Goal: Task Accomplishment & Management: Manage account settings

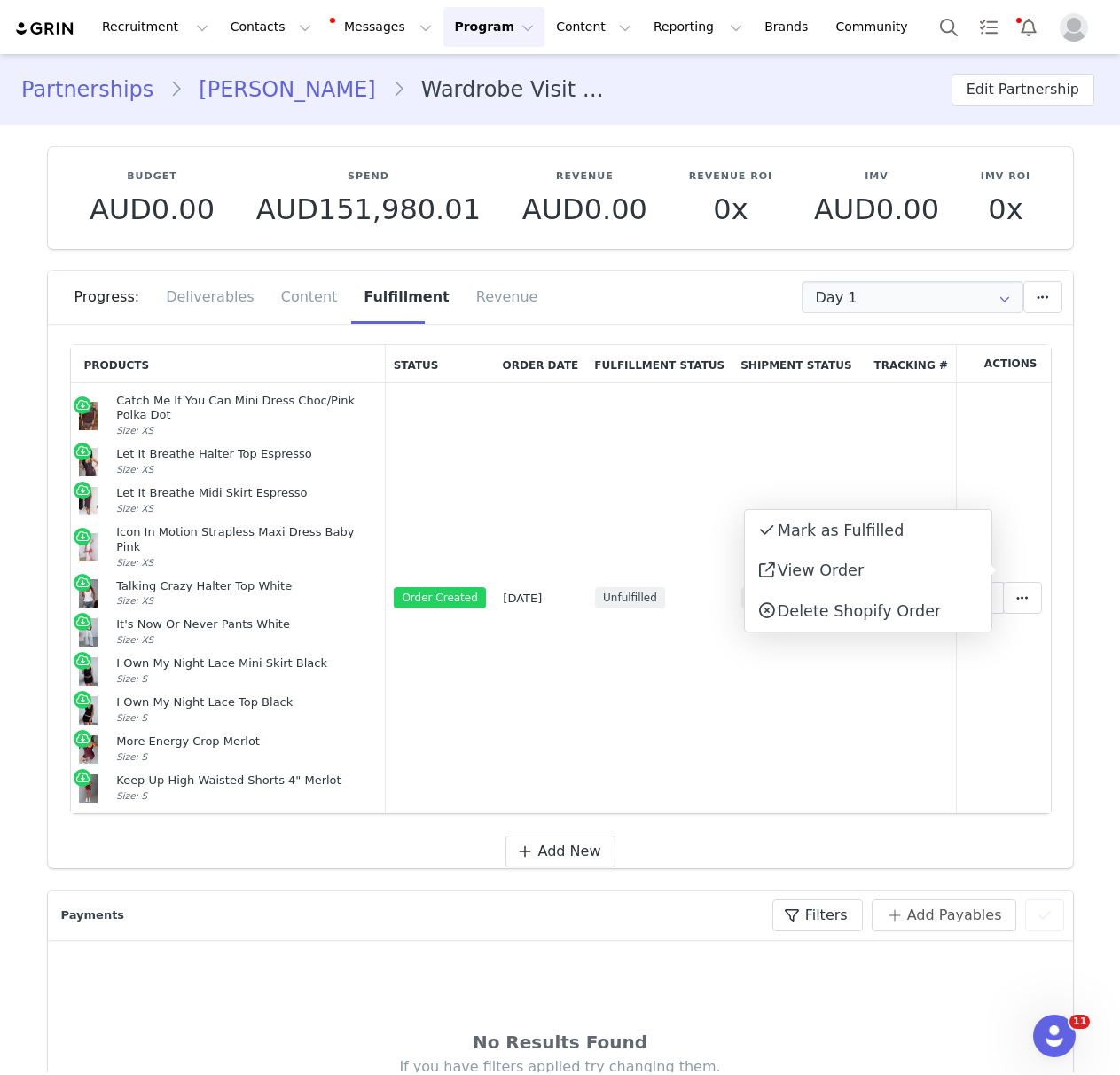
scroll to position [13, 0]
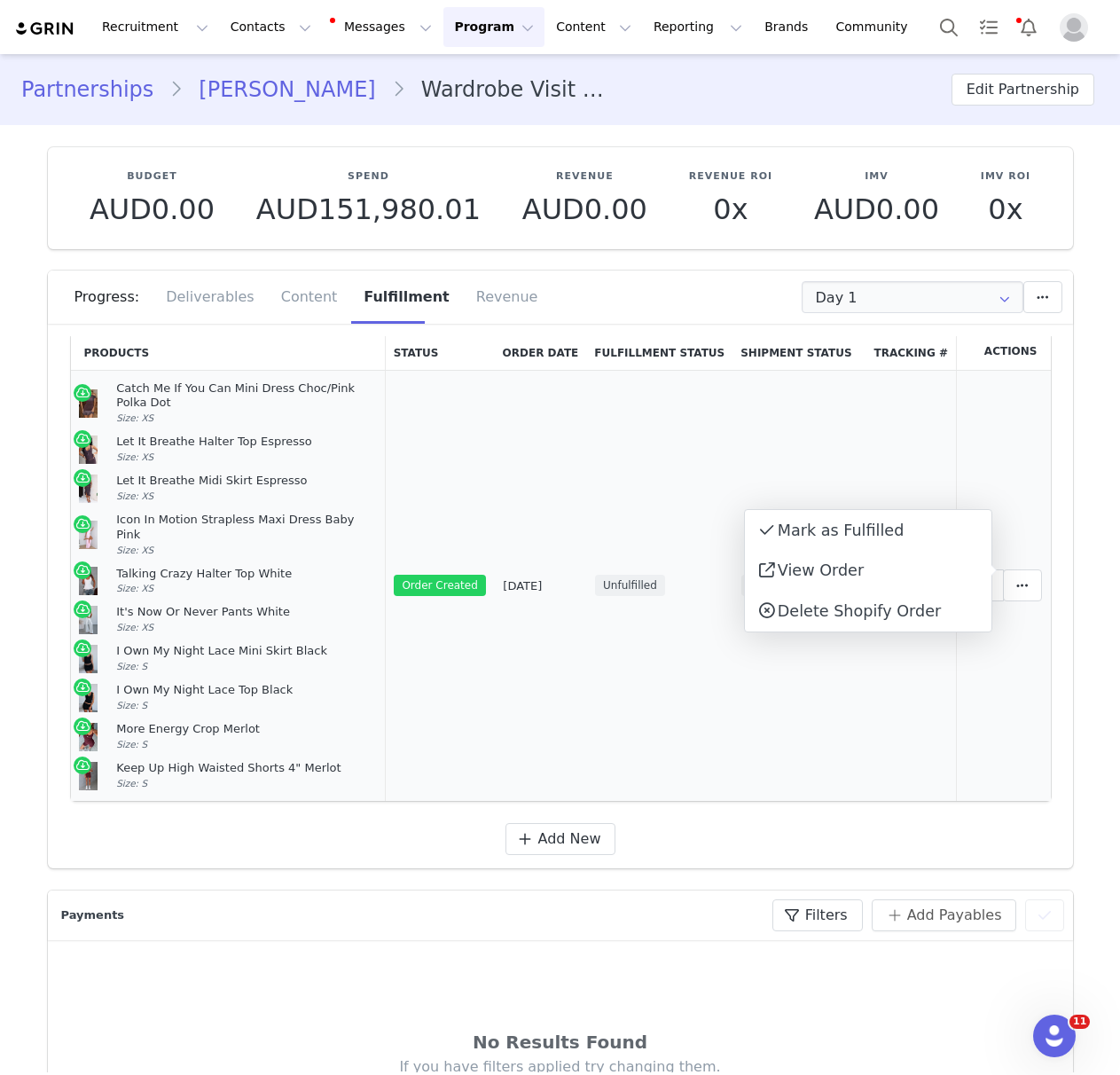
click at [747, 711] on td "Awaiting Shipment" at bounding box center [798, 586] width 133 height 430
click at [1026, 579] on icon at bounding box center [1022, 586] width 13 height 14
click at [904, 572] on link "View Order" at bounding box center [868, 571] width 247 height 41
drag, startPoint x: 170, startPoint y: 753, endPoint x: 117, endPoint y: 385, distance: 371.8
click at [116, 385] on td "Catch Me If You Can Mini Dress Choc/Pink Polka Dot Size: XS Let It Breathe Halt…" at bounding box center [228, 586] width 315 height 430
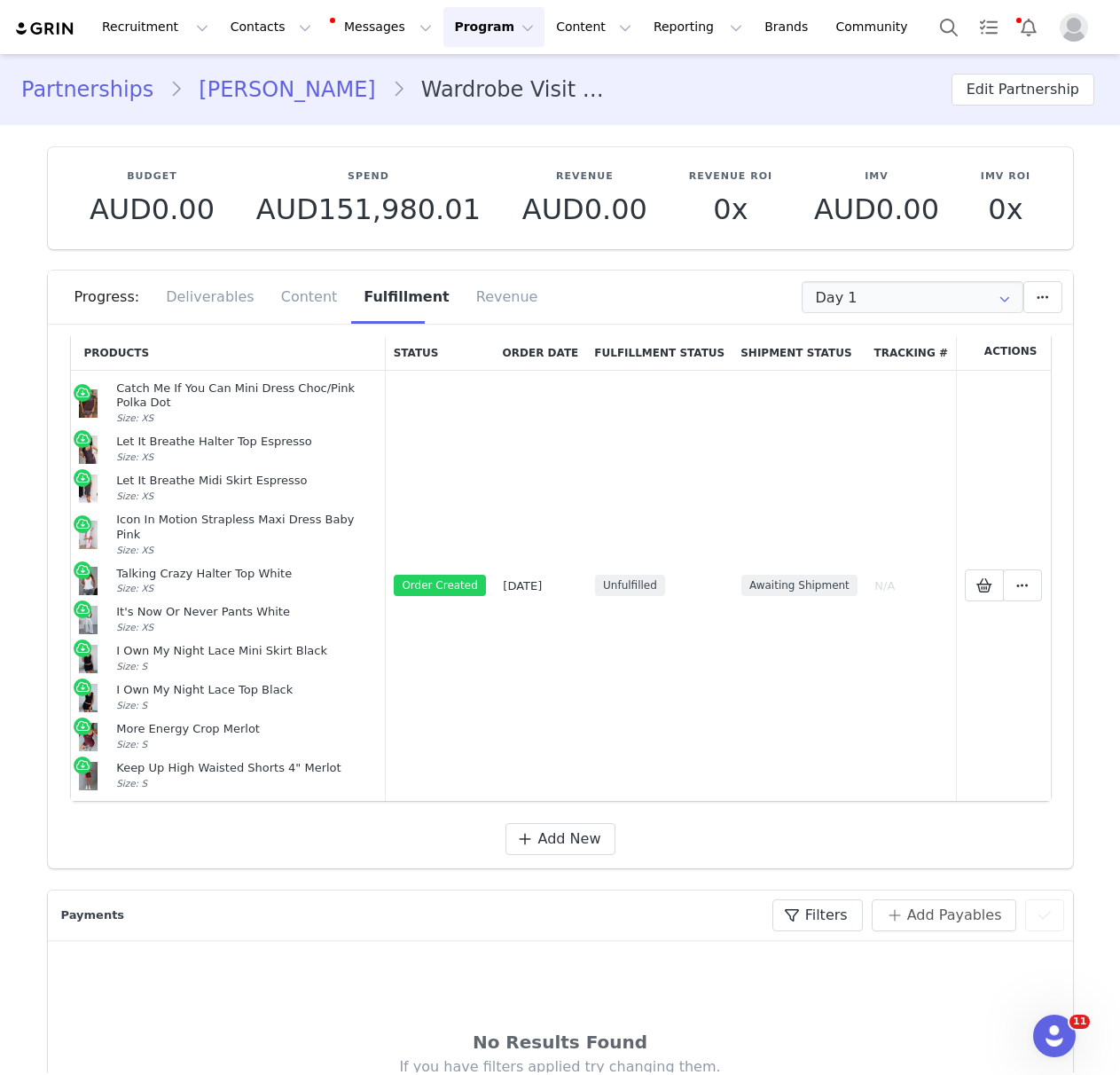
copy td "Catch Me If You Can Mini Dress Choc/Pink Polka Dot Size: XS Let It Breathe Halt…"
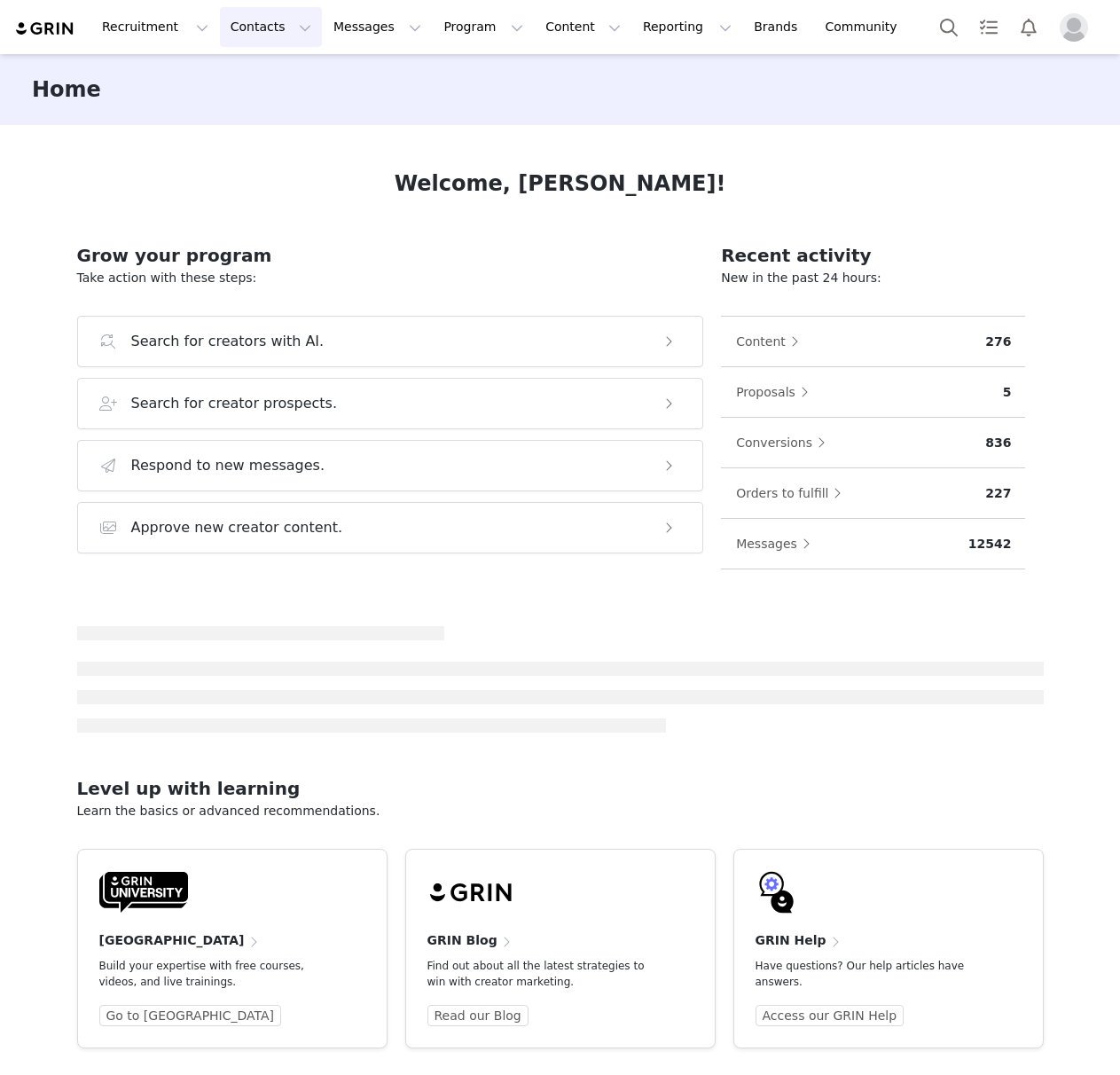
click at [260, 22] on button "Contacts Contacts" at bounding box center [270, 27] width 102 height 40
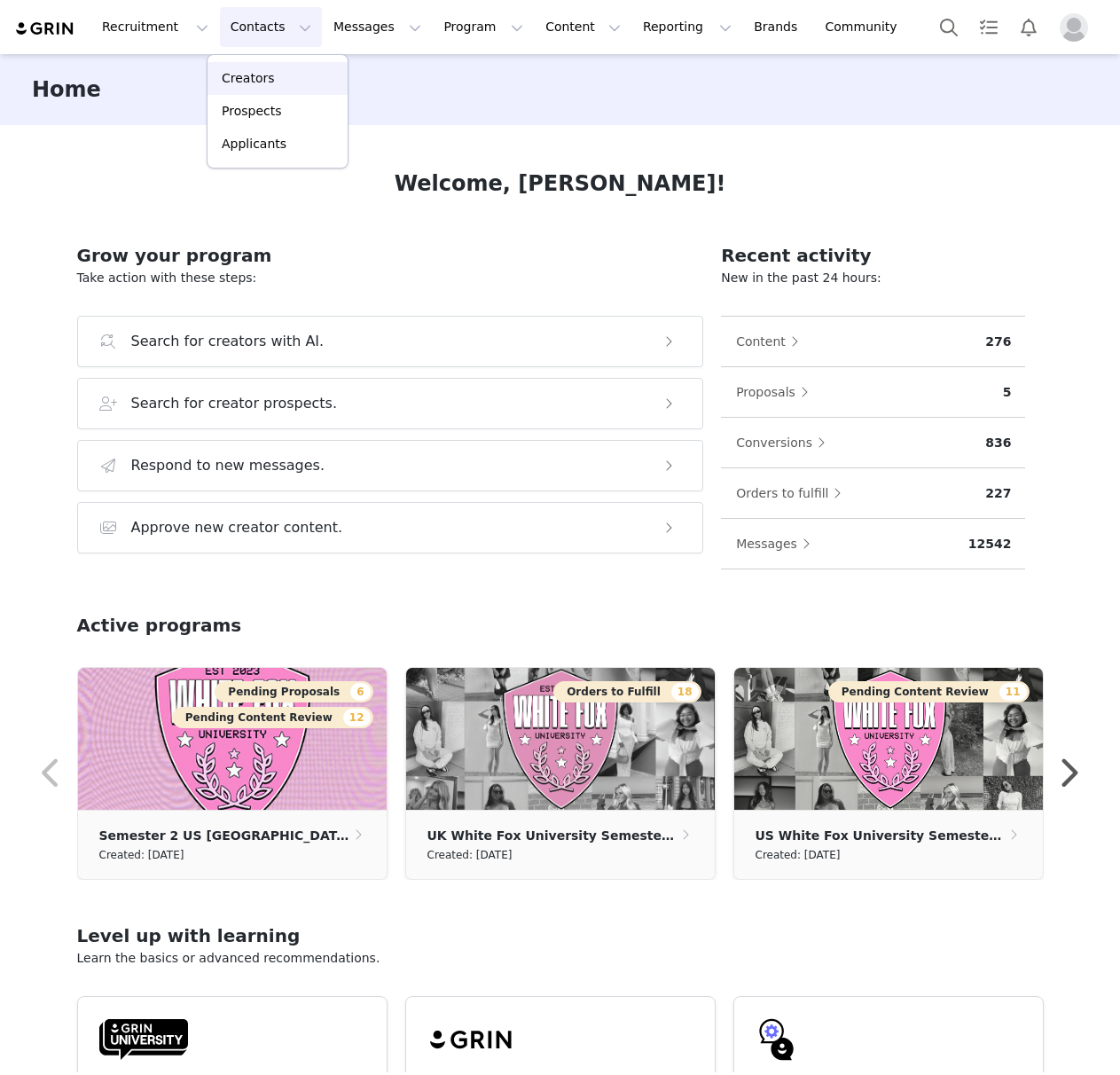
click at [325, 78] on div "Creators" at bounding box center [277, 79] width 118 height 19
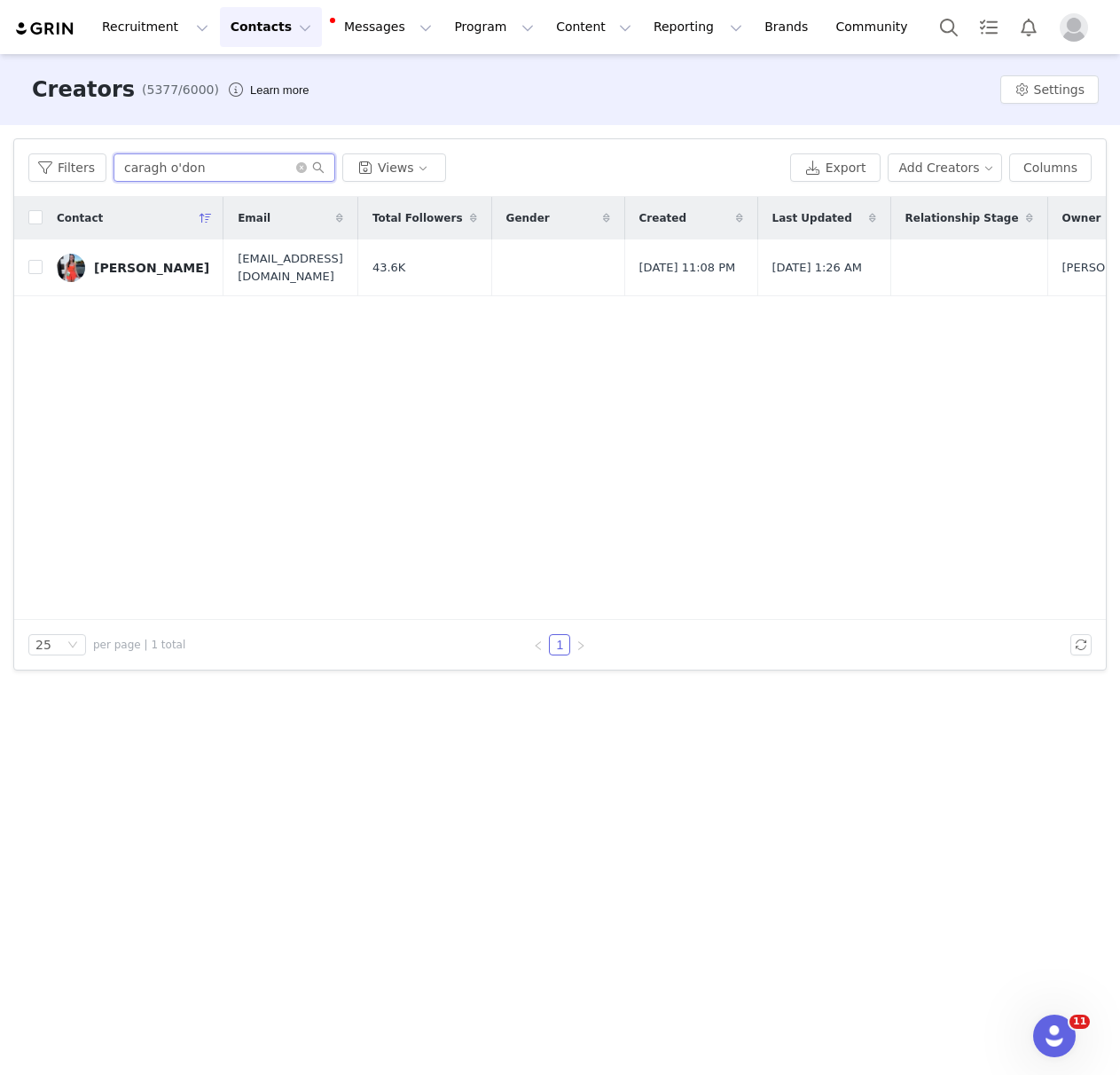
click at [205, 159] on input "caragh o'don" at bounding box center [224, 167] width 221 height 28
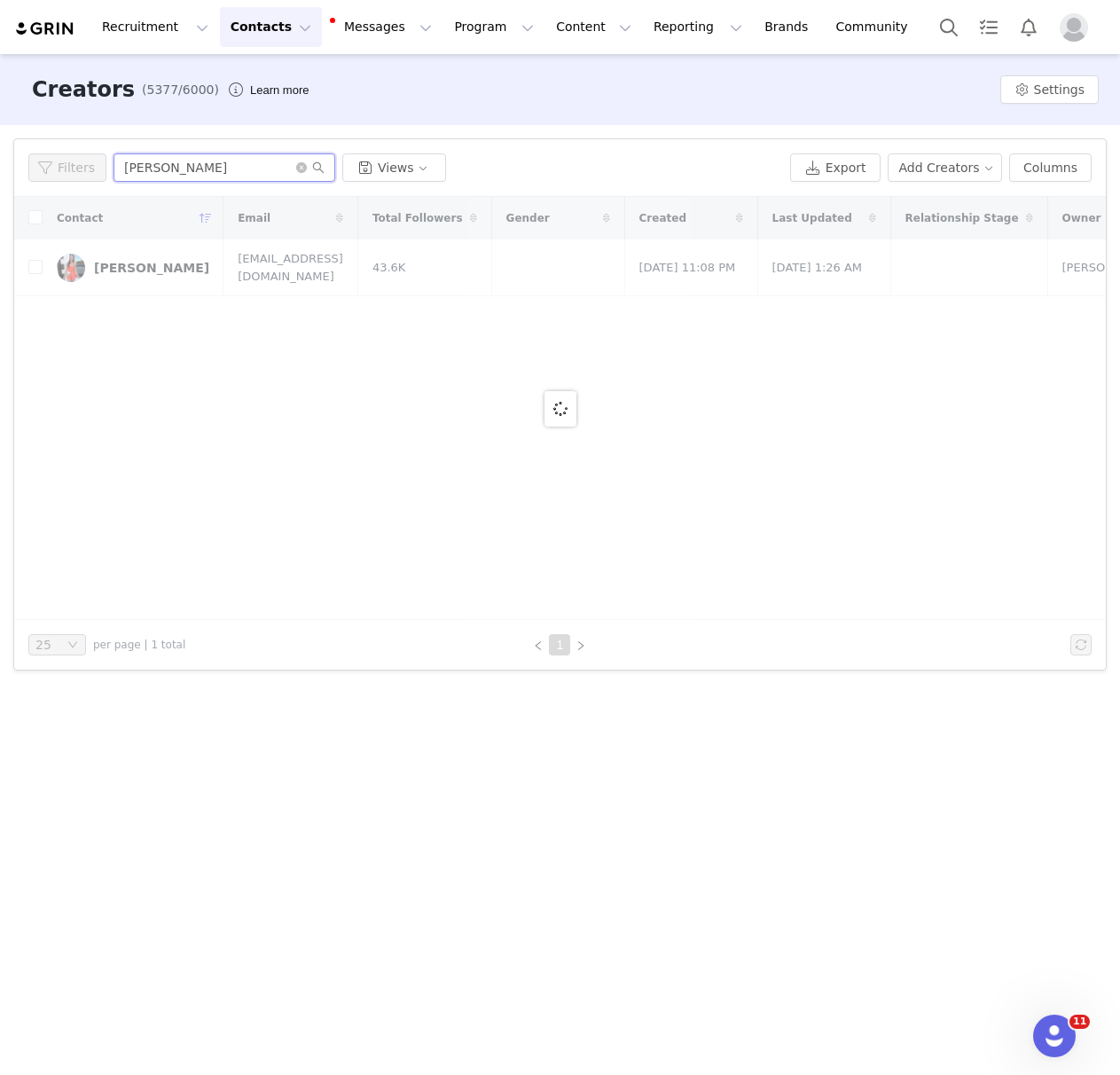
type input "ellie casey"
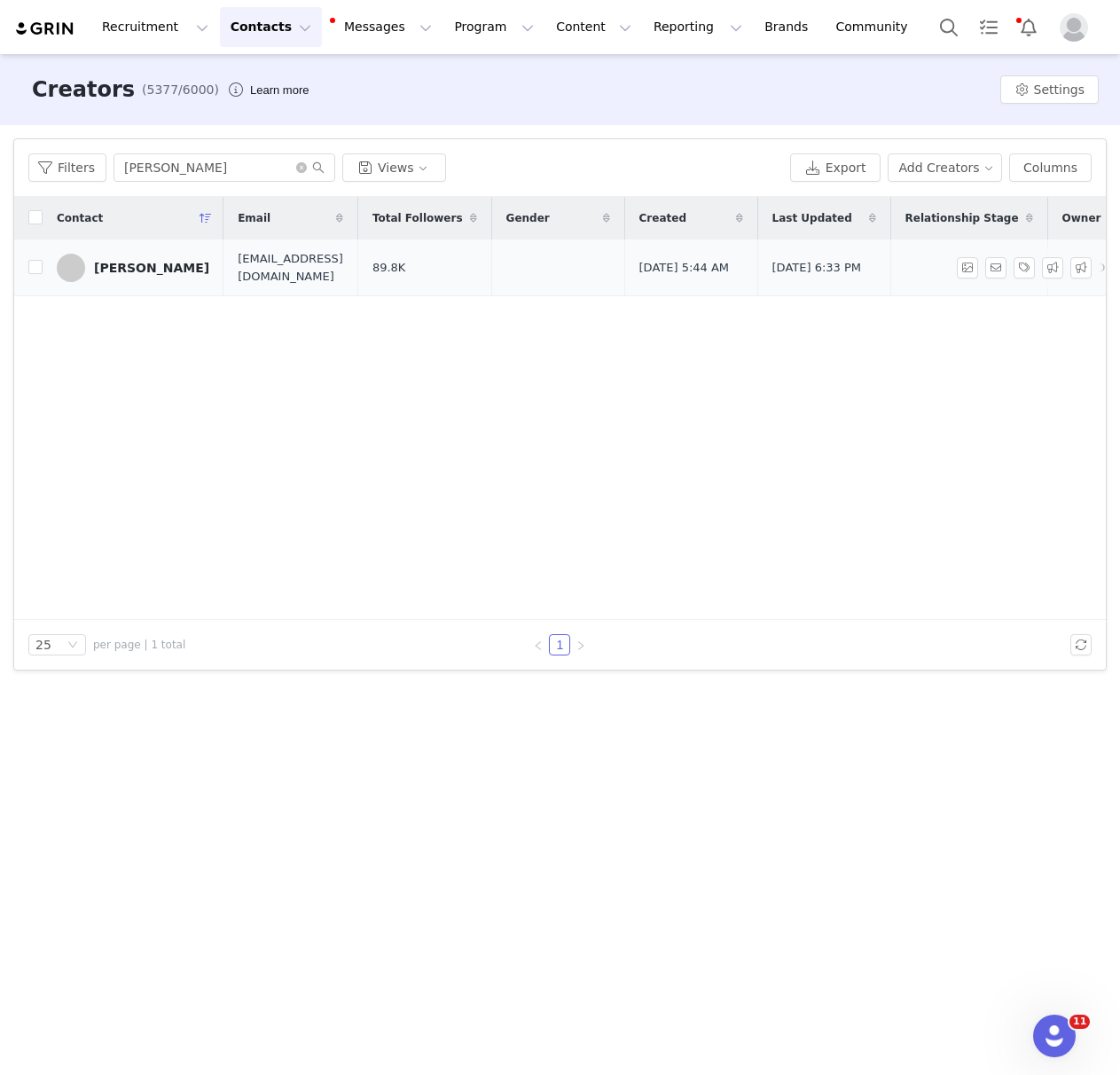
click at [136, 269] on div "Ellie Casey" at bounding box center [152, 268] width 116 height 14
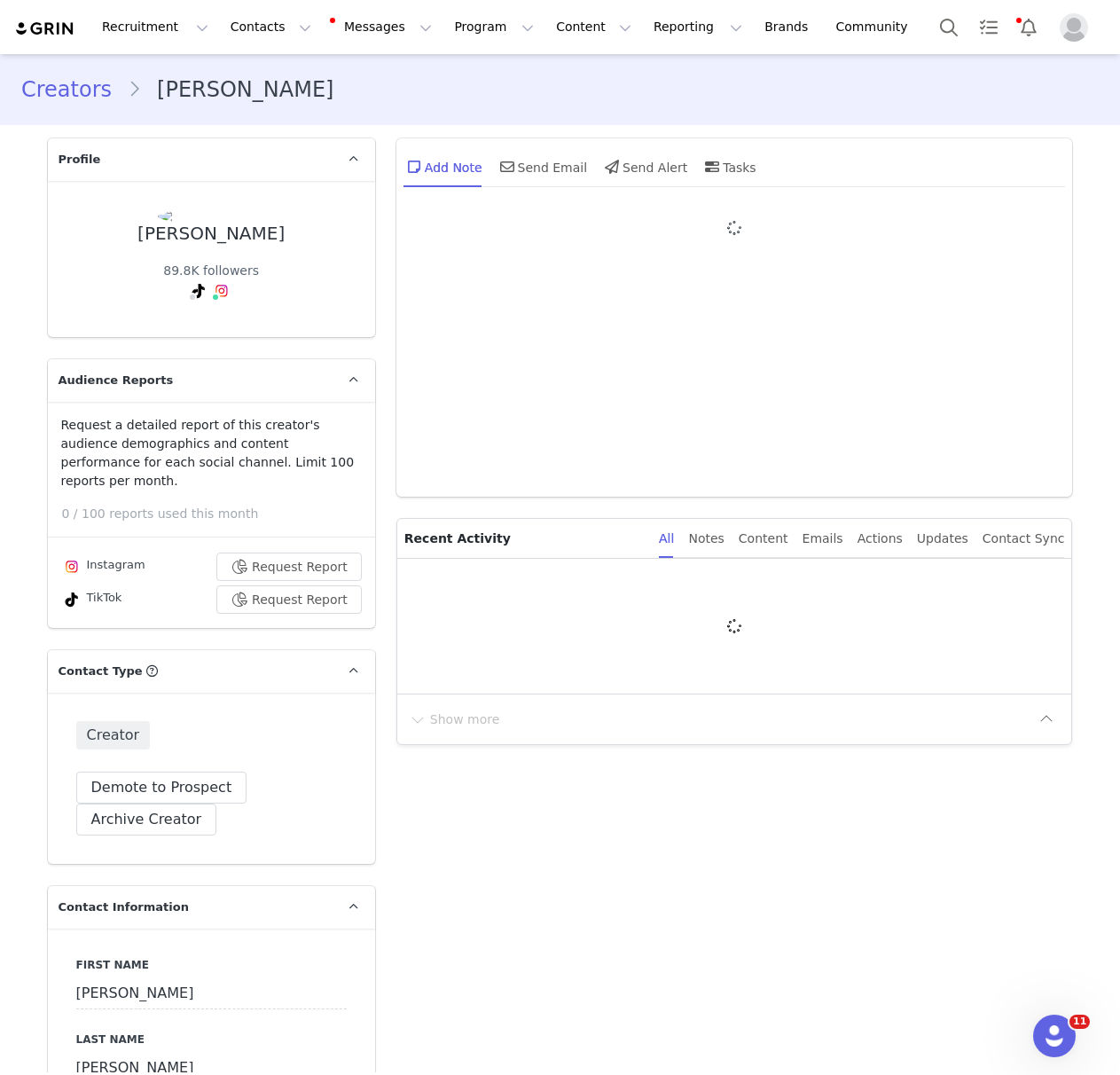
type input "+44 ([GEOGRAPHIC_DATA])"
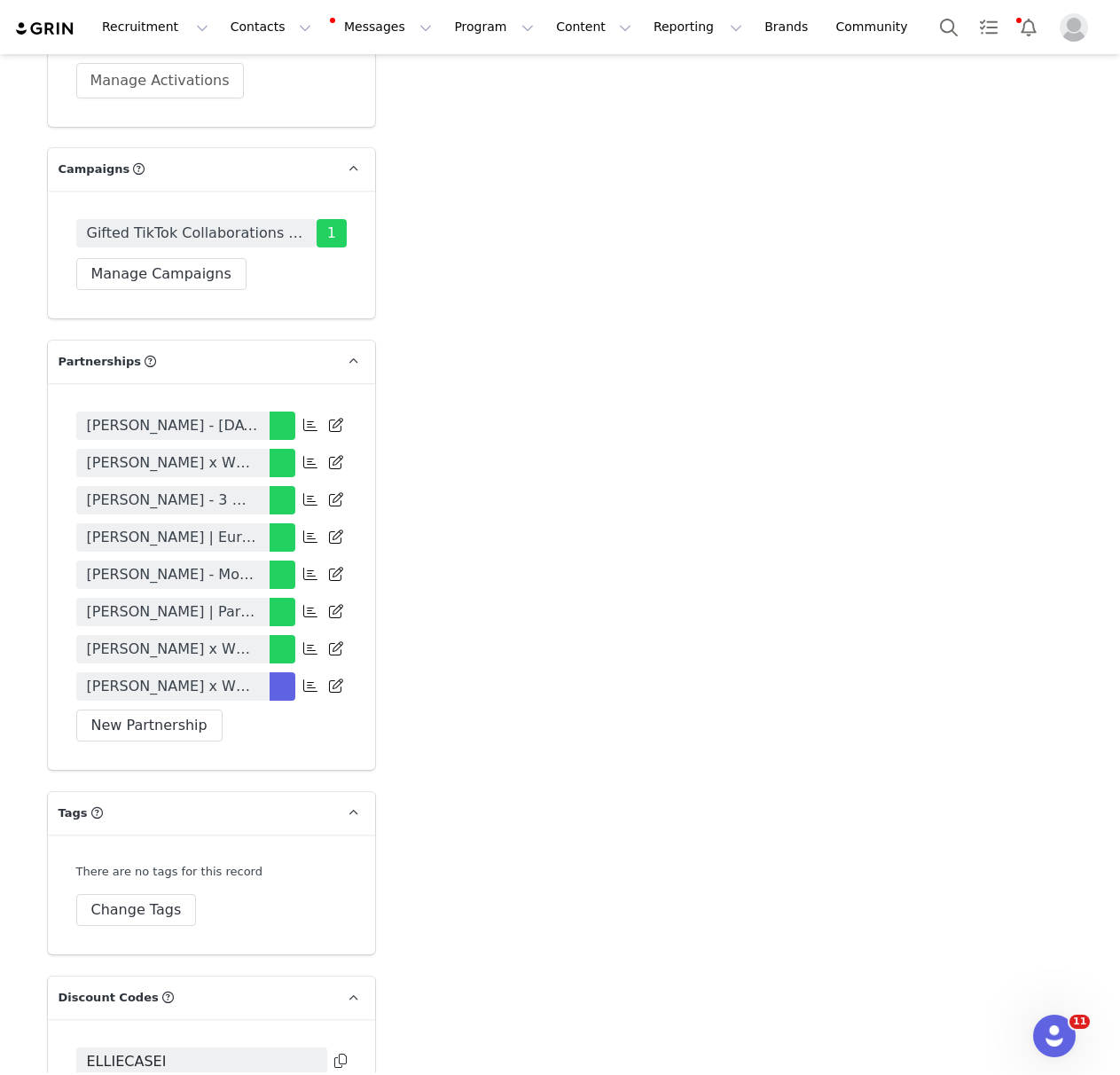
scroll to position [3798, 0]
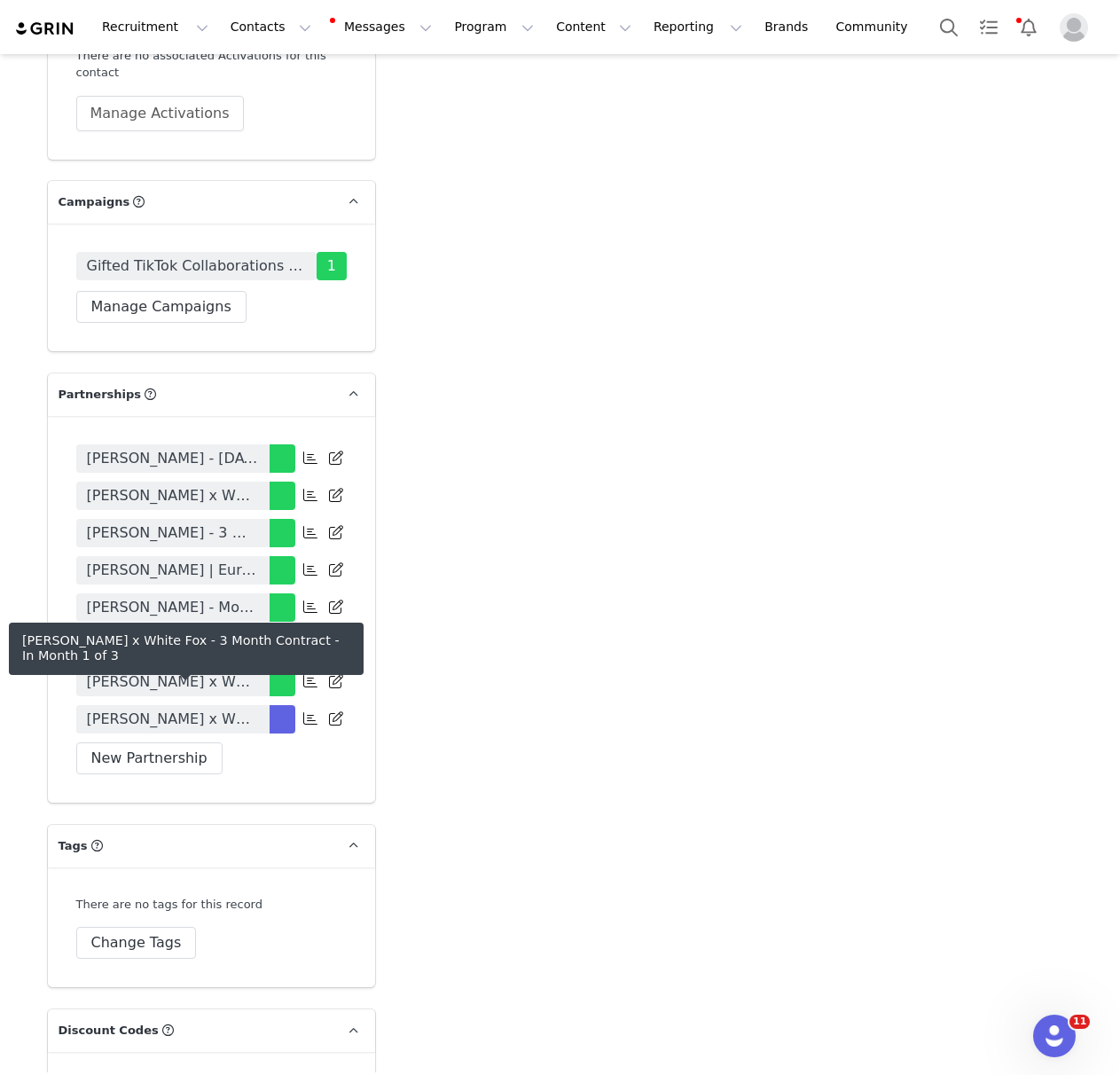
click at [231, 709] on span "Ellie Casey x White Fox - 3 Month Contract" at bounding box center [173, 720] width 172 height 22
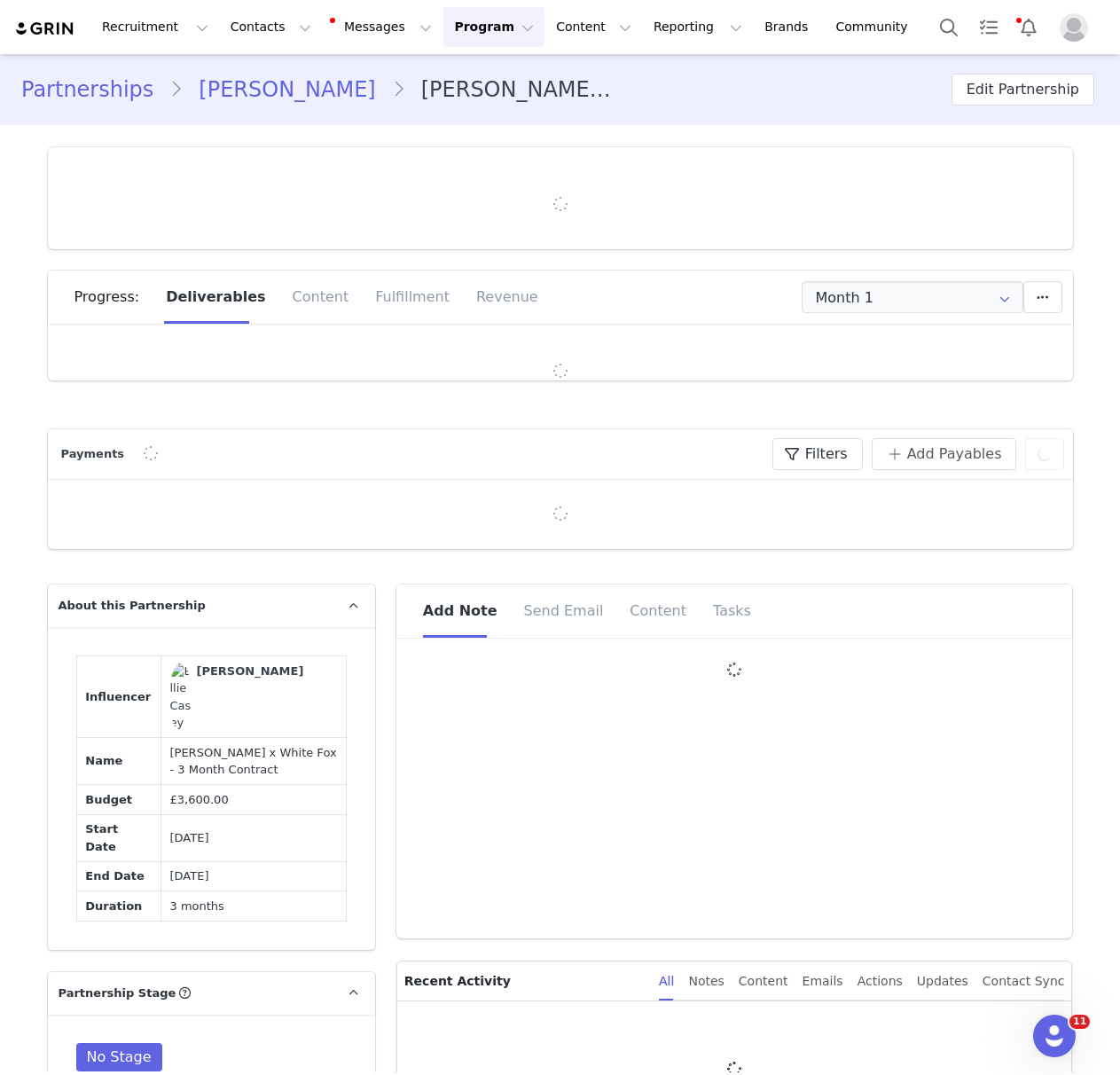
type input "+44 ([GEOGRAPHIC_DATA])"
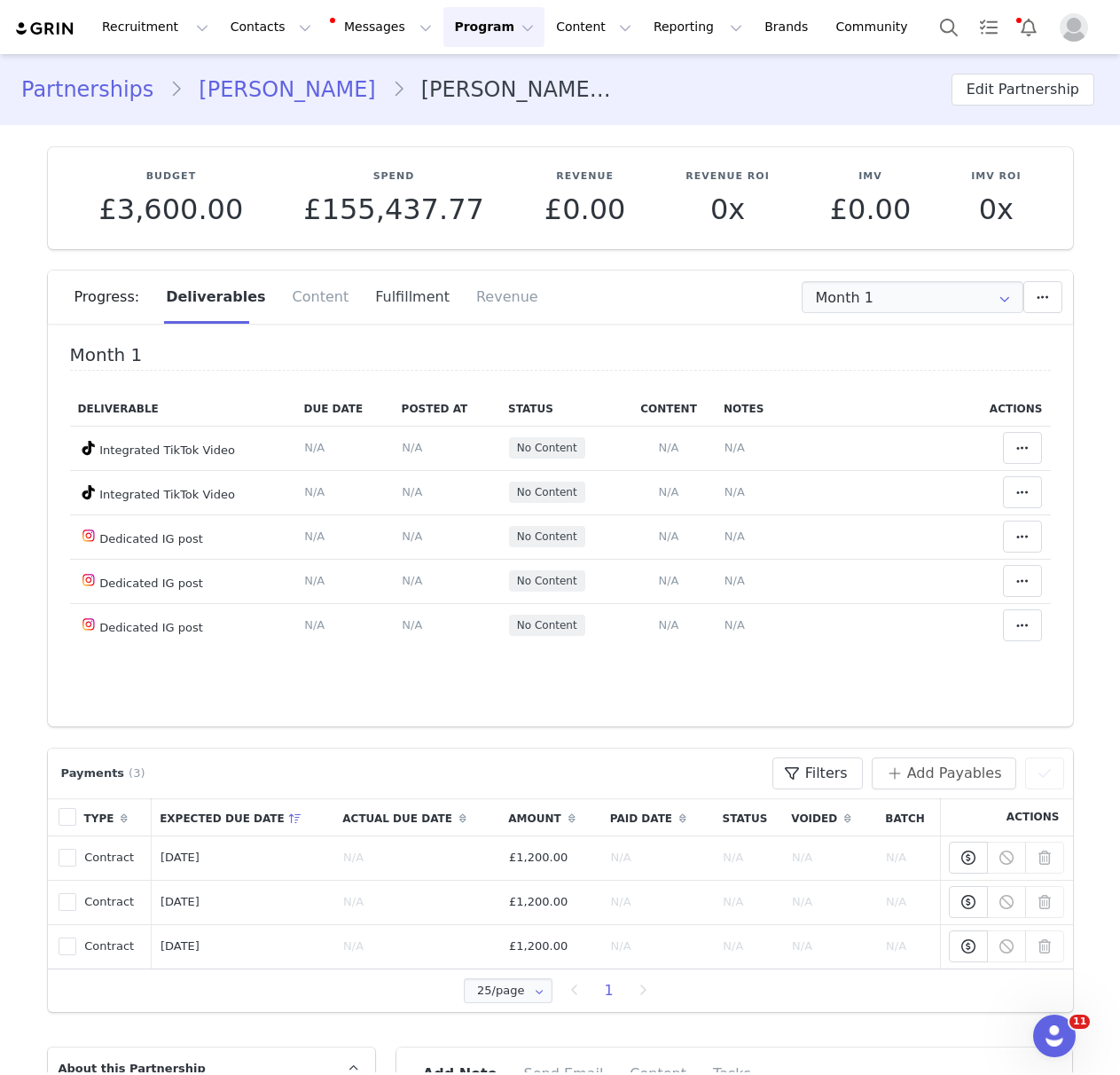
click at [389, 306] on div "Fulfillment" at bounding box center [412, 297] width 101 height 53
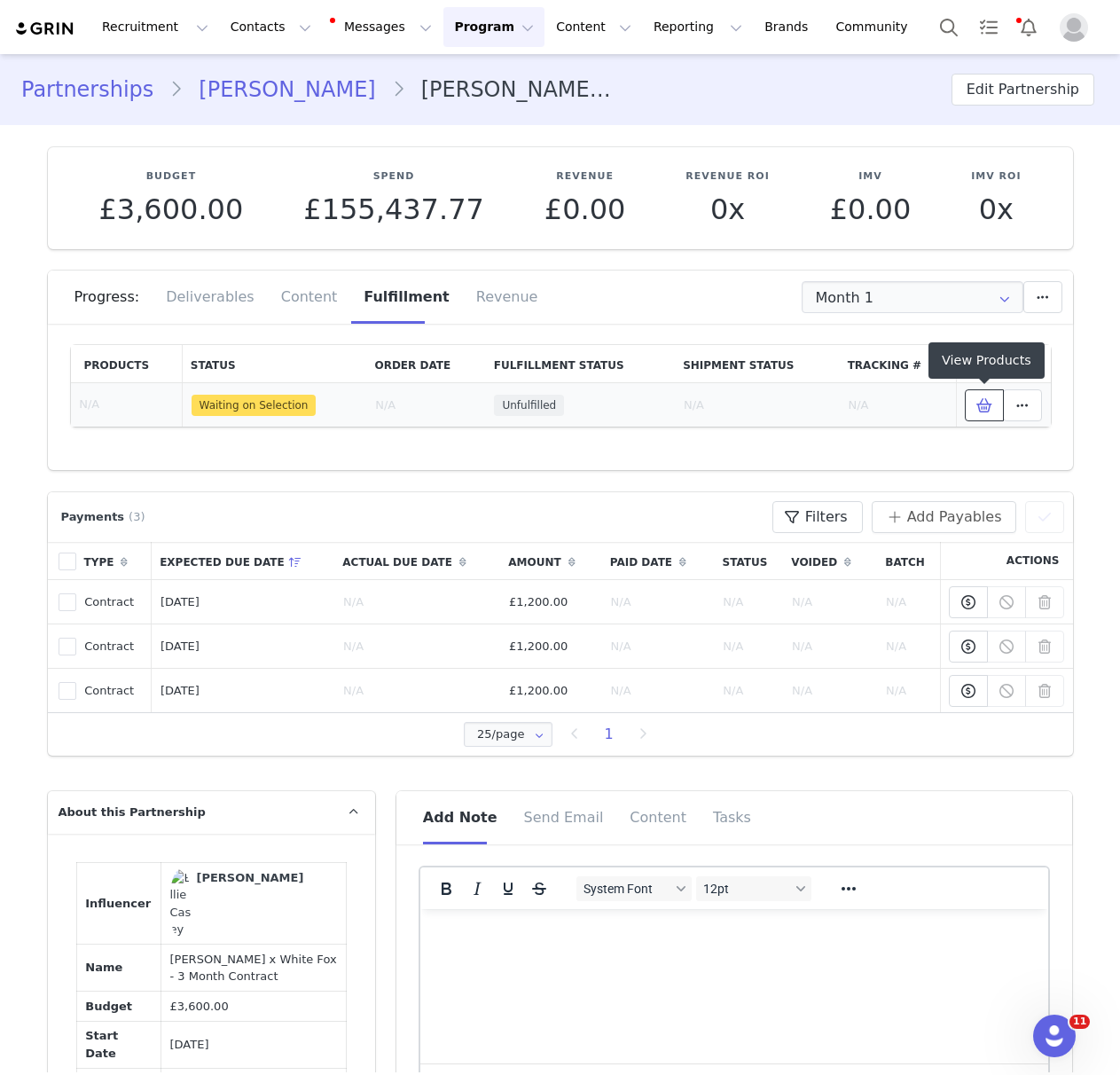
click at [981, 401] on icon at bounding box center [984, 405] width 16 height 14
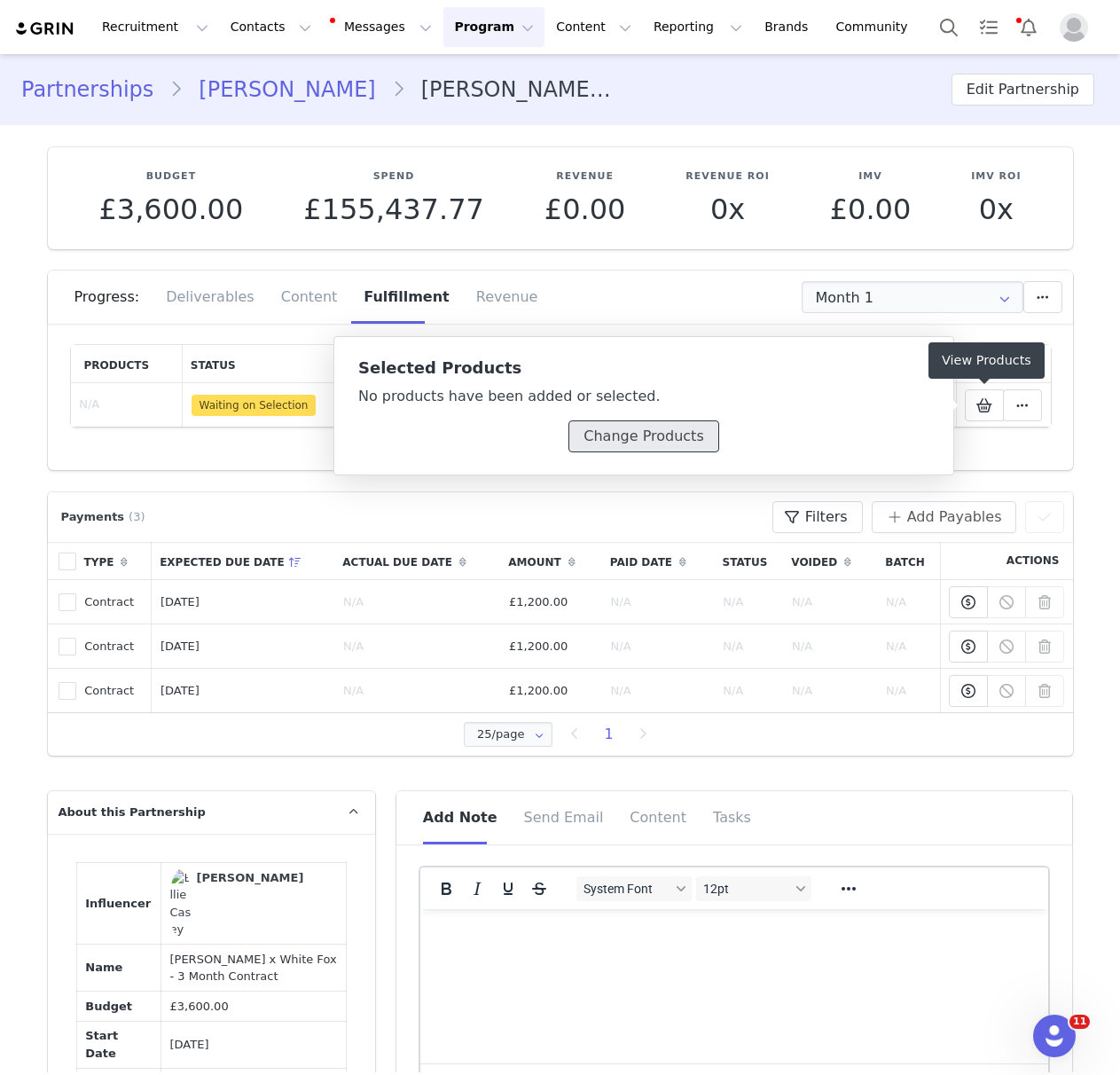
click at [666, 440] on button "Change Products" at bounding box center [644, 436] width 150 height 32
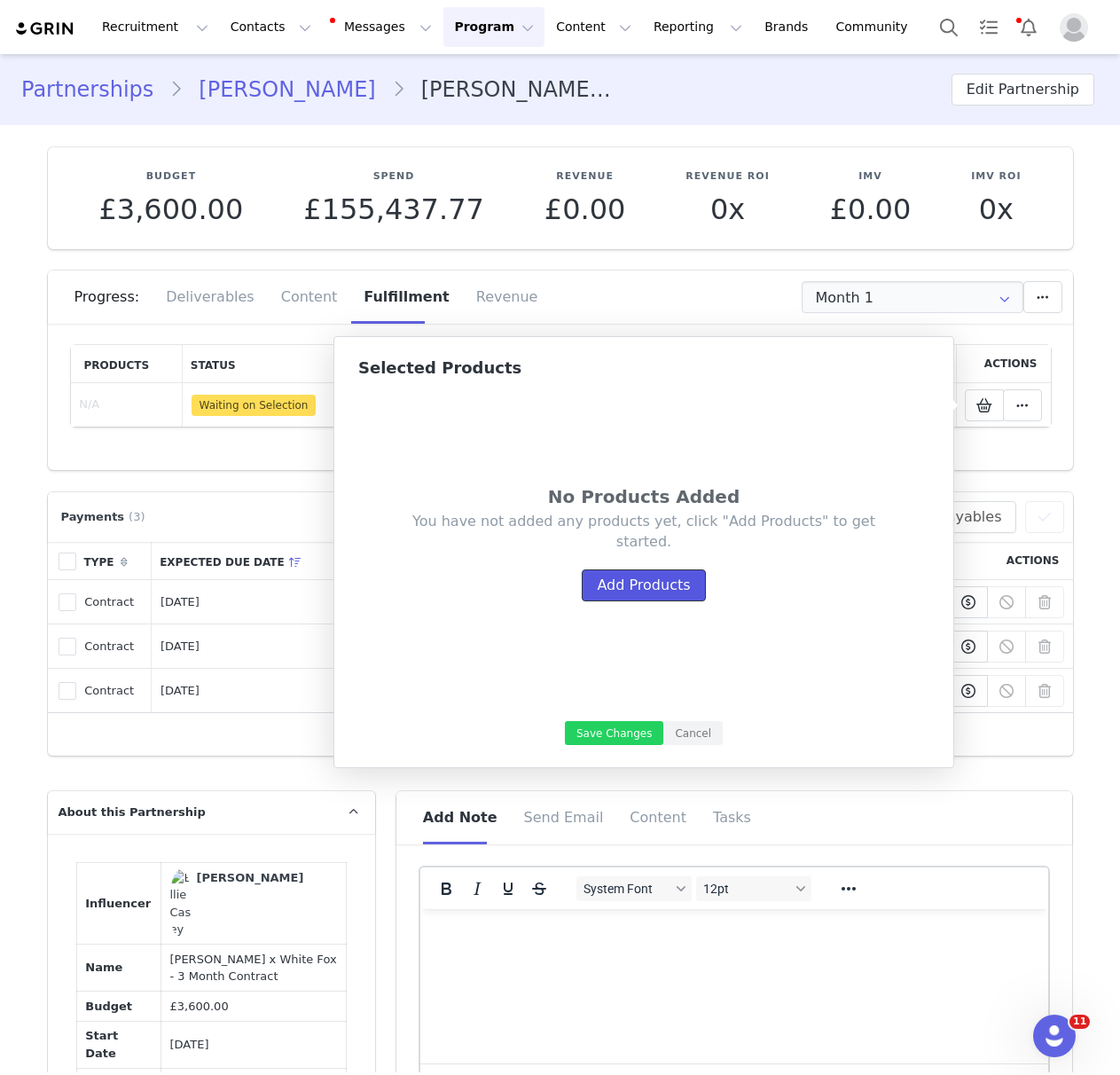
click at [616, 580] on button "Add Products" at bounding box center [643, 585] width 123 height 32
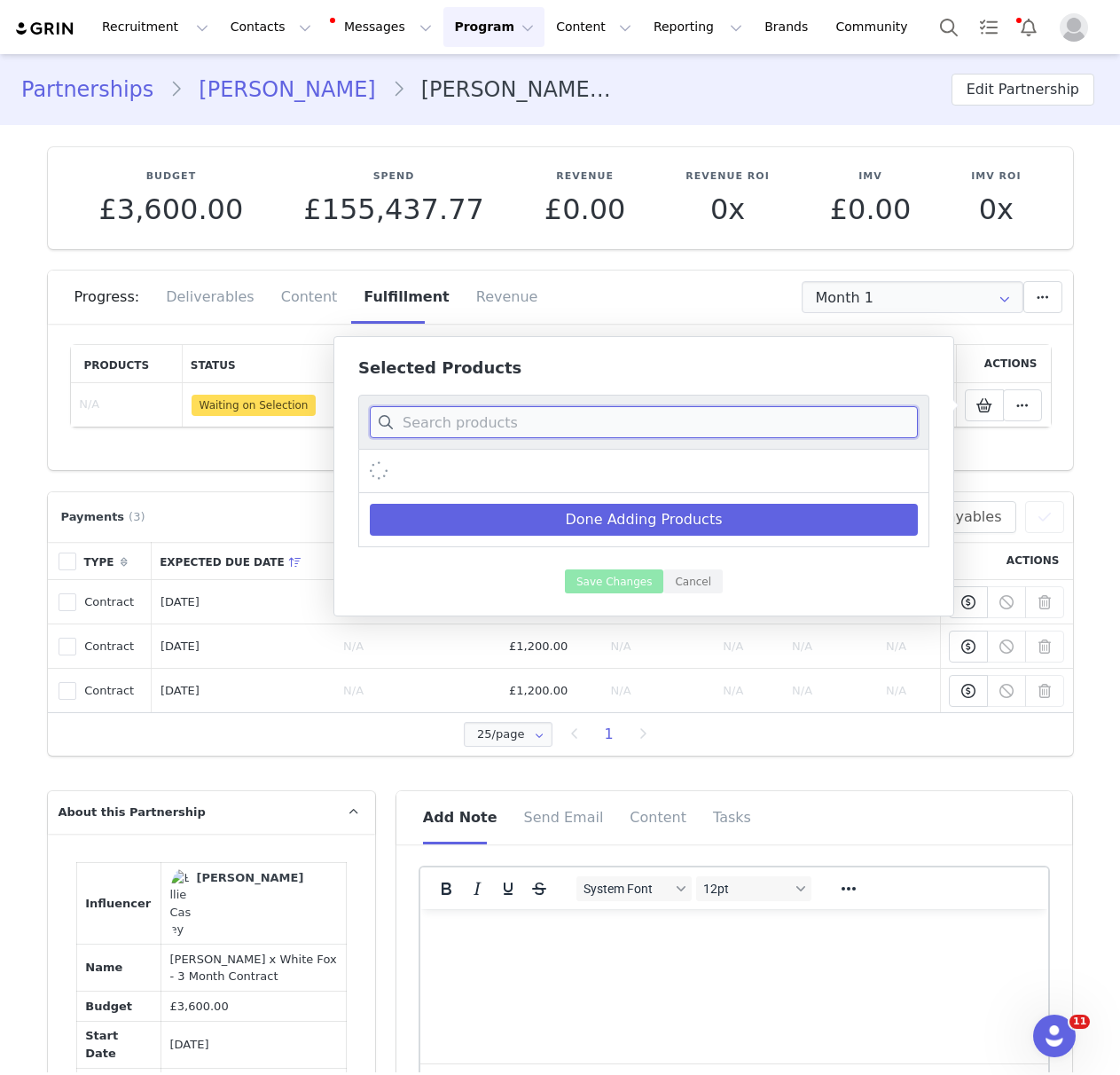
click at [560, 422] on input at bounding box center [644, 421] width 548 height 32
paste input "Go Getter High Waisted Leggings Berry"
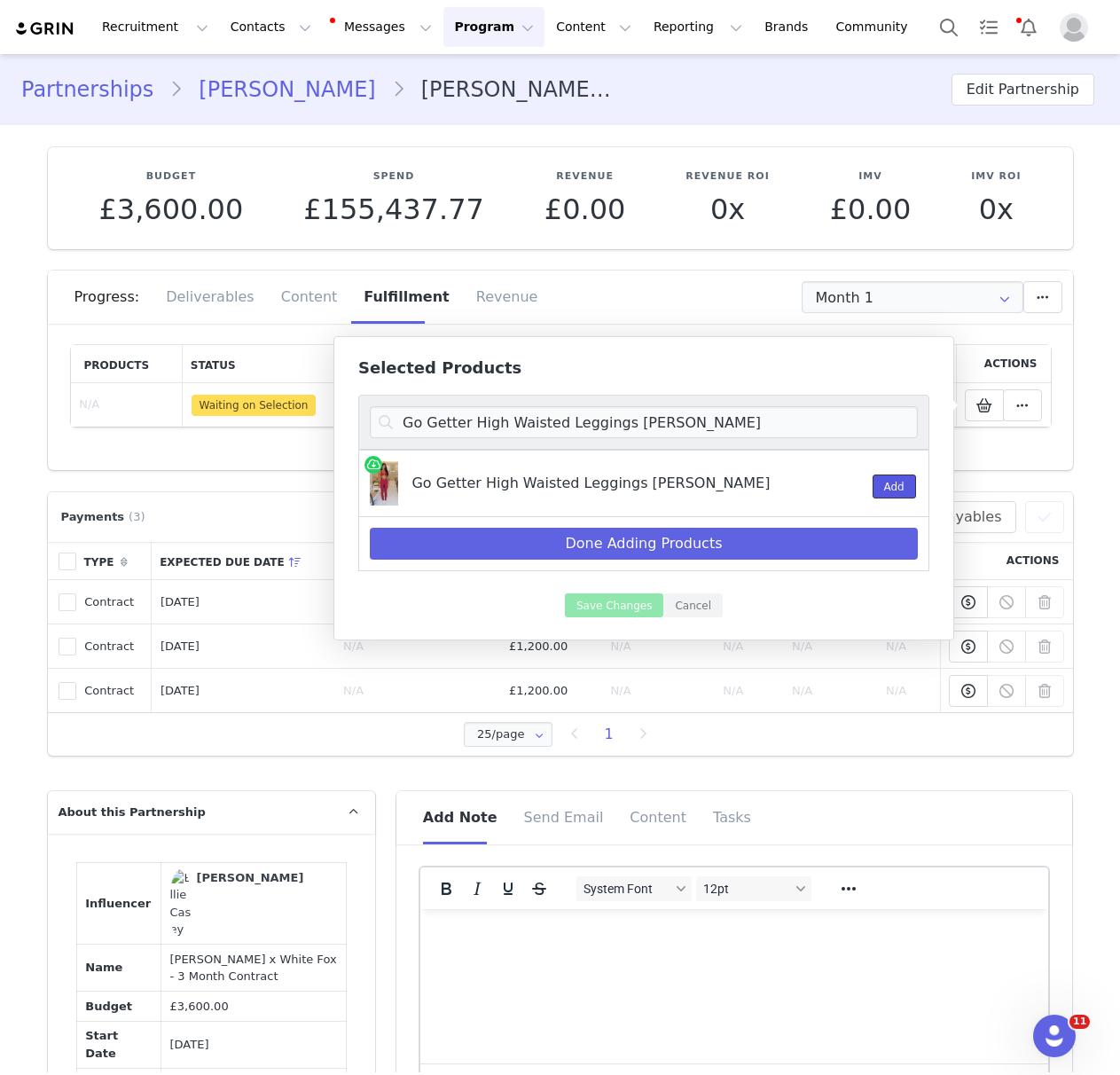
click at [895, 481] on button "Add" at bounding box center [894, 486] width 43 height 24
click at [626, 423] on input "Go Getter High Waisted Leggings Berry" at bounding box center [644, 421] width 548 height 32
paste input "Velocity Sports Bra"
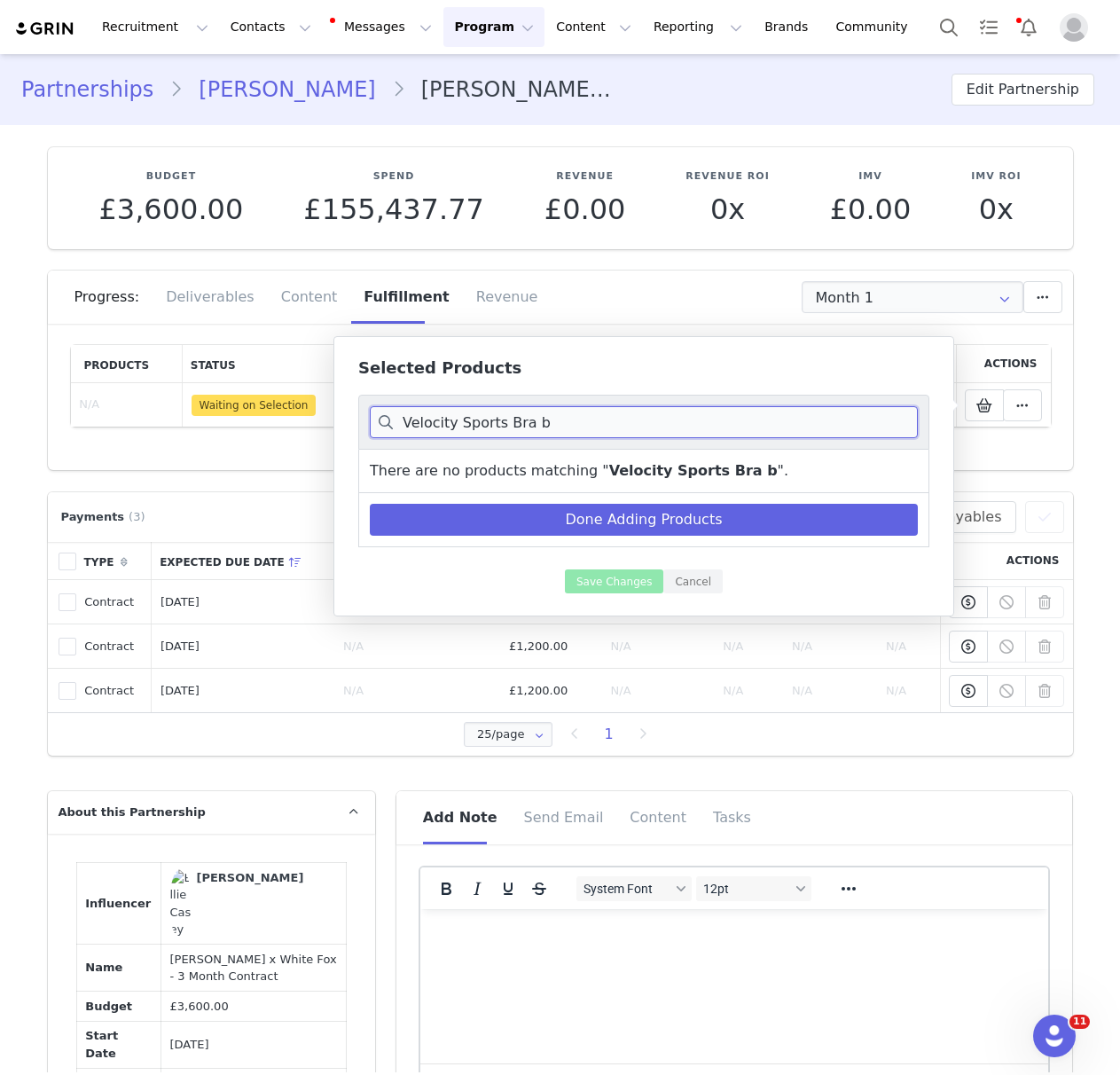
click at [562, 431] on input "Velocity Sports Bra b" at bounding box center [644, 421] width 548 height 32
paste input "Show Stopping Halter Top Cream"
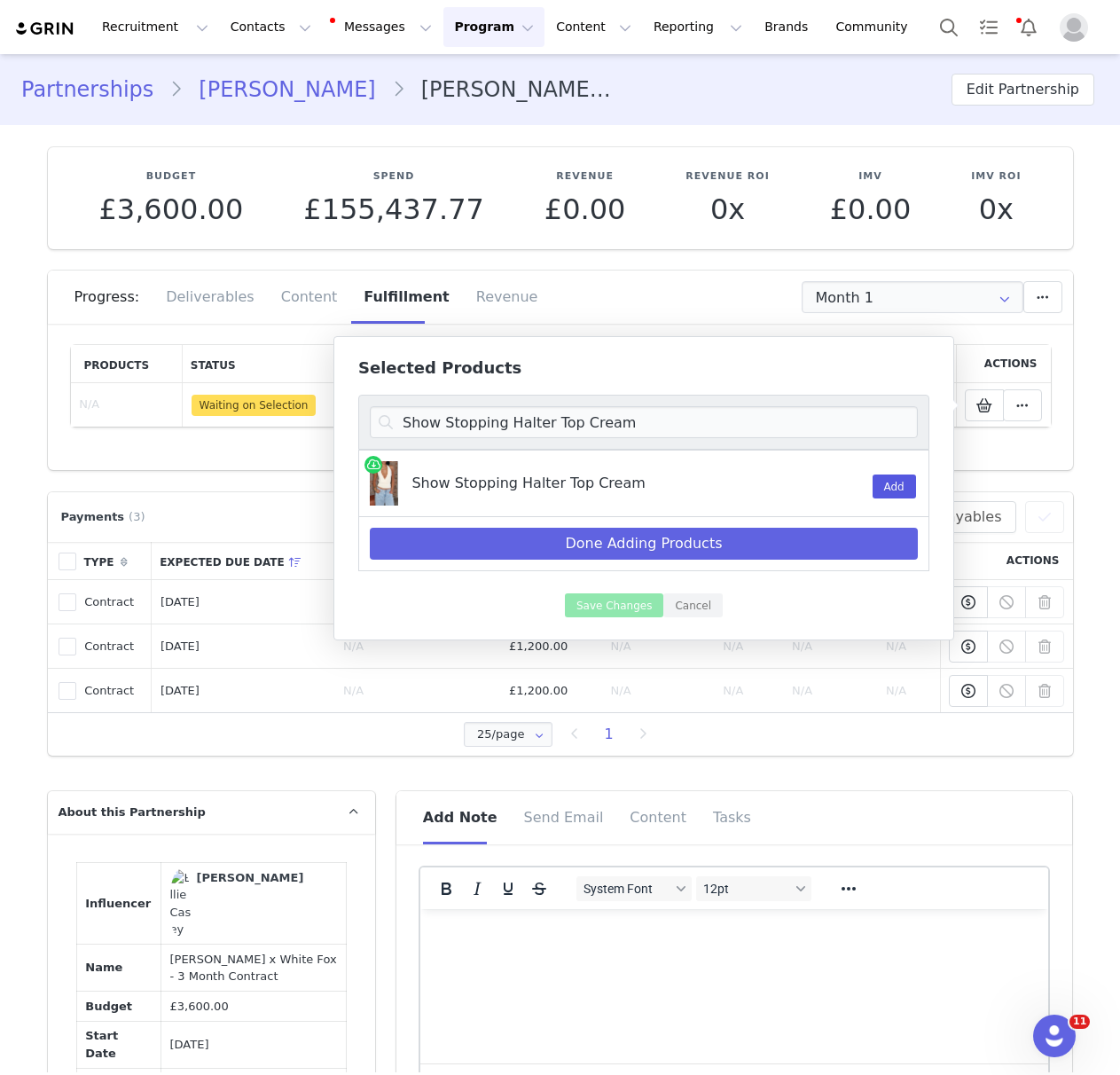
drag, startPoint x: 918, startPoint y: 494, endPoint x: 884, endPoint y: 484, distance: 35.4
click at [918, 494] on div "Show Stopping Halter Top Cream Add" at bounding box center [644, 483] width 571 height 68
click at [883, 483] on button "Add" at bounding box center [894, 486] width 43 height 24
click at [514, 420] on input "Show Stopping Halter Top Cream" at bounding box center [644, 421] width 548 height 32
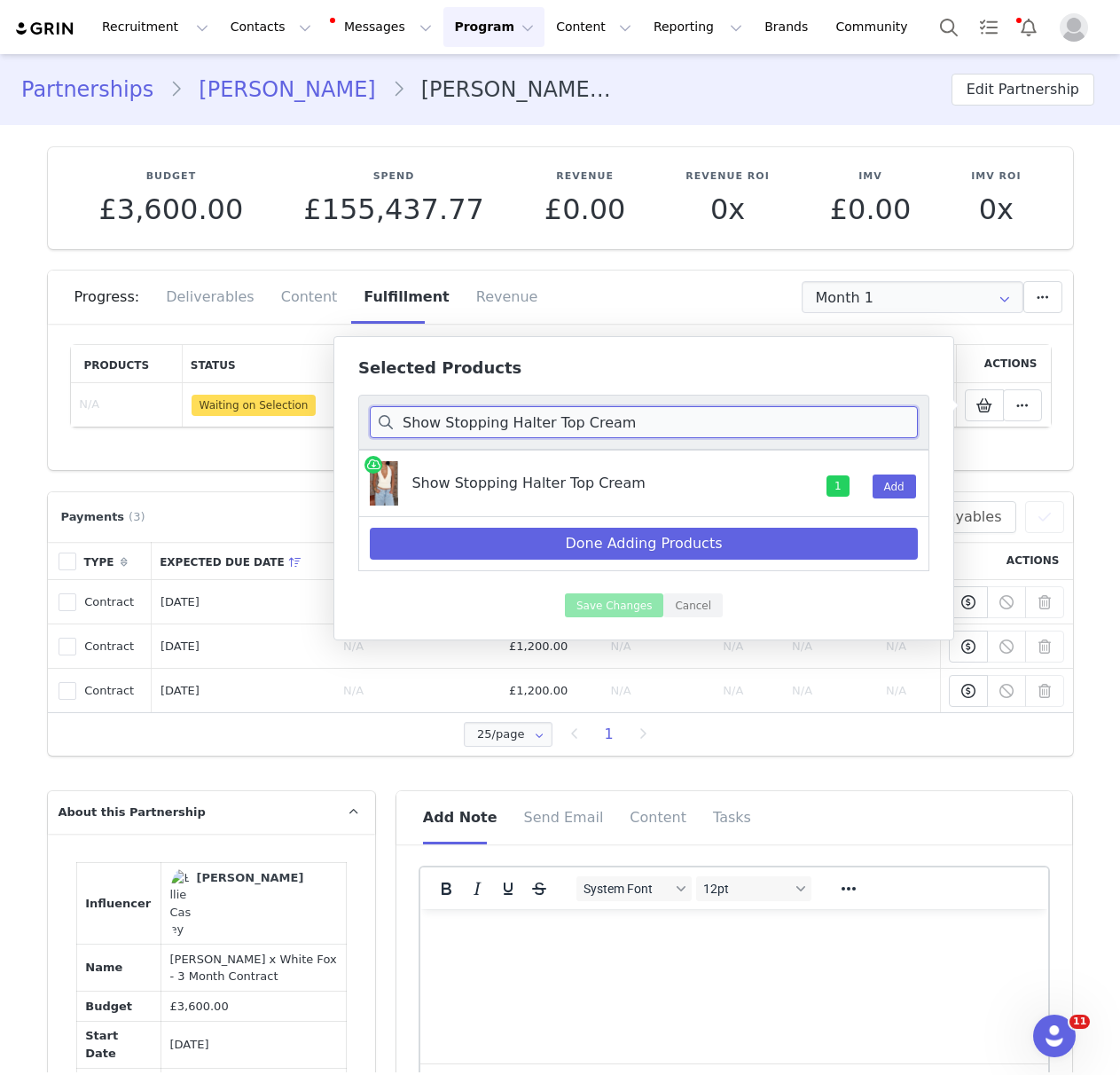
click at [514, 420] on input "Show Stopping Halter Top Cream" at bounding box center [644, 421] width 548 height 32
paste input "Hidden Waterfalls Cargo Pants Camo Print"
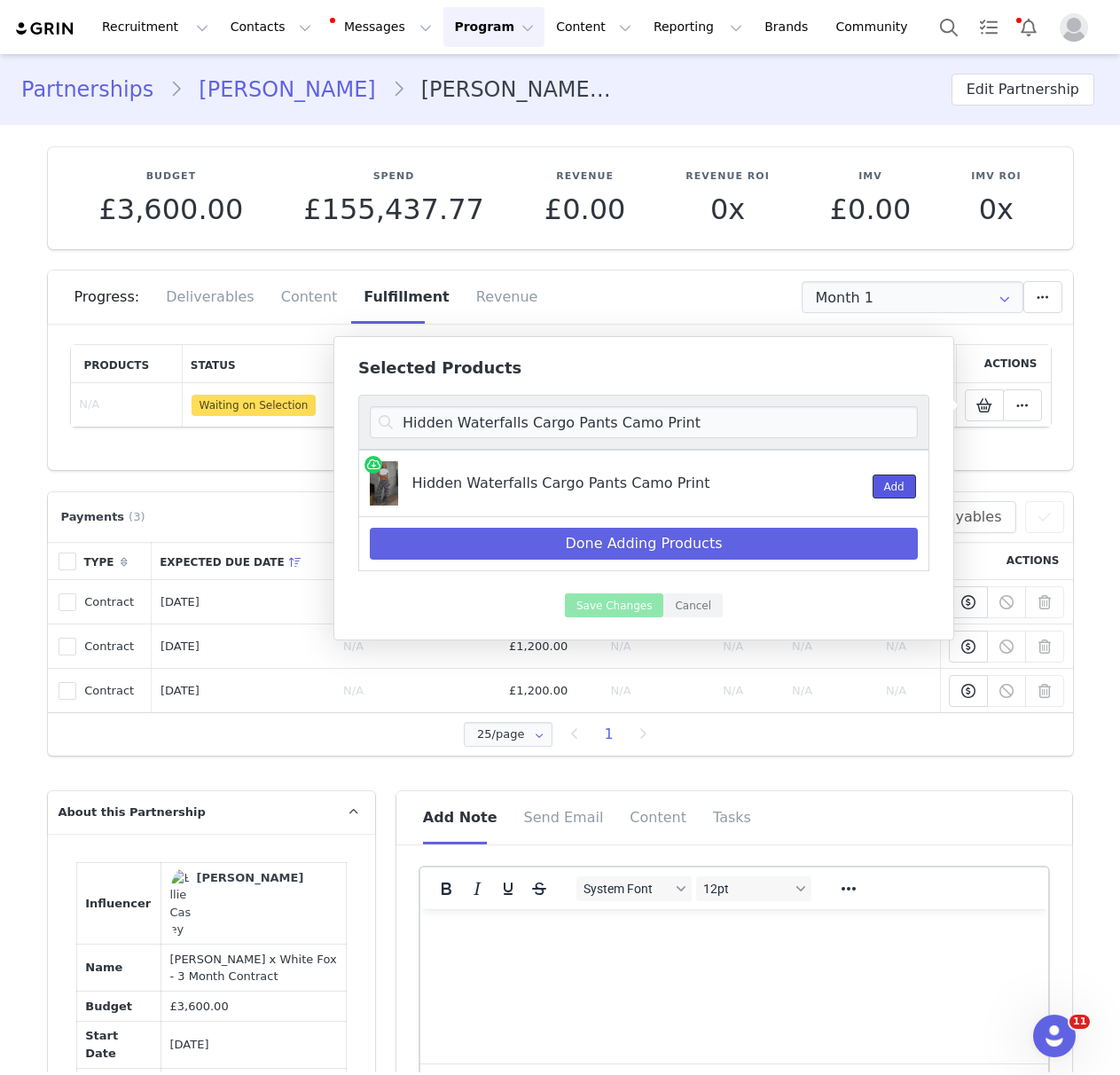
click at [893, 486] on button "Add" at bounding box center [894, 486] width 43 height 24
click at [619, 420] on input "Hidden Waterfalls Cargo Pants Camo Print" at bounding box center [644, 421] width 548 height 32
paste input "Last Time For Real Halter Top Charcoal"
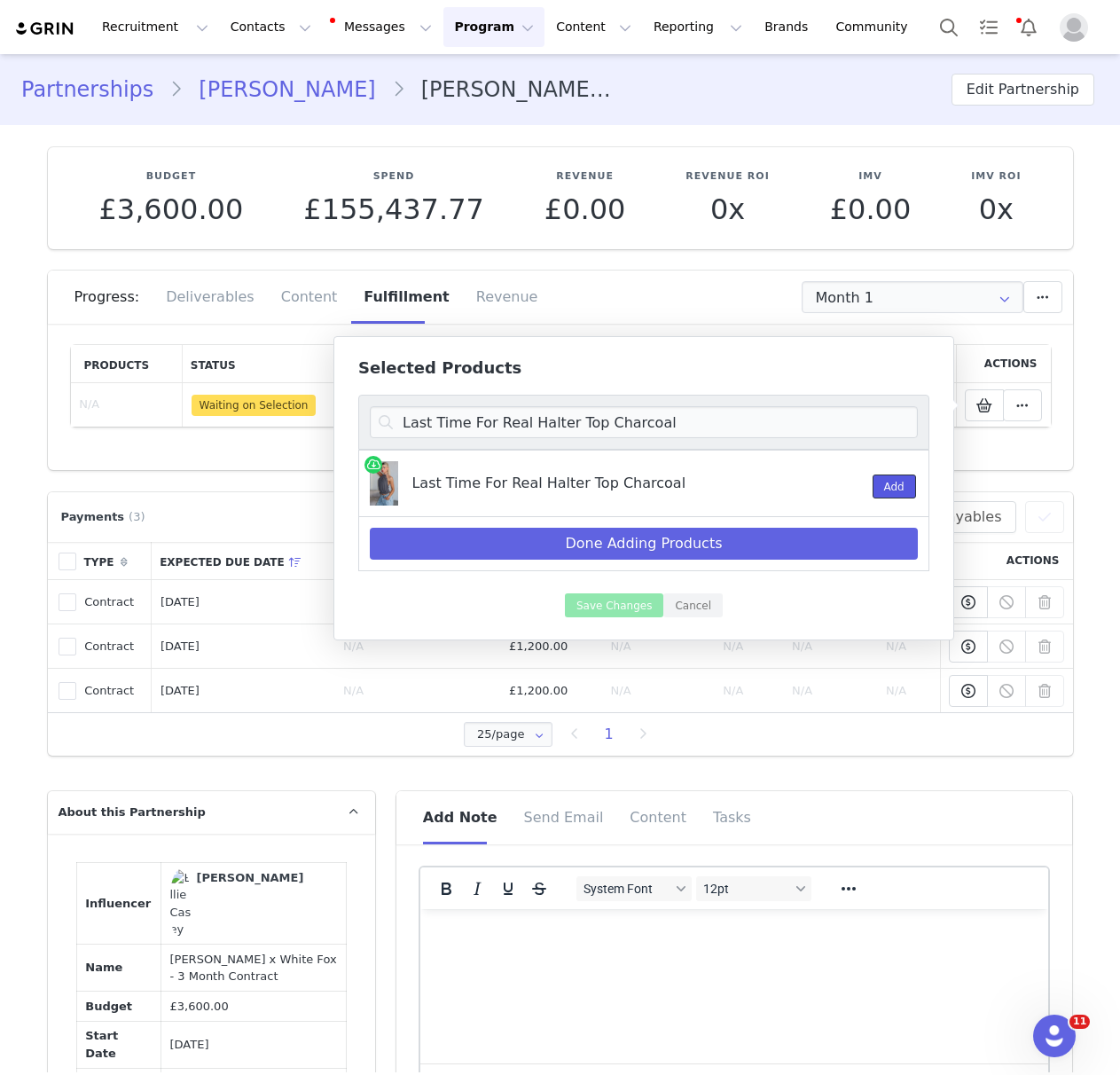
click at [893, 478] on button "Add" at bounding box center [894, 486] width 43 height 24
click at [639, 423] on input "Last Time For Real Halter Top Charcoal" at bounding box center [644, 421] width 548 height 32
paste input "Happy Girl Halter Neck Mini Dress Mocha"
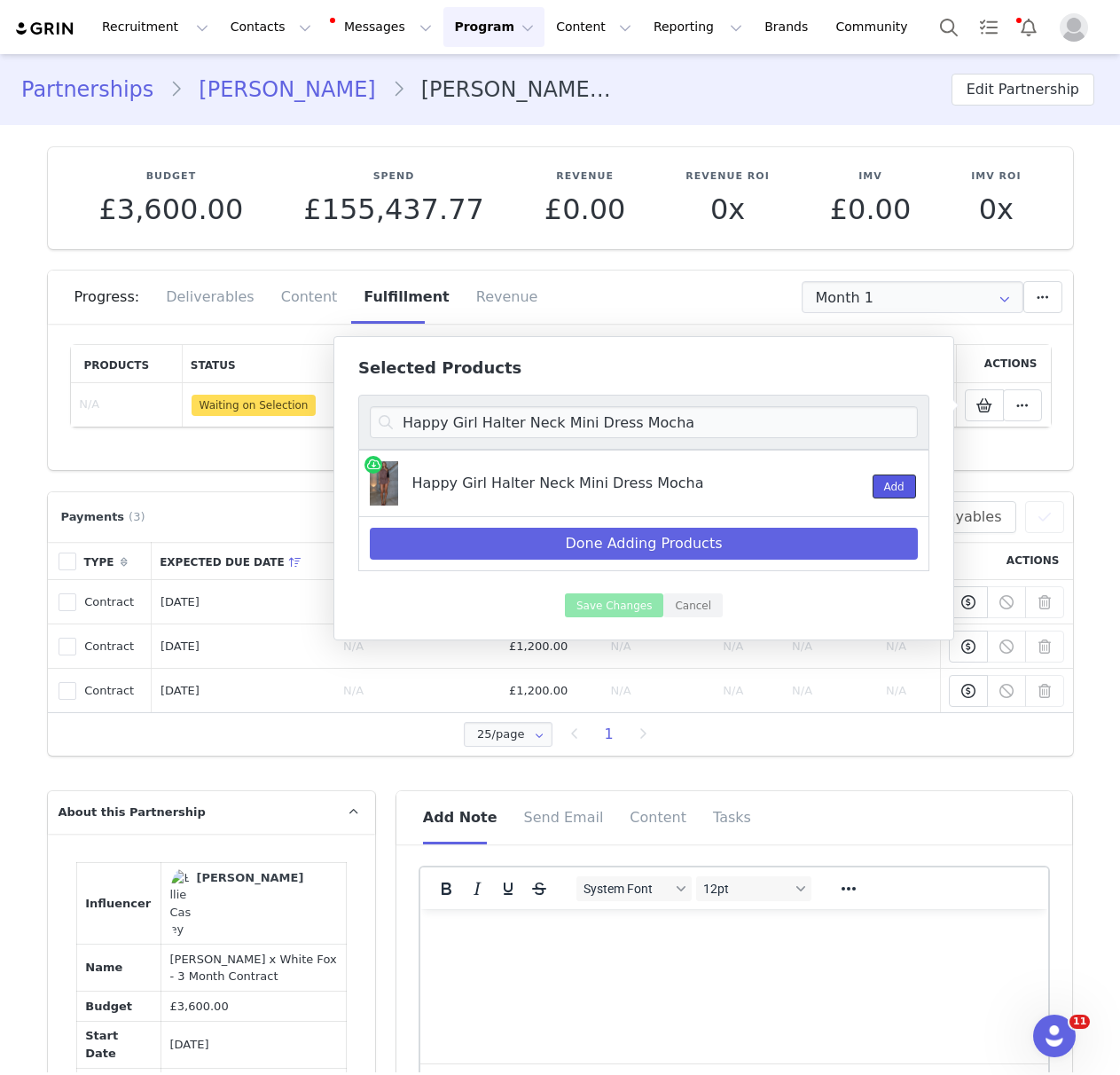
click at [896, 485] on button "Add" at bounding box center [894, 486] width 43 height 24
click at [507, 427] on input "Happy Girl Halter Neck Mini Dress Mocha" at bounding box center [644, 421] width 548 height 32
paste input "Maeve Low Rise Wide Leg Jeans Desert Snake"
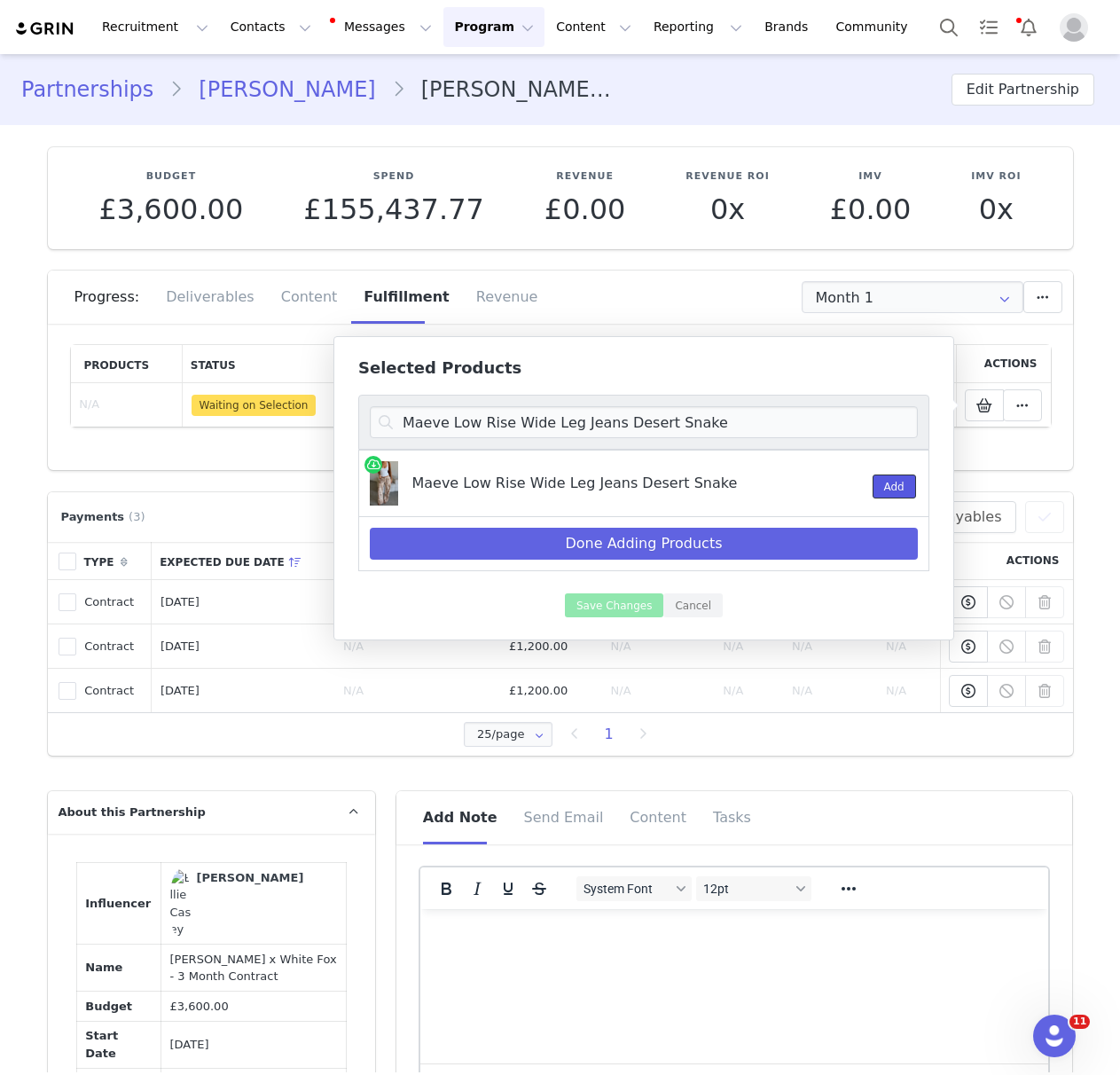
drag, startPoint x: 894, startPoint y: 488, endPoint x: 885, endPoint y: 481, distance: 11.4
click at [895, 486] on button "Add" at bounding box center [894, 486] width 43 height 24
click at [614, 419] on input "Maeve Low Rise Wide Leg Jeans Desert Snake" at bounding box center [644, 421] width 548 height 32
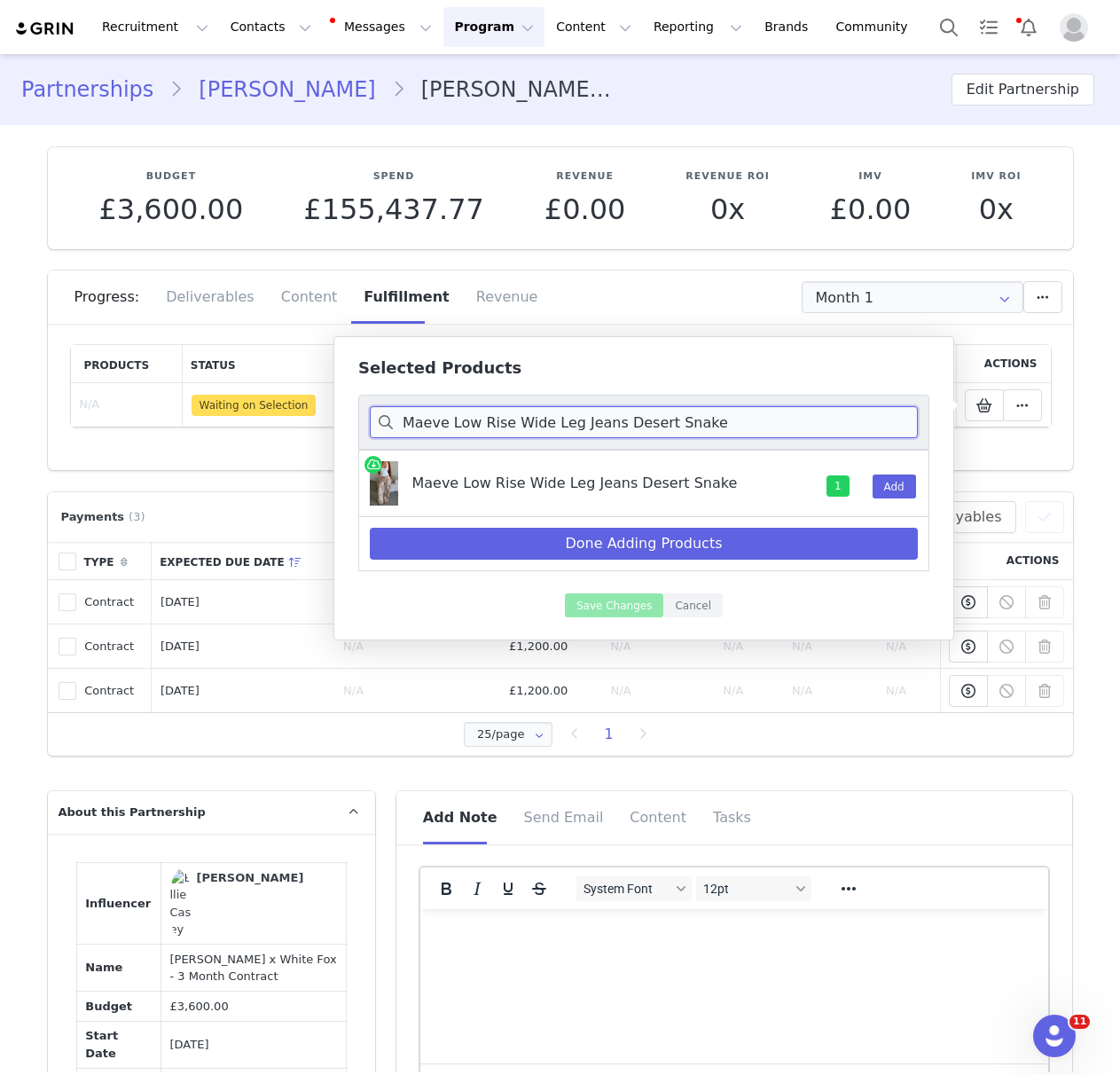
paste input "I Can Be Yours Top Whit"
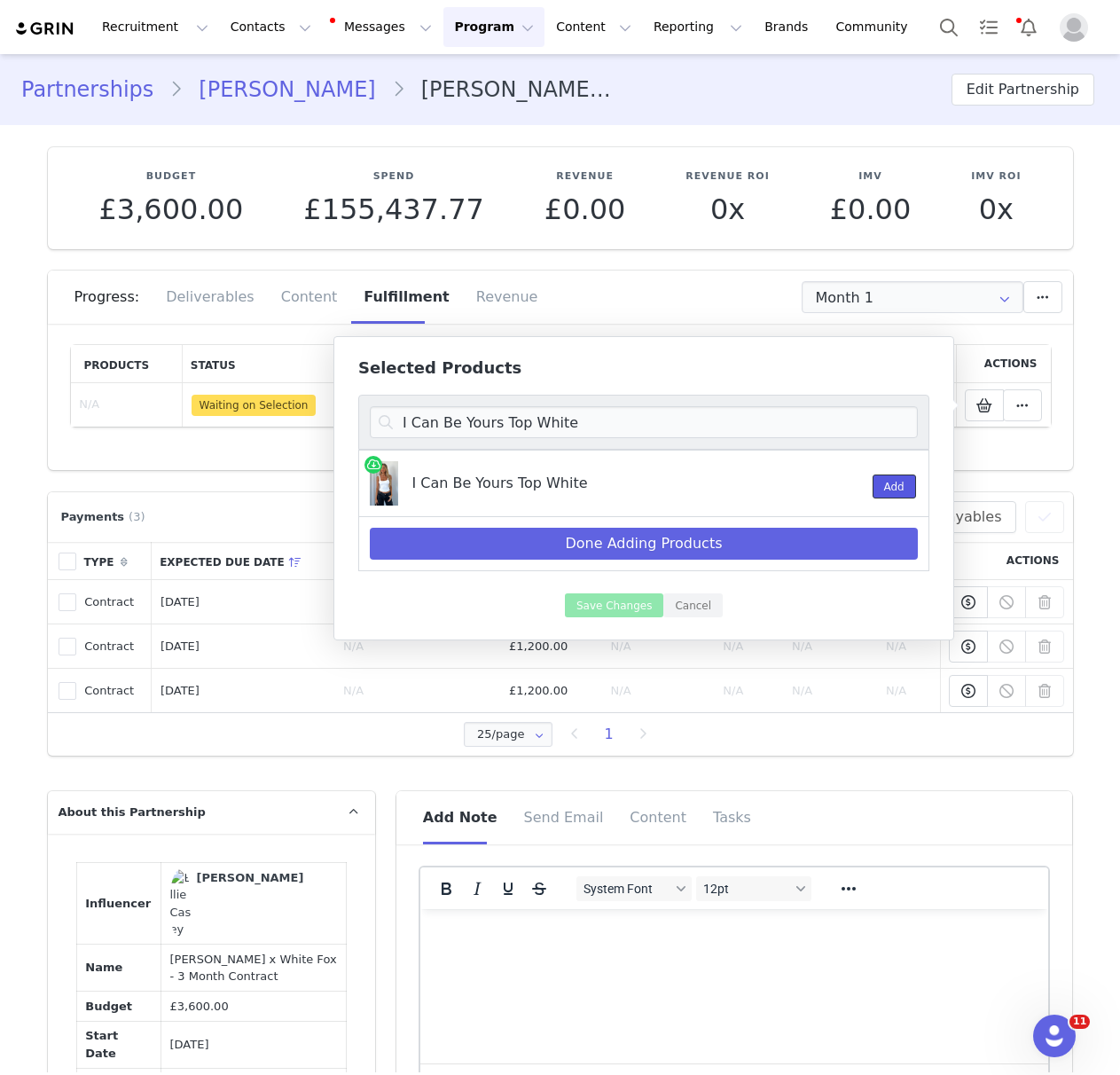
click at [907, 484] on button "Add" at bounding box center [894, 486] width 43 height 24
click at [568, 420] on input "I Can Be Yours Top White" at bounding box center [644, 421] width 548 height 32
paste input "Bring The Style Low Rise Wide Leg Jeans Off"
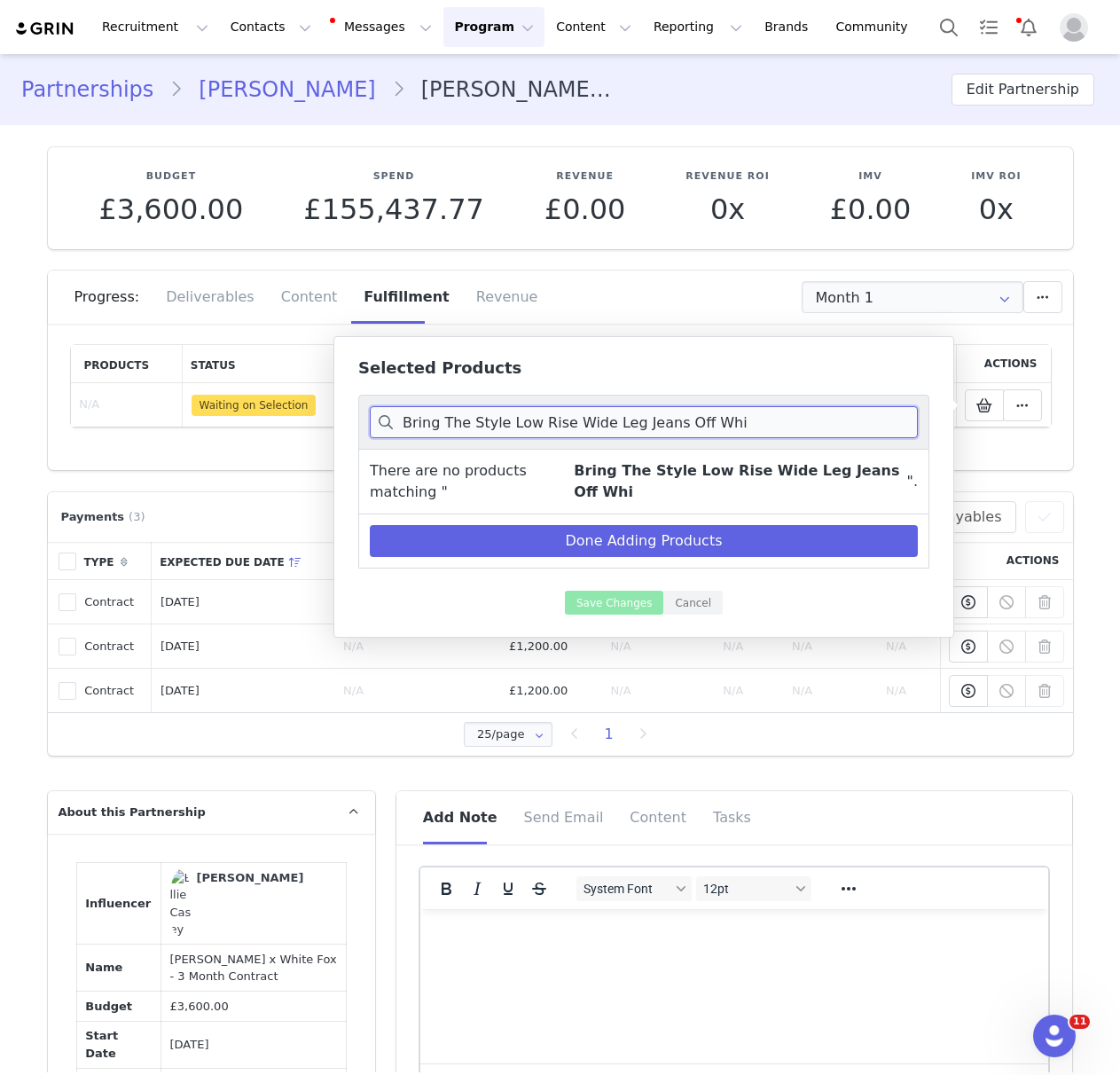
click at [405, 426] on input "Bring The Style Low Rise Wide Leg Jeans Off Whi" at bounding box center [644, 421] width 548 height 32
click at [611, 419] on input "Bring The Style Low Rise Wide Leg Jeans Off Whi" at bounding box center [644, 421] width 548 height 32
click at [548, 424] on input "Bring The Style Low Rise Wide Leg Jeans Off Whi" at bounding box center [644, 421] width 548 height 32
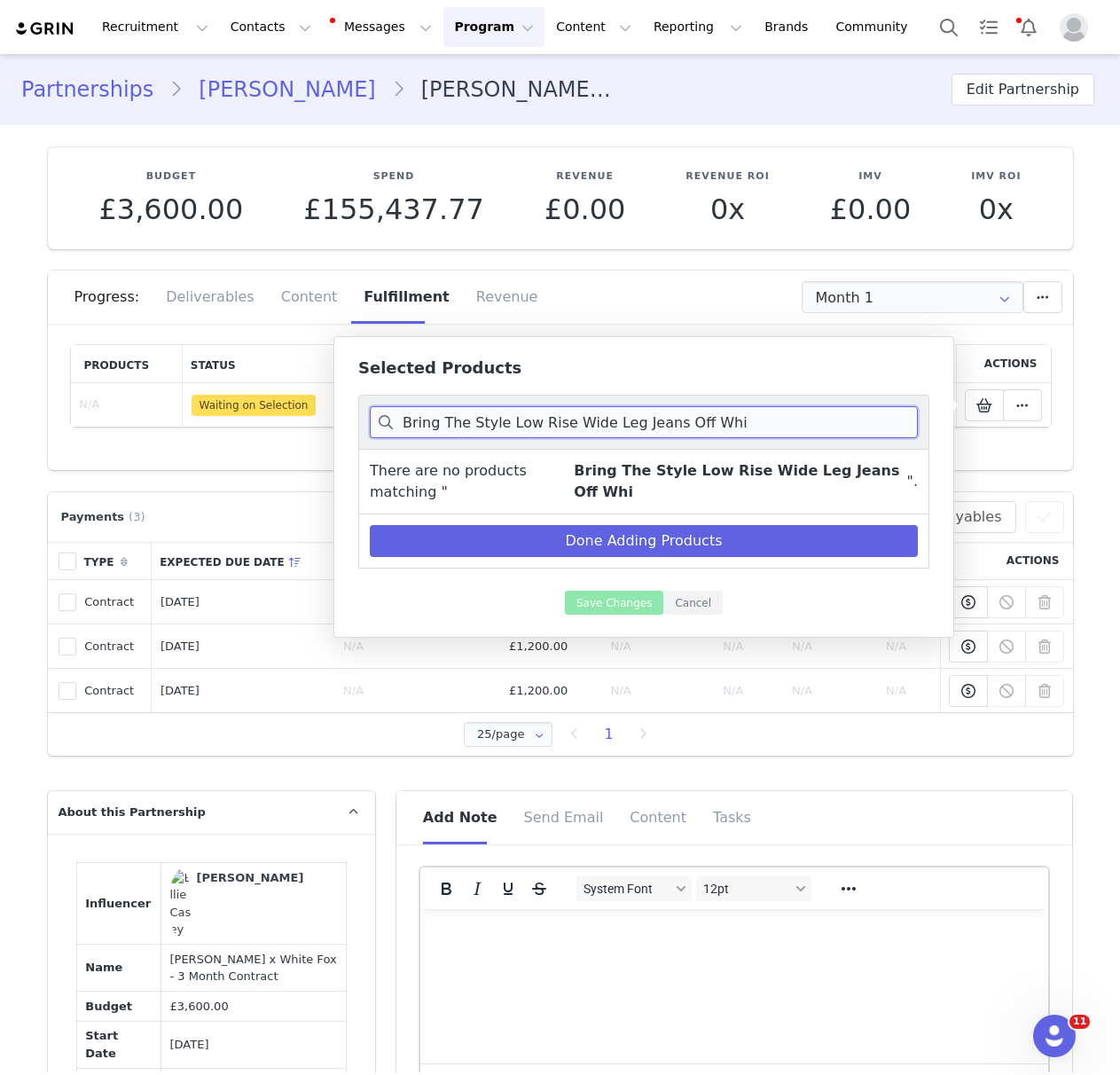
click at [548, 424] on input "Bring The Style Low Rise Wide Leg Jeans Off Whi" at bounding box center [644, 421] width 548 height 32
paste input "ody Pump Crop Honey"
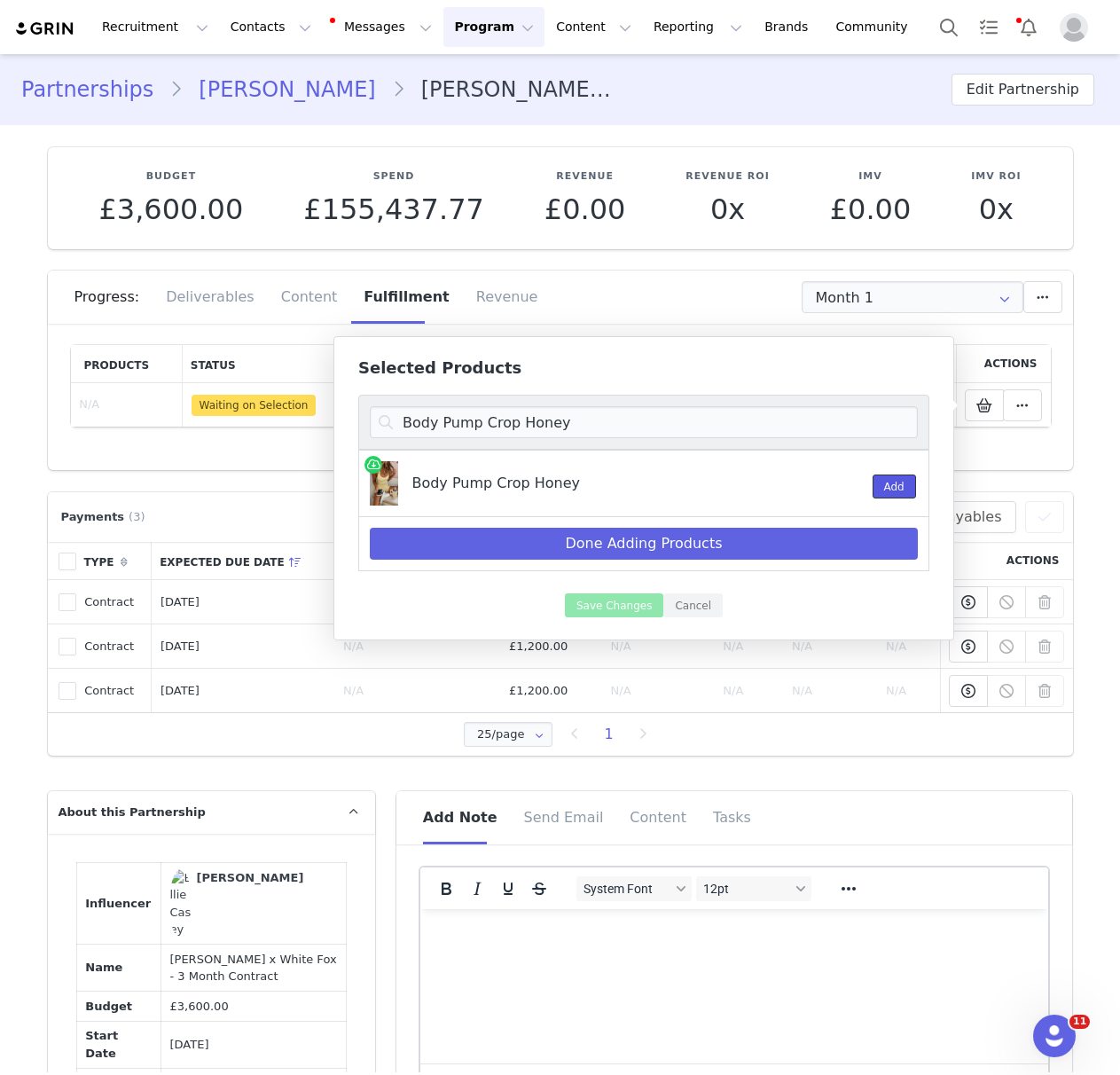
drag, startPoint x: 899, startPoint y: 486, endPoint x: 884, endPoint y: 490, distance: 15.5
click at [899, 486] on button "Add" at bounding box center [894, 486] width 43 height 24
click at [569, 423] on input "Body Pump Crop Honey" at bounding box center [644, 421] width 548 height 32
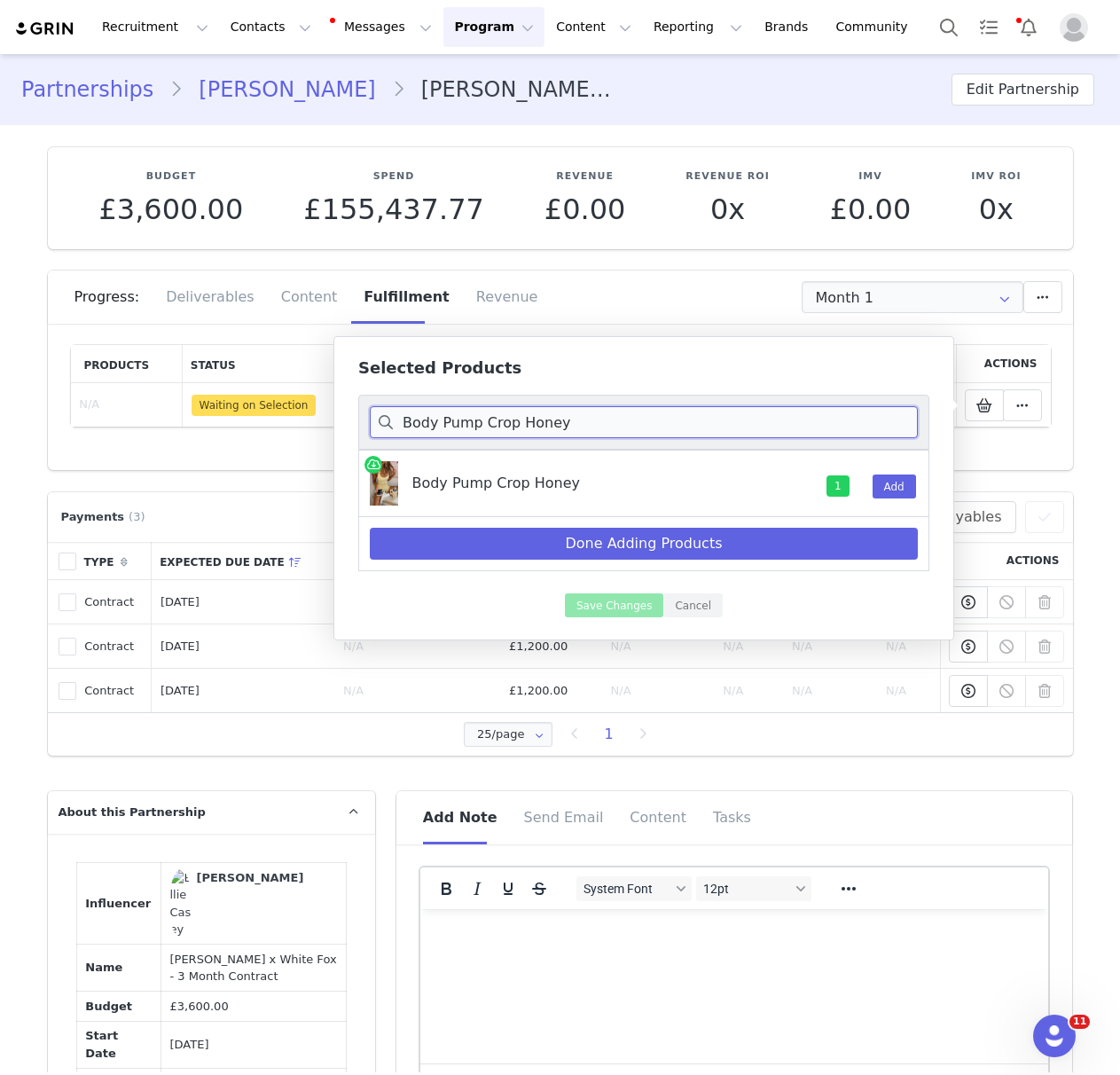
paste input "Keep Up High Waisted Shorts 4""
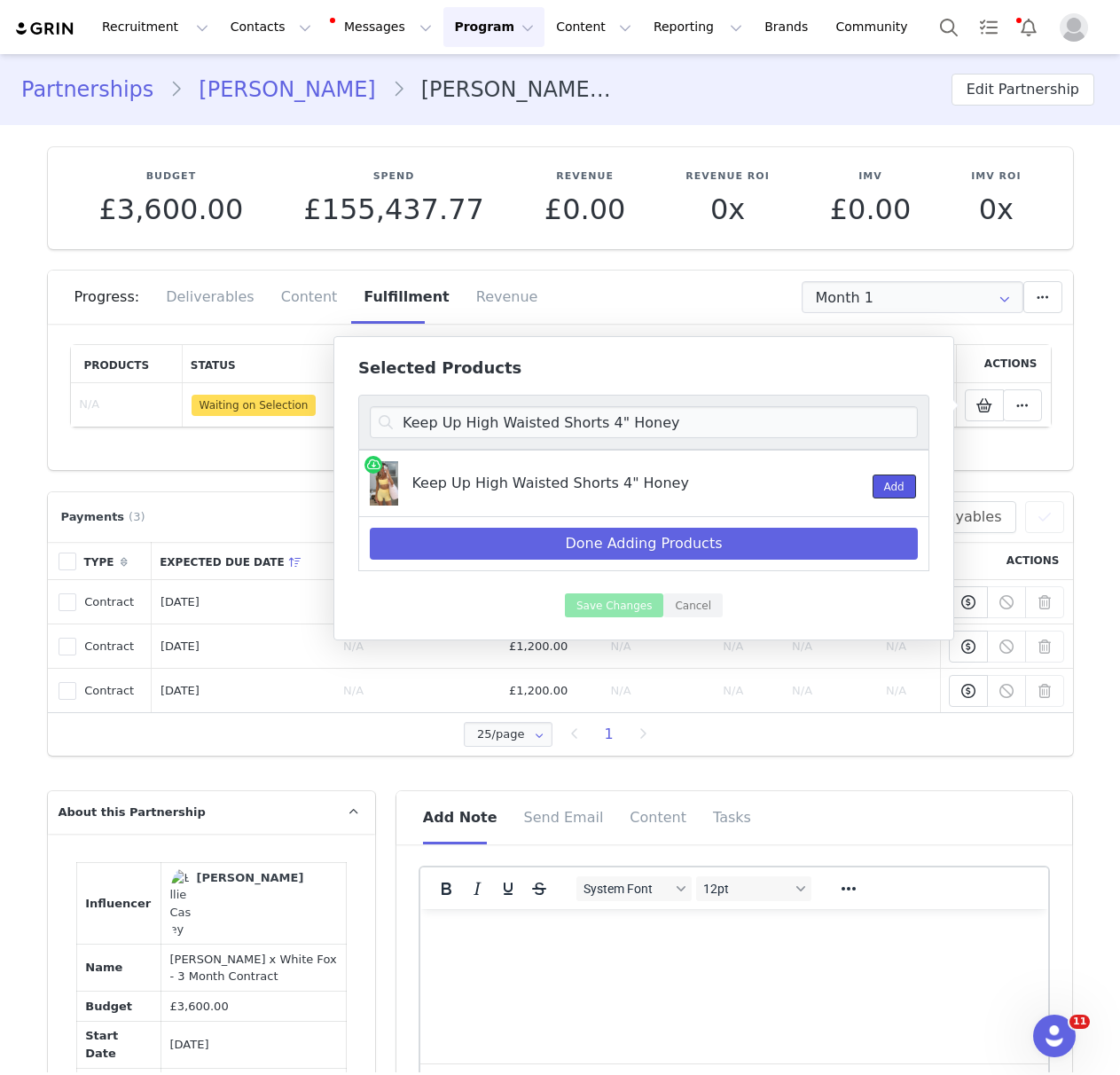
click at [895, 489] on button "Add" at bounding box center [894, 486] width 43 height 24
click at [618, 420] on input "Keep Up High Waisted Shorts 4" Honey" at bounding box center [644, 421] width 548 height 32
paste input "Mad For You Long Sleeve Top Cream"
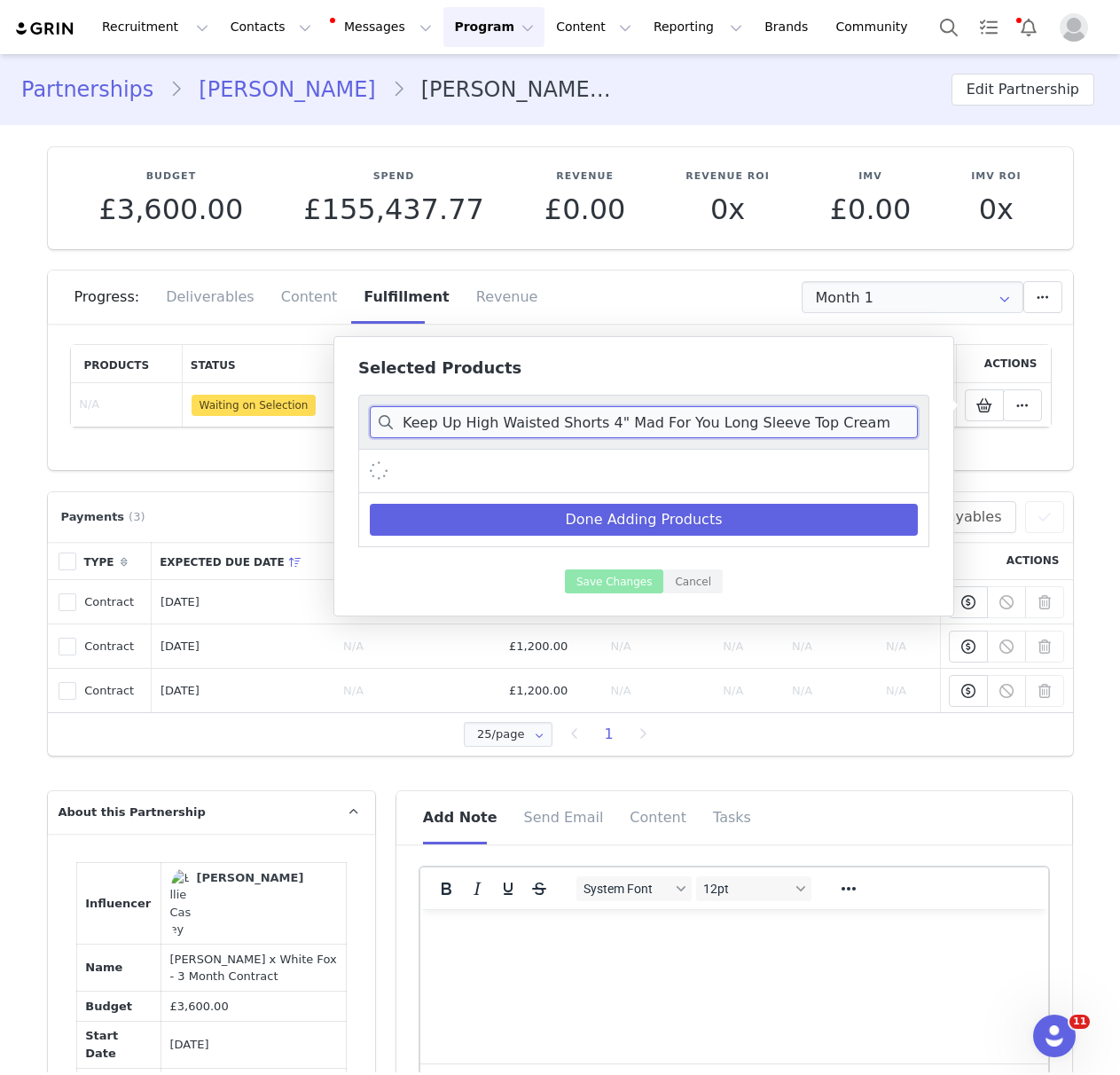
click at [716, 425] on input "Keep Up High Waisted Shorts 4" Mad For You Long Sleeve Top Cream" at bounding box center [644, 421] width 548 height 32
paste input
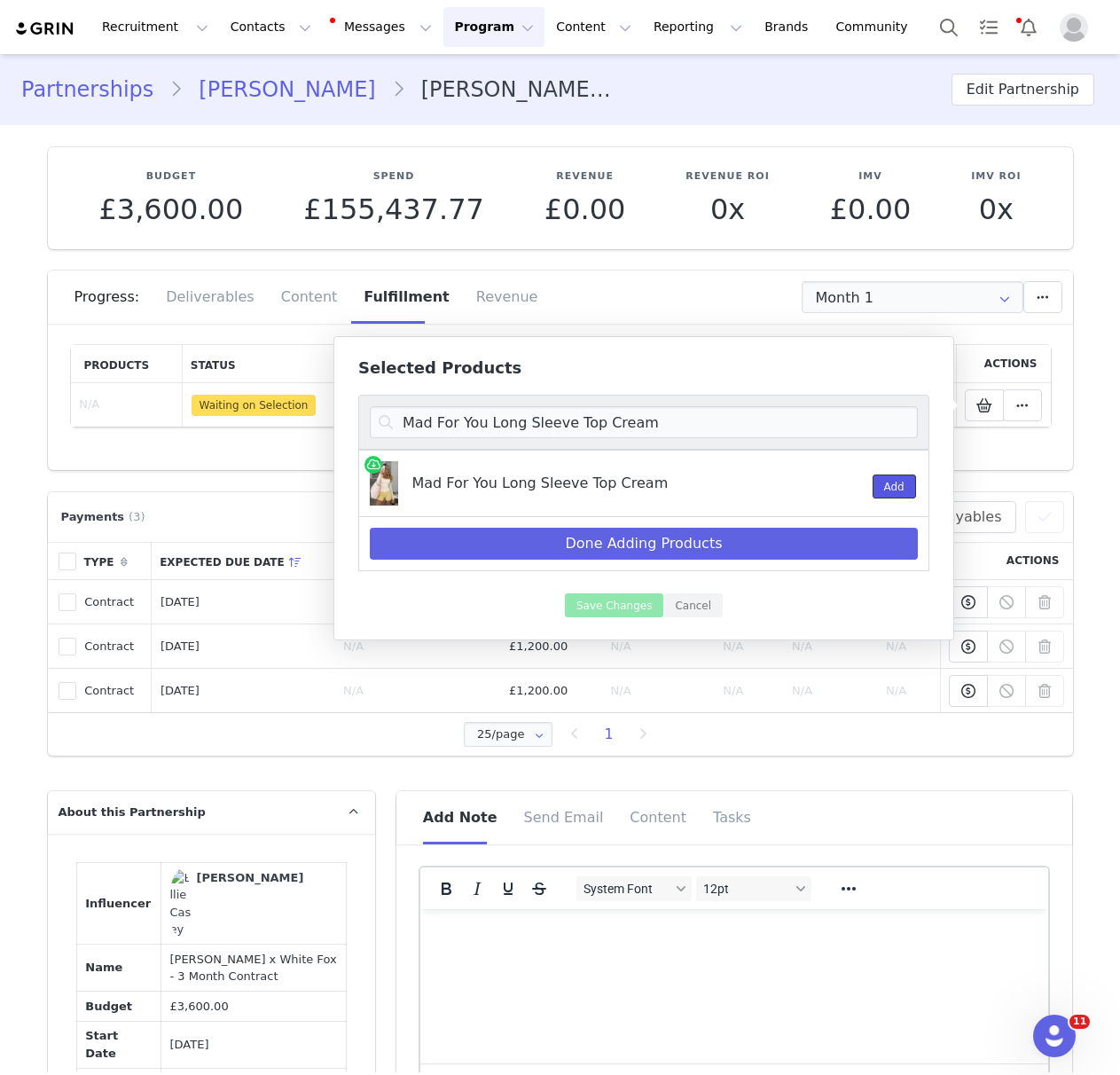
click at [896, 487] on button "Add" at bounding box center [894, 486] width 43 height 24
click at [562, 424] on input "Mad For You Long Sleeve Top Cream" at bounding box center [644, 421] width 548 height 32
paste input "Body Pump Crop Dark Chocolate"
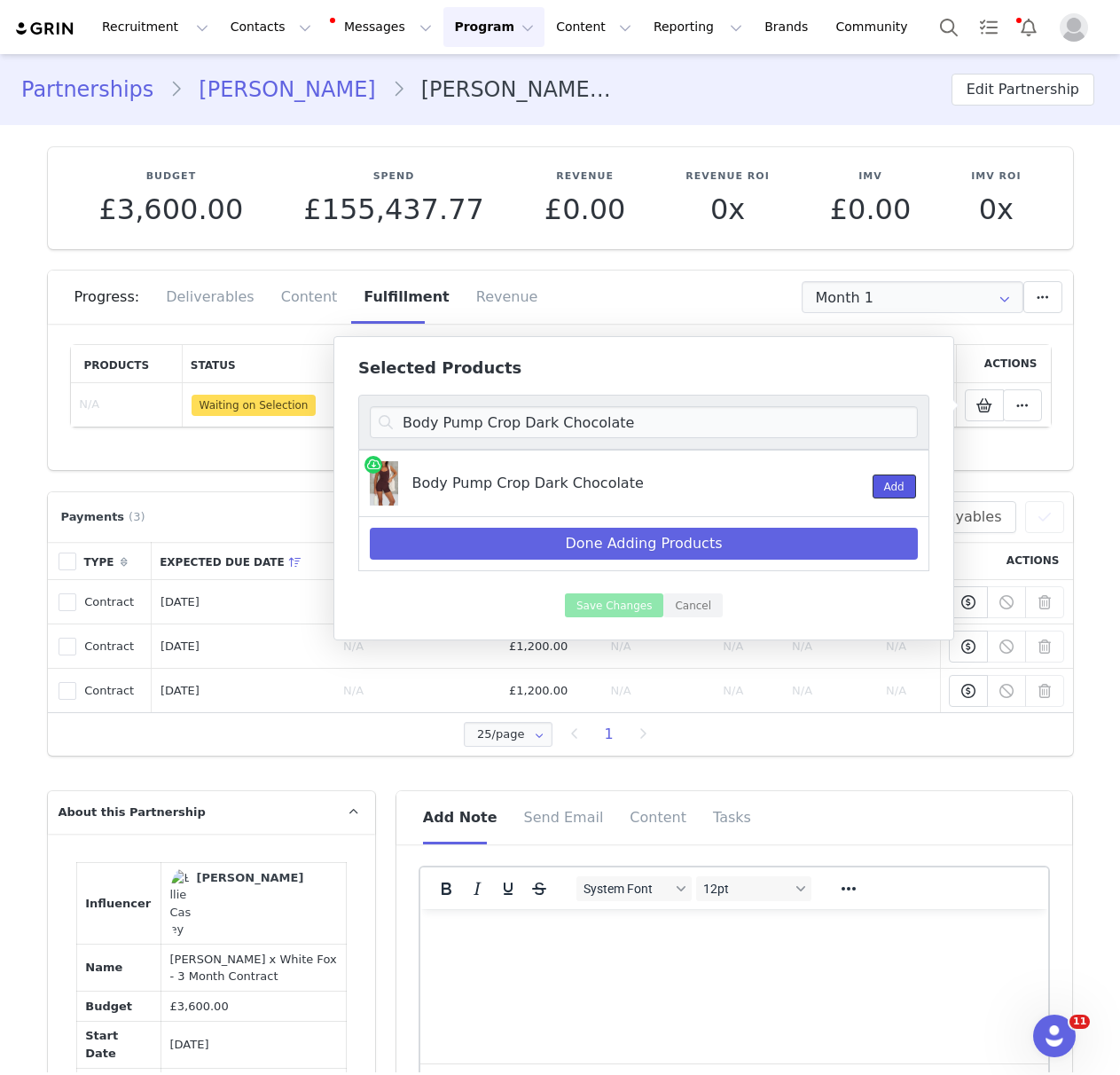
click at [893, 484] on button "Add" at bounding box center [894, 486] width 43 height 24
click at [585, 416] on input "Body Pump Crop Dark Chocolate" at bounding box center [644, 421] width 548 height 32
paste input "Keep Up High Waisted Shorts 4""
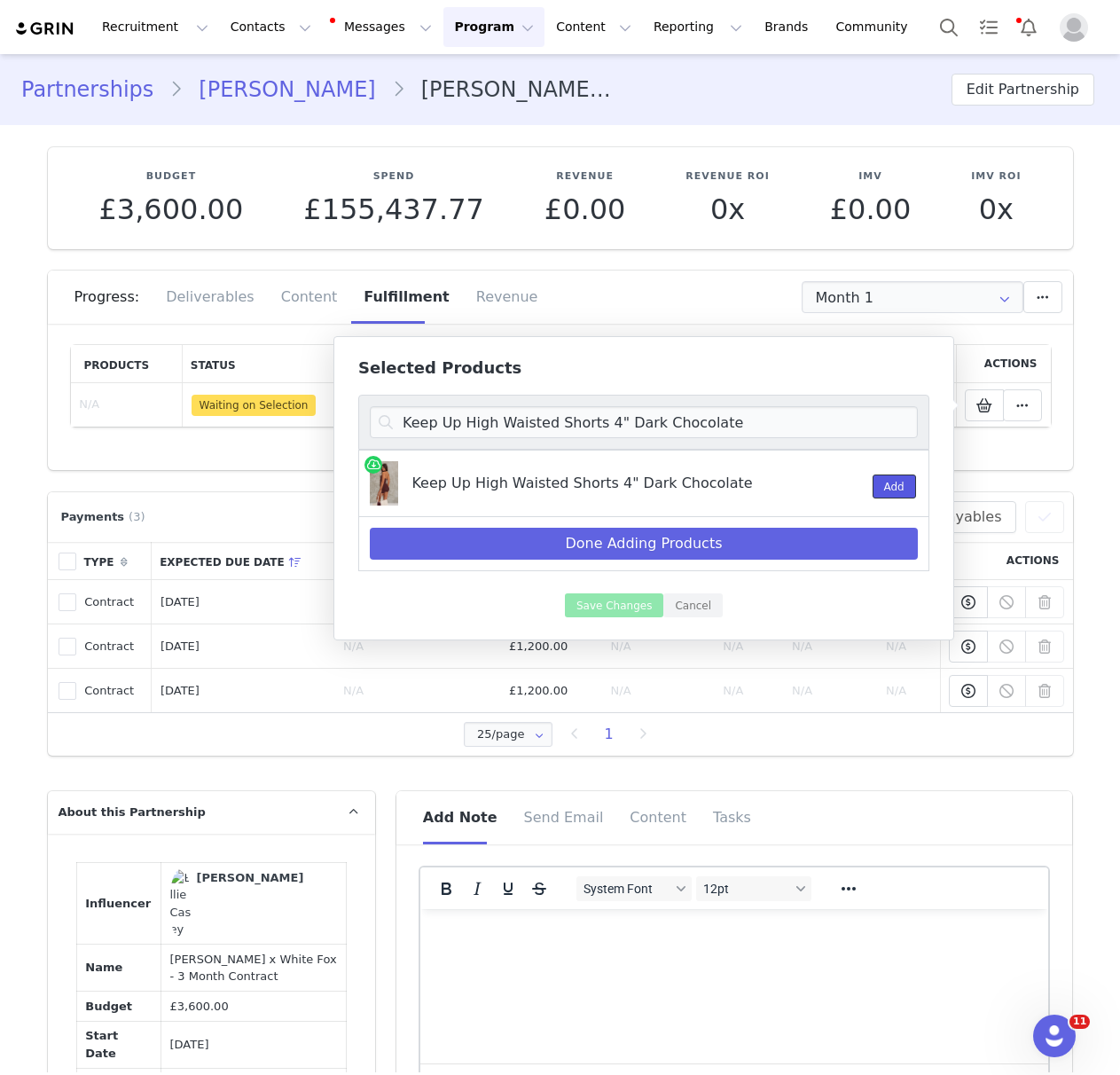
click at [891, 485] on button "Add" at bounding box center [894, 486] width 43 height 24
click at [632, 426] on input "Keep Up High Waisted Shorts 4" Dark Chocolate" at bounding box center [644, 421] width 548 height 32
paste input "Winning Team Oversized Tee White/"
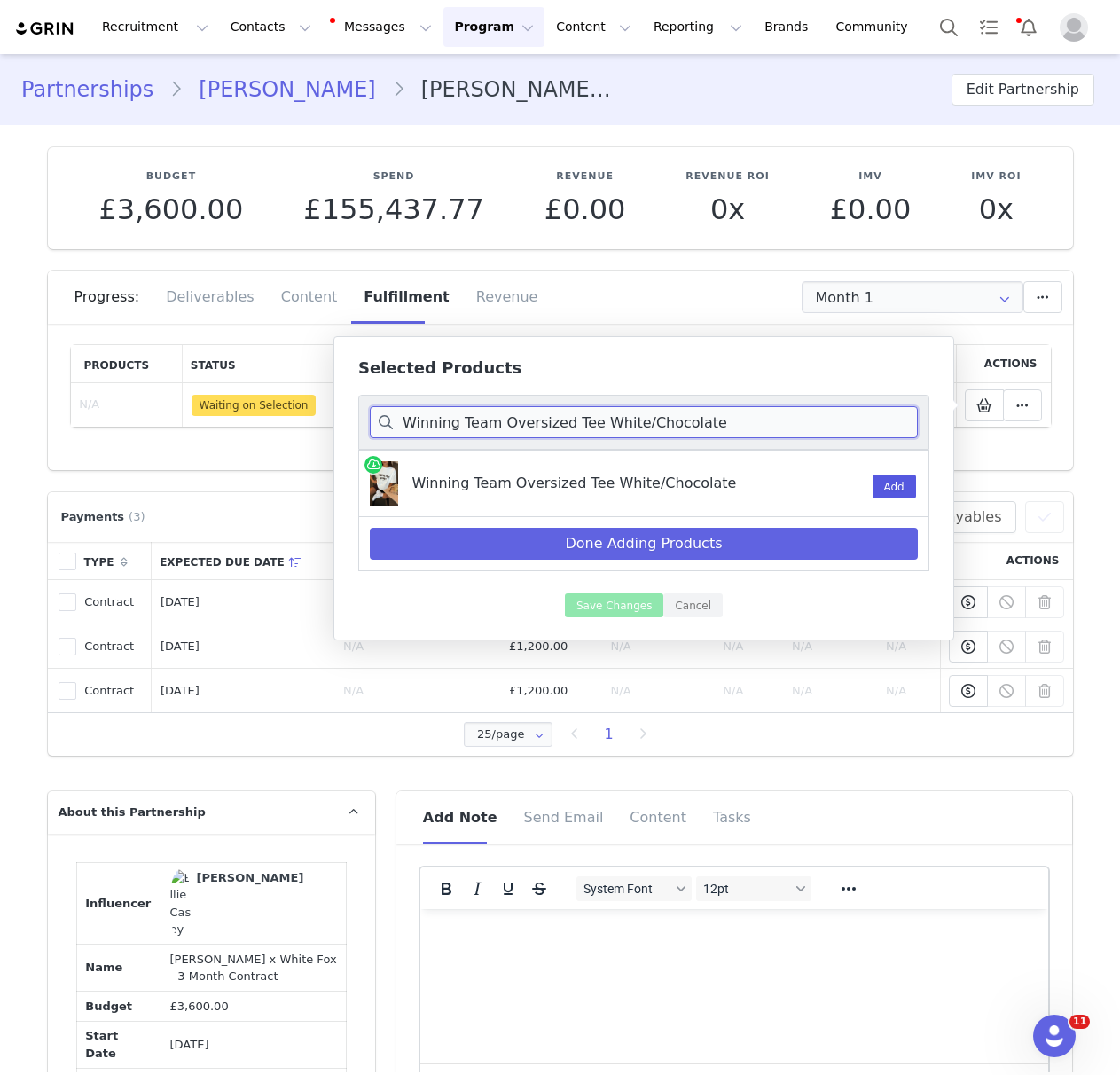
type input "Winning Team Oversized Tee White/Chocolate"
click at [889, 476] on button "Add" at bounding box center [894, 486] width 43 height 24
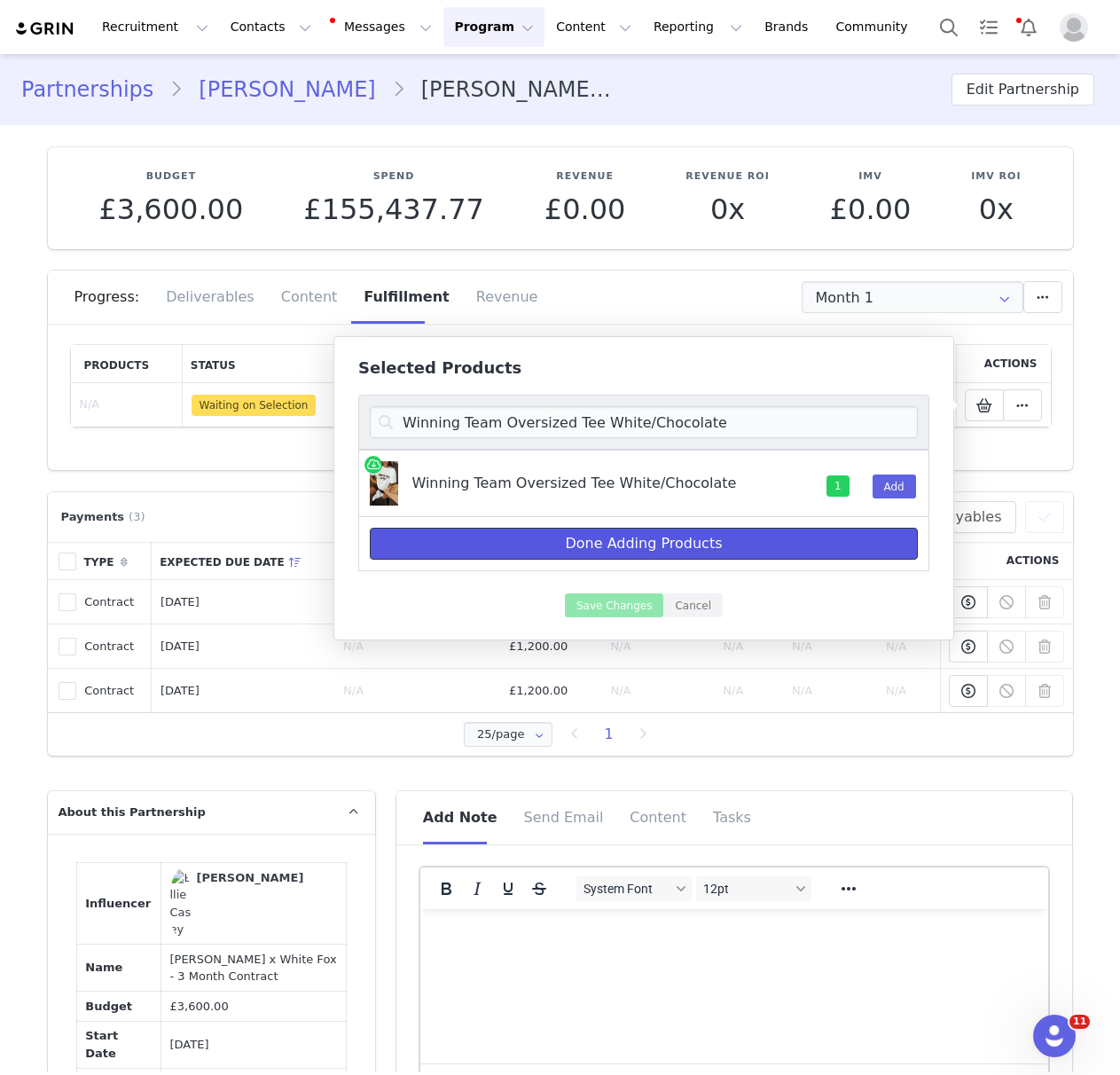
click at [773, 546] on button "Done Adding Products" at bounding box center [644, 543] width 548 height 32
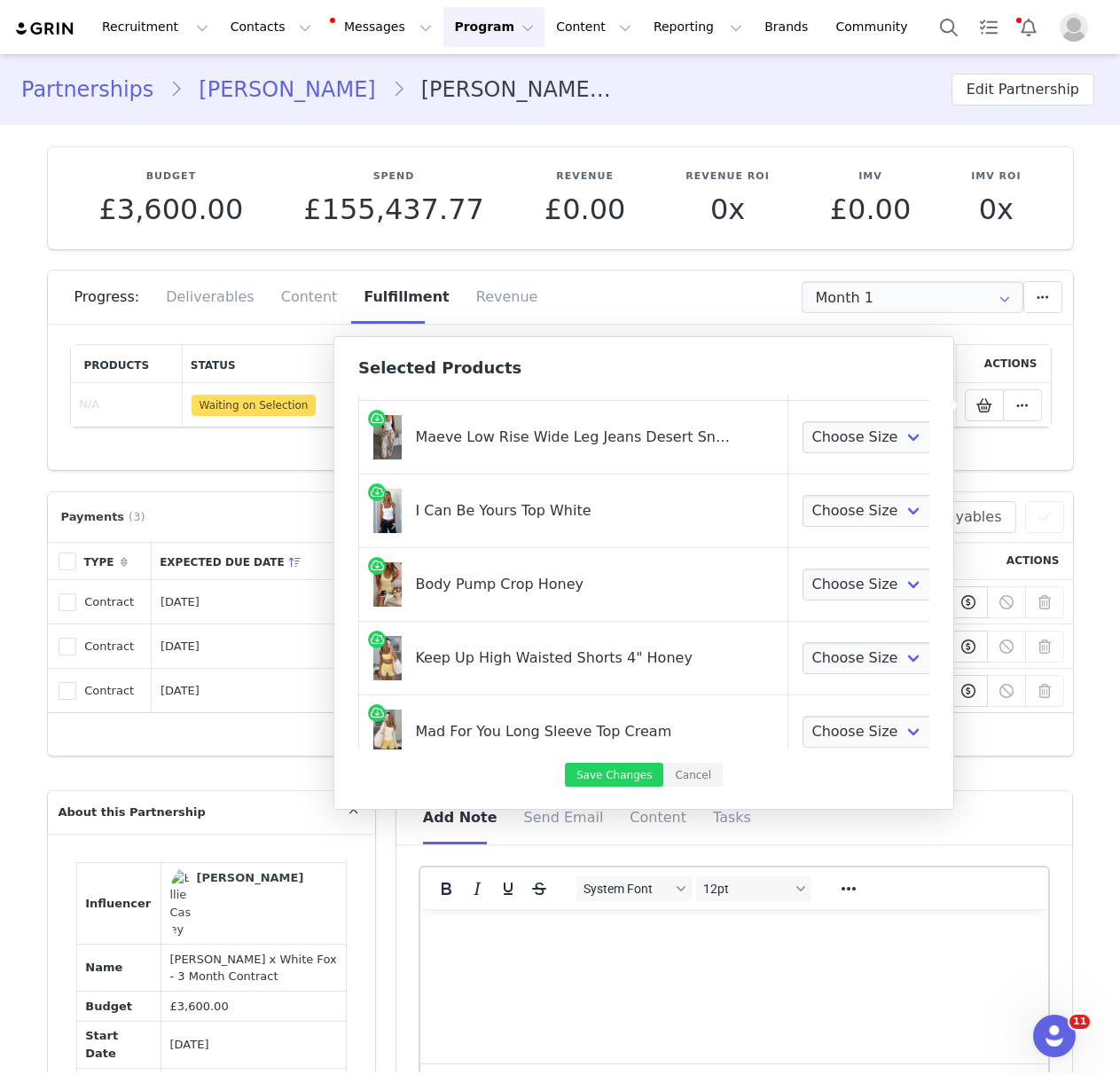
scroll to position [710, 0]
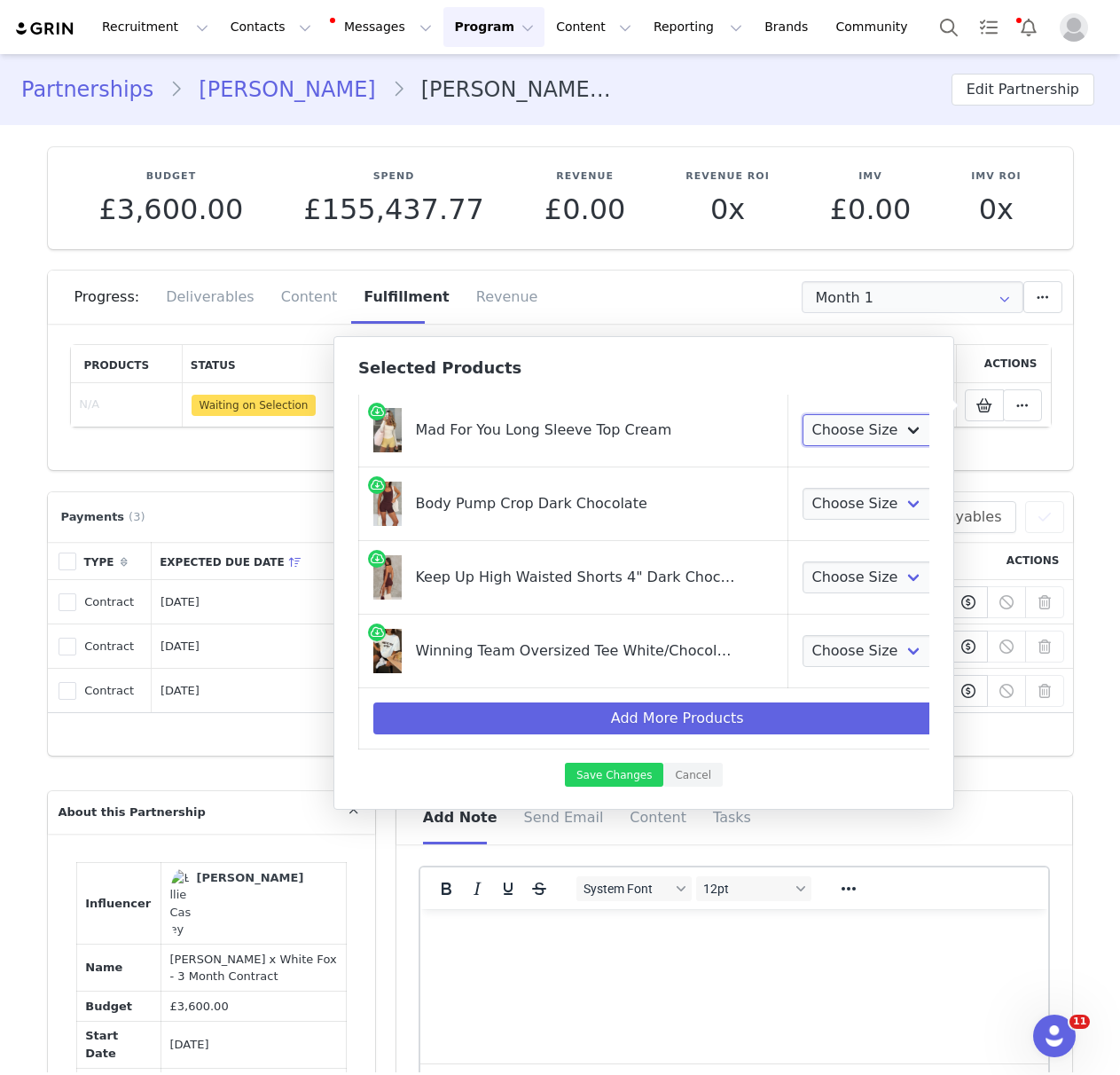
click at [848, 430] on select "Choose Size XXS/XS XS/S S/M M/L L/XL" at bounding box center [868, 429] width 131 height 32
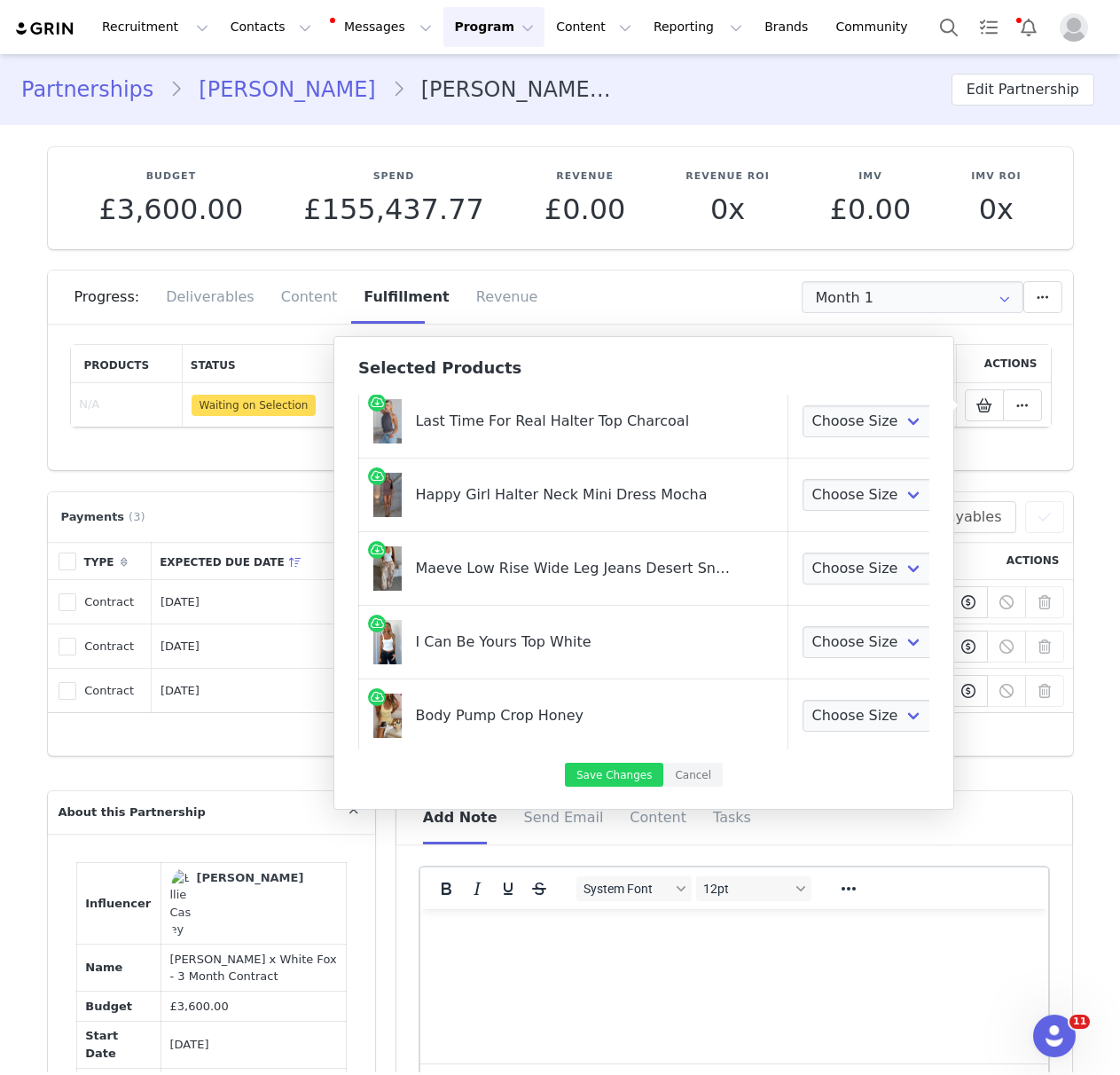
scroll to position [0, 0]
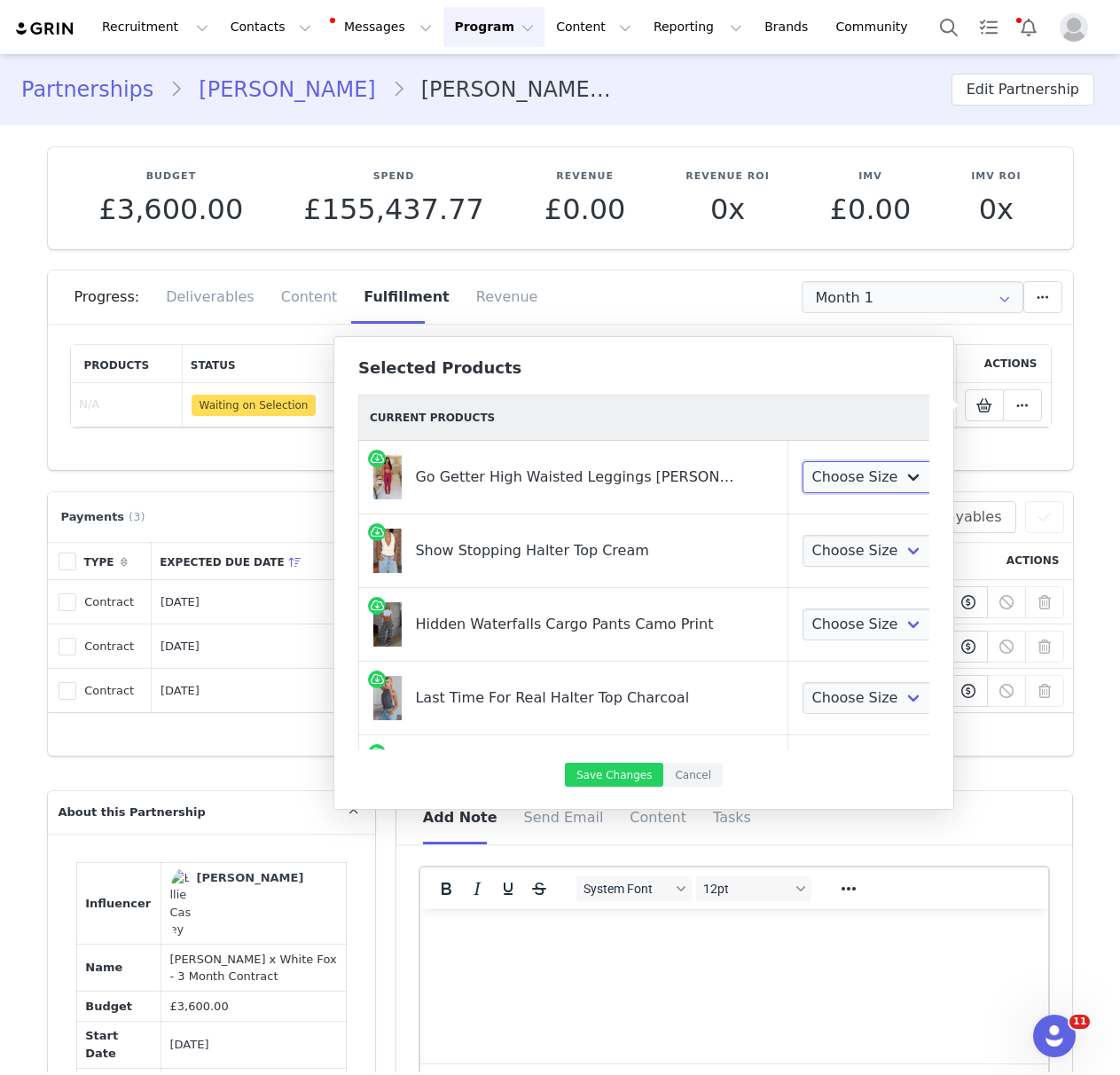
click at [828, 471] on select "Choose Size XXS XS S M L XL" at bounding box center [868, 476] width 131 height 32
select select "25843059"
click at [803, 461] on select "Choose Size XXS XS S M L XL" at bounding box center [868, 476] width 131 height 32
click at [840, 547] on select "Choose Size XXS XS S M L XL" at bounding box center [868, 550] width 131 height 32
select select "28268874"
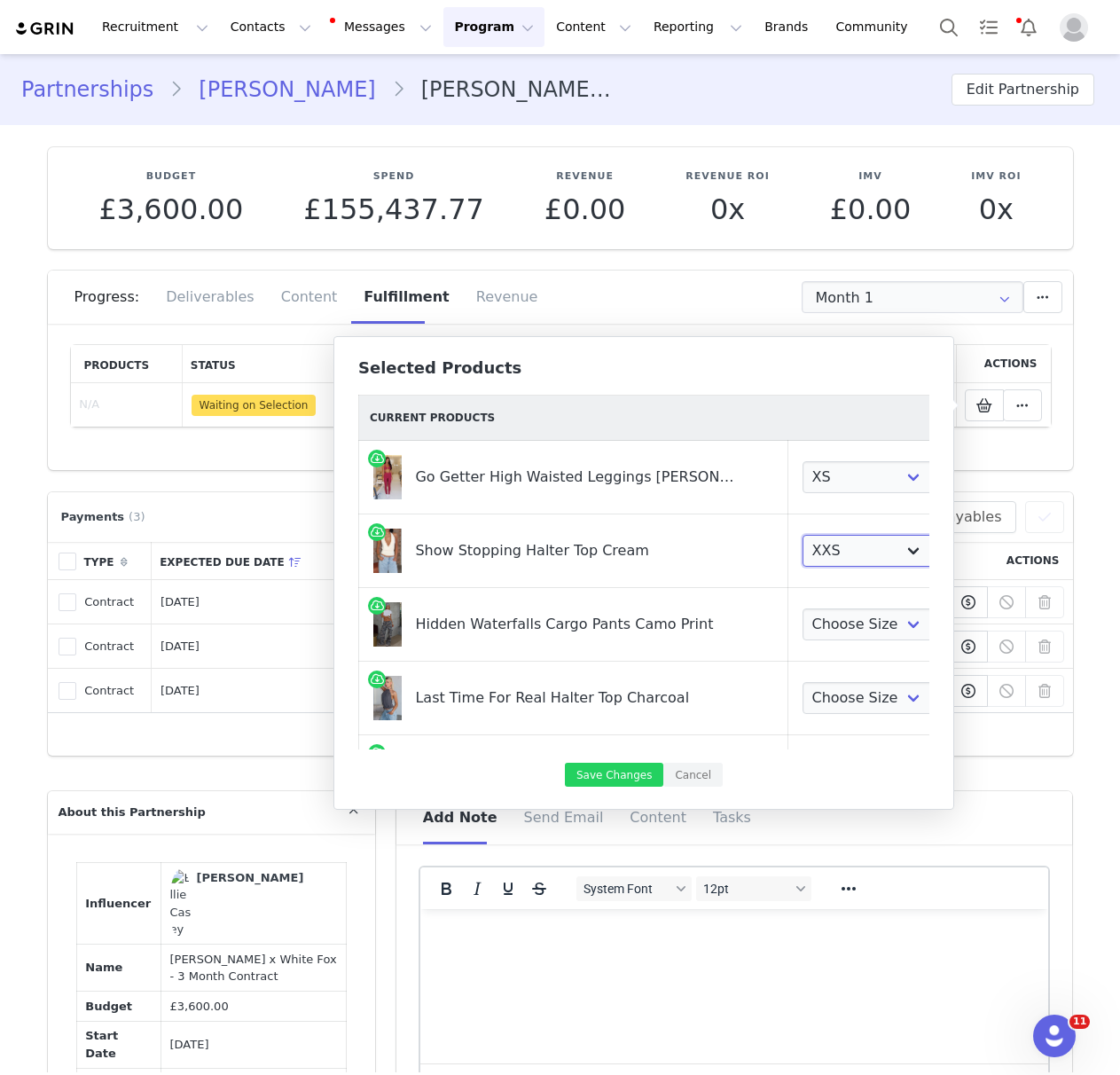
click at [803, 534] on select "Choose Size XXS XS S M L XL" at bounding box center [868, 550] width 131 height 32
click at [852, 621] on select "Choose Size XXS XS S M L XL" at bounding box center [868, 624] width 131 height 32
select select "28060609"
click at [803, 608] on select "Choose Size XXS XS S M L XL" at bounding box center [868, 624] width 131 height 32
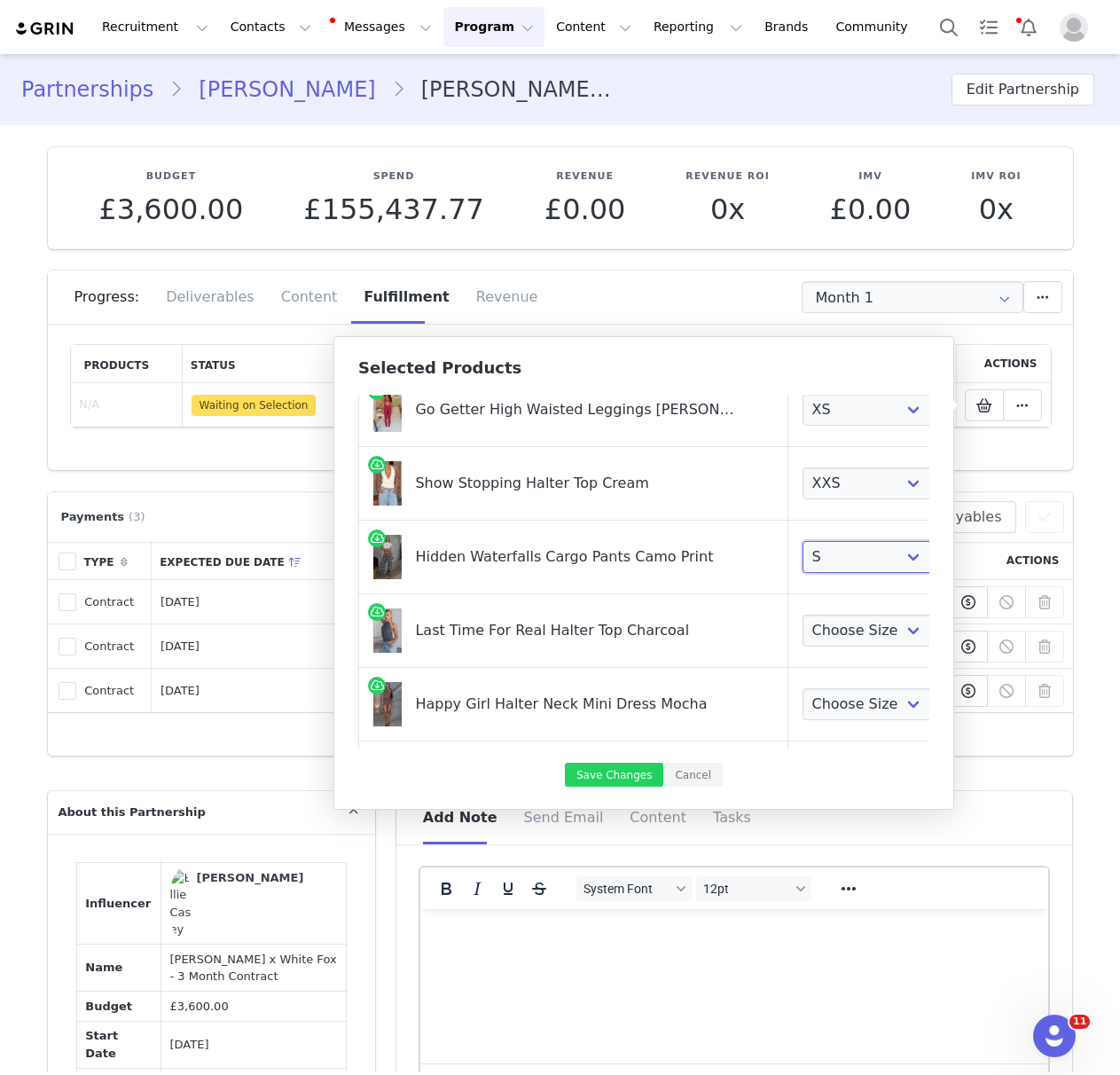
scroll to position [70, 0]
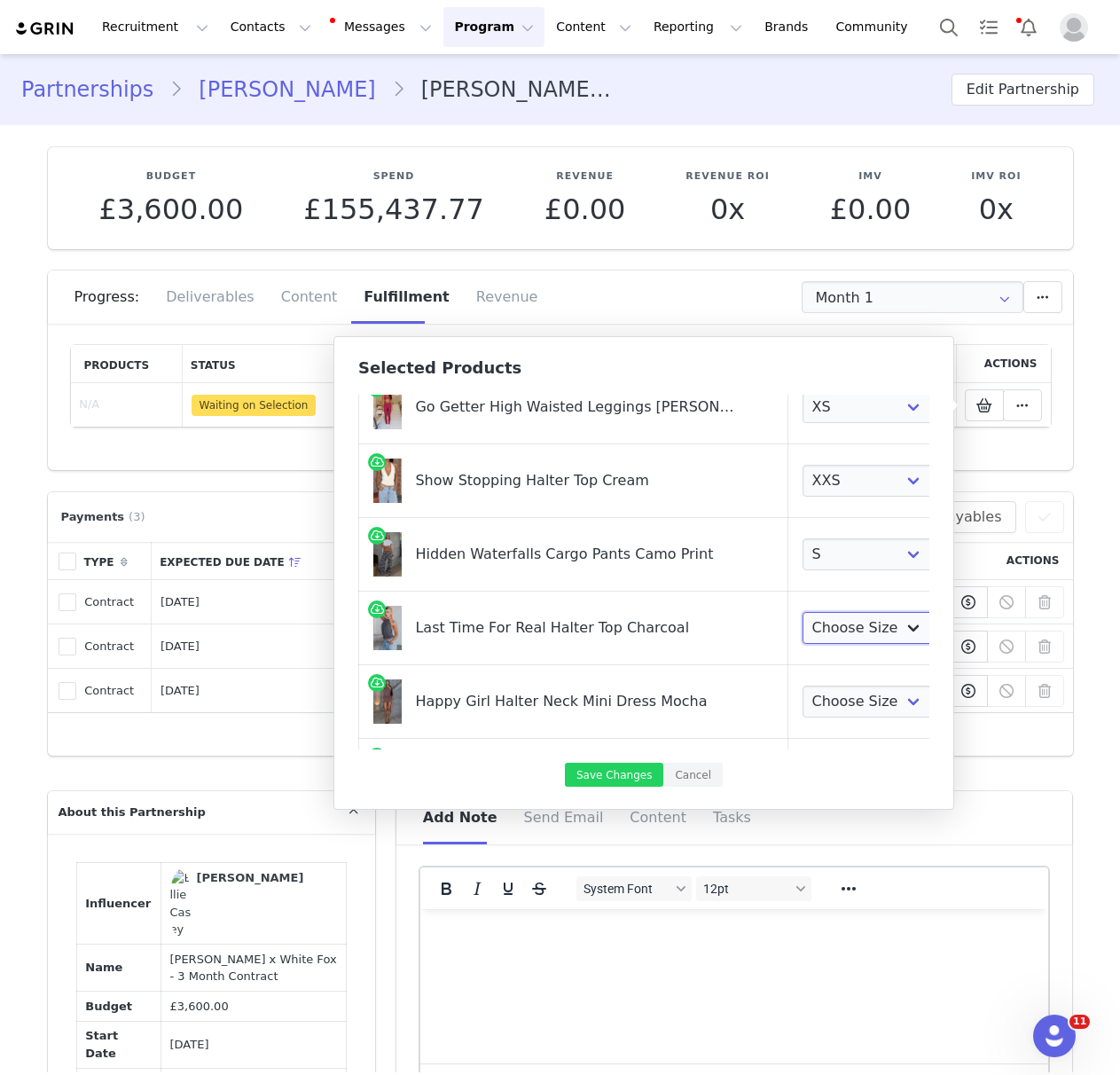
click at [803, 633] on select "Choose Size XXS XS S M L XL" at bounding box center [868, 627] width 131 height 32
select select "28162068"
click at [803, 612] on select "Choose Size XXS XS S M L XL" at bounding box center [868, 627] width 131 height 32
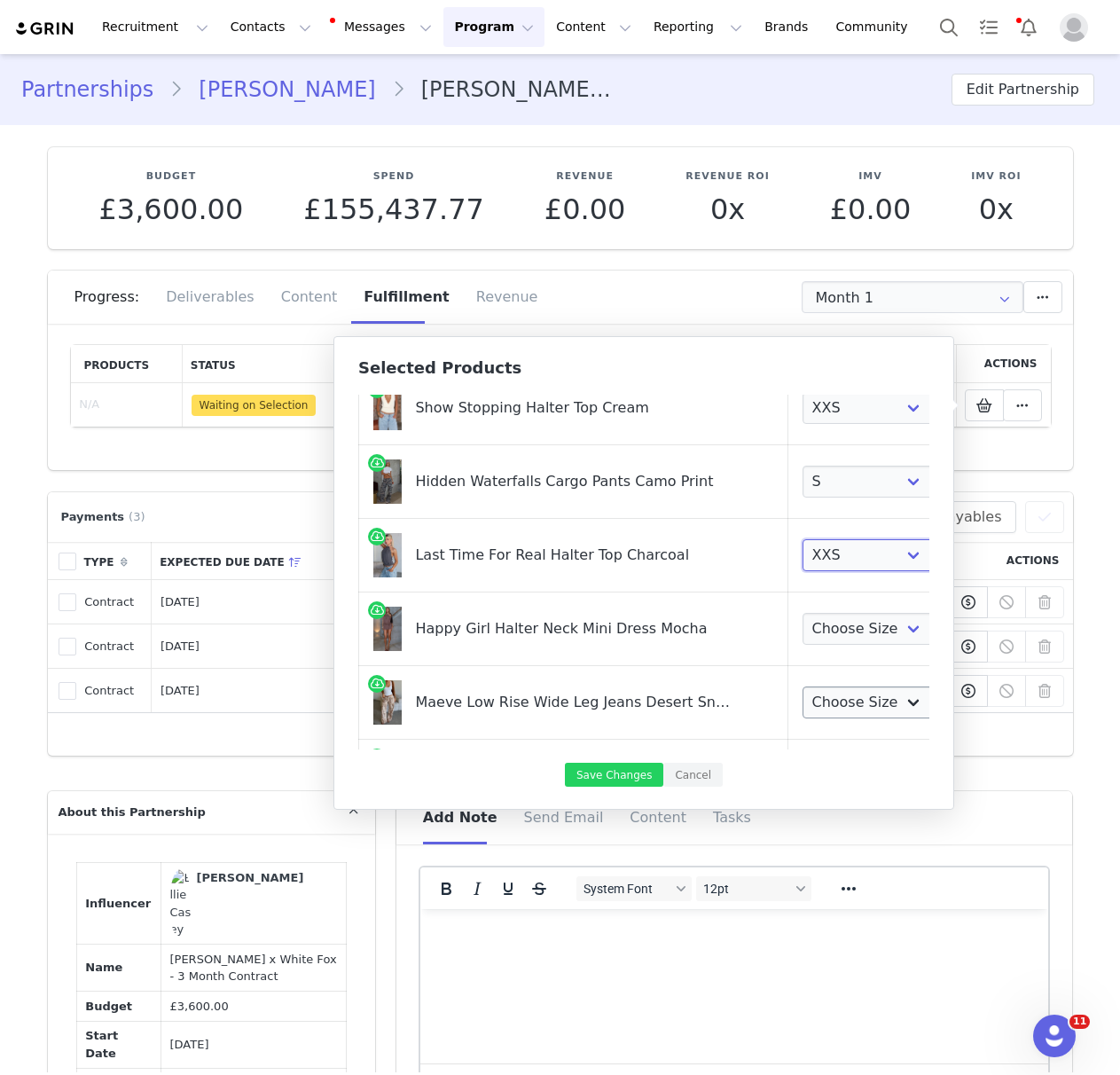
scroll to position [189, 0]
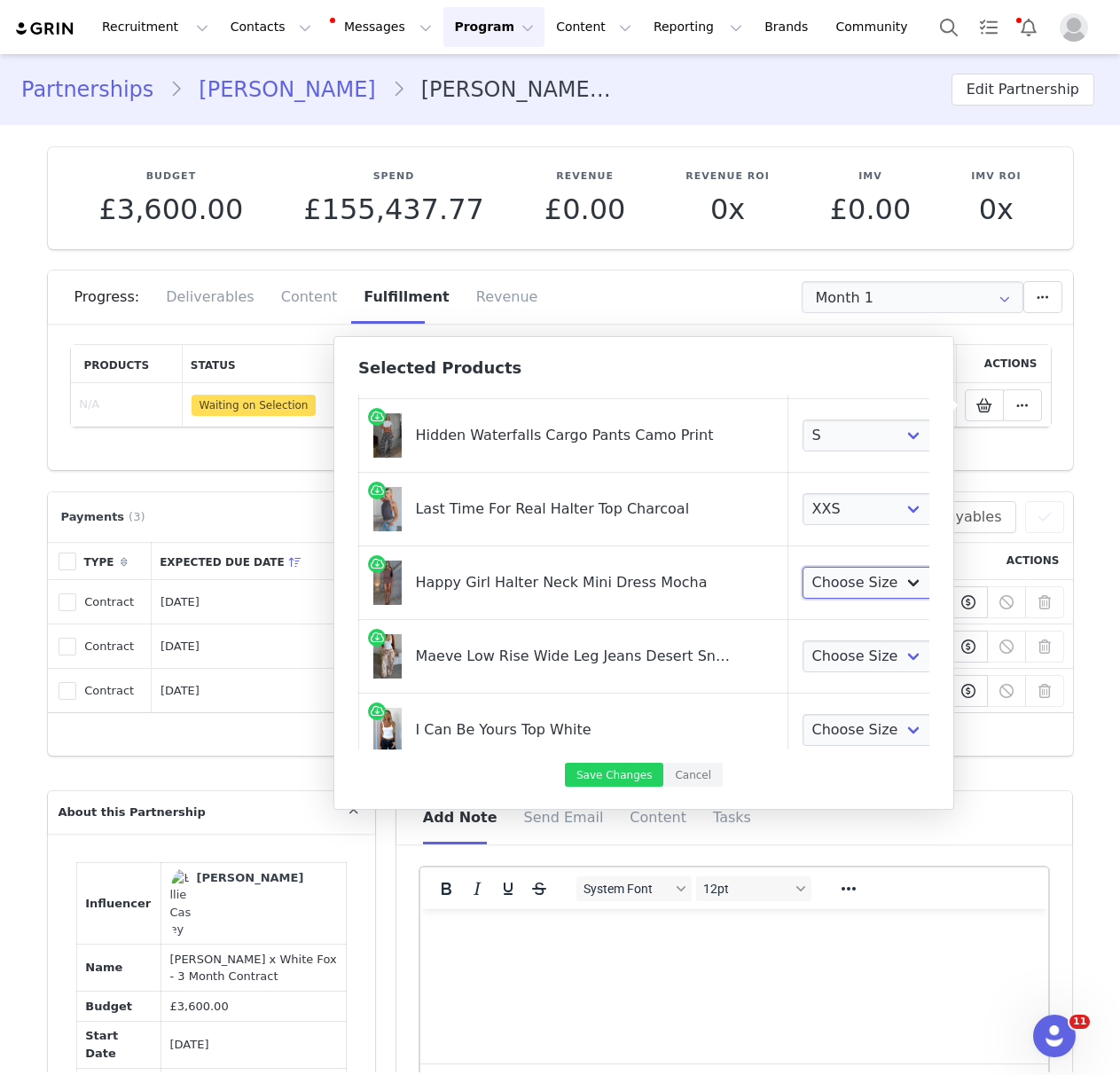
click at [803, 586] on select "Choose Size XXS XS S M L XL" at bounding box center [868, 582] width 131 height 32
select select "28161877"
click at [803, 567] on select "Choose Size XXS XS S M L XL" at bounding box center [868, 582] width 131 height 32
click at [809, 657] on select "Choose Size XXS XS S M L XL" at bounding box center [868, 655] width 131 height 32
select select "28194873"
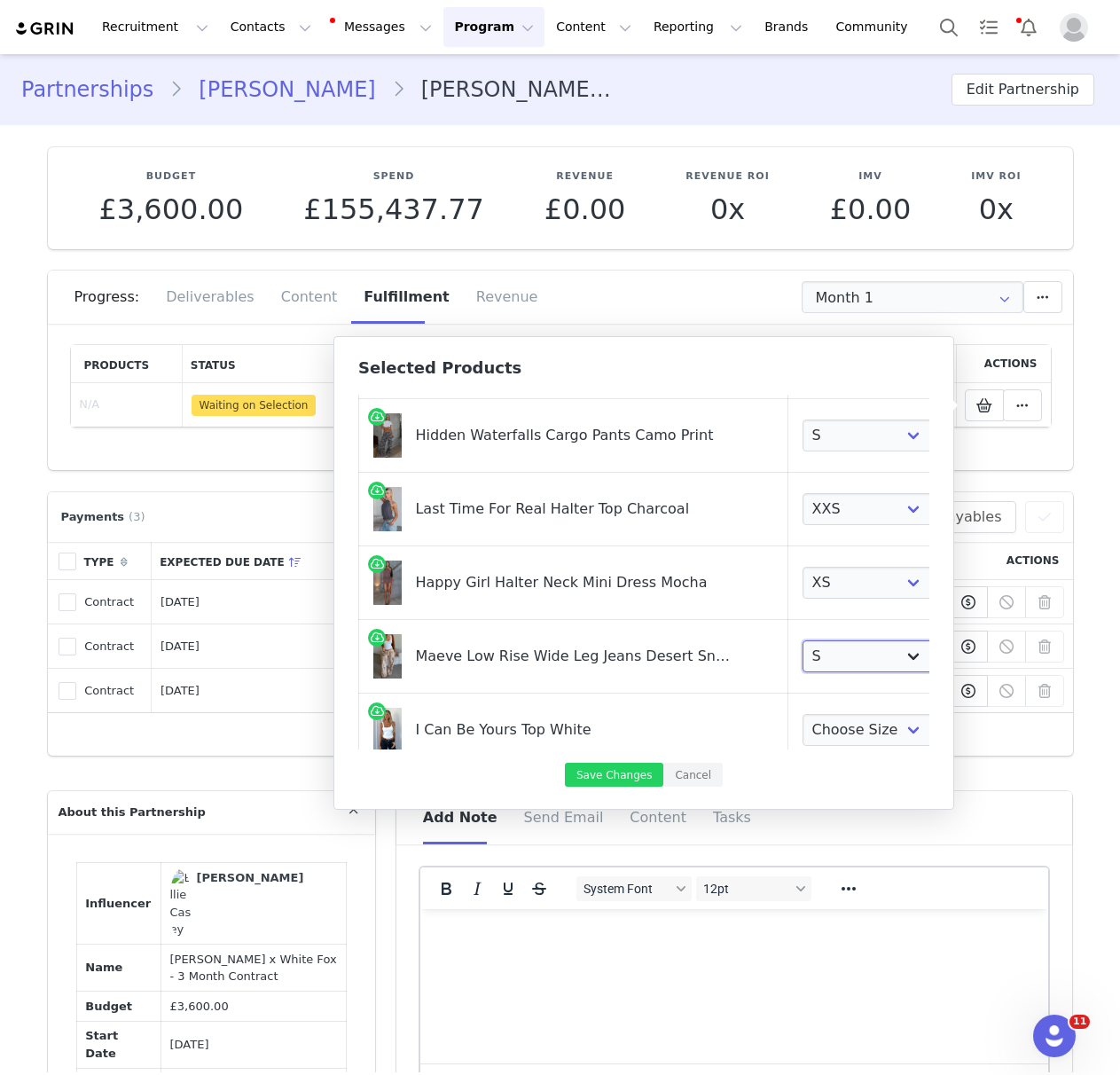
click at [803, 640] on select "Choose Size XXS XS S M L XL" at bounding box center [868, 655] width 131 height 32
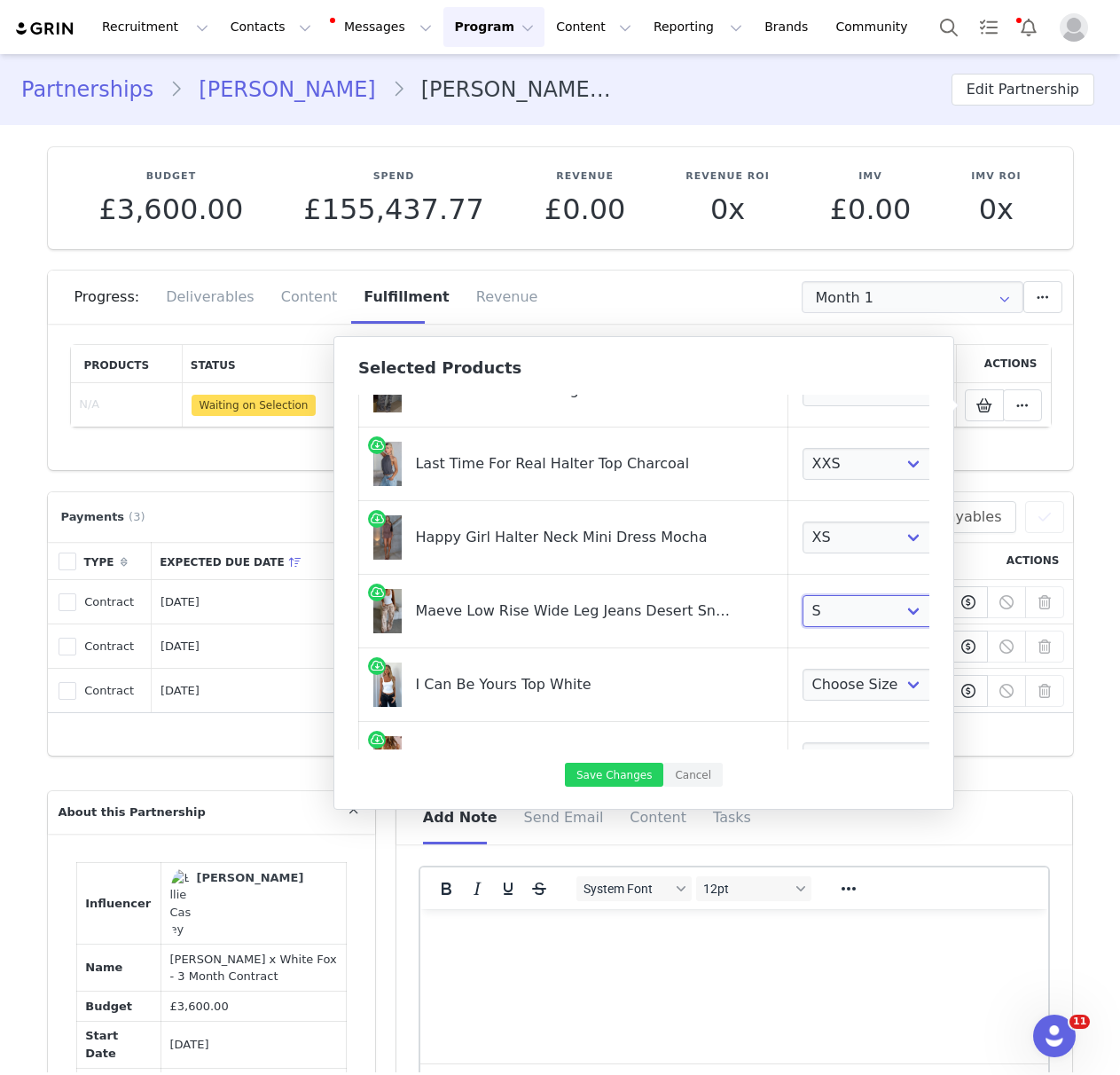
scroll to position [241, 0]
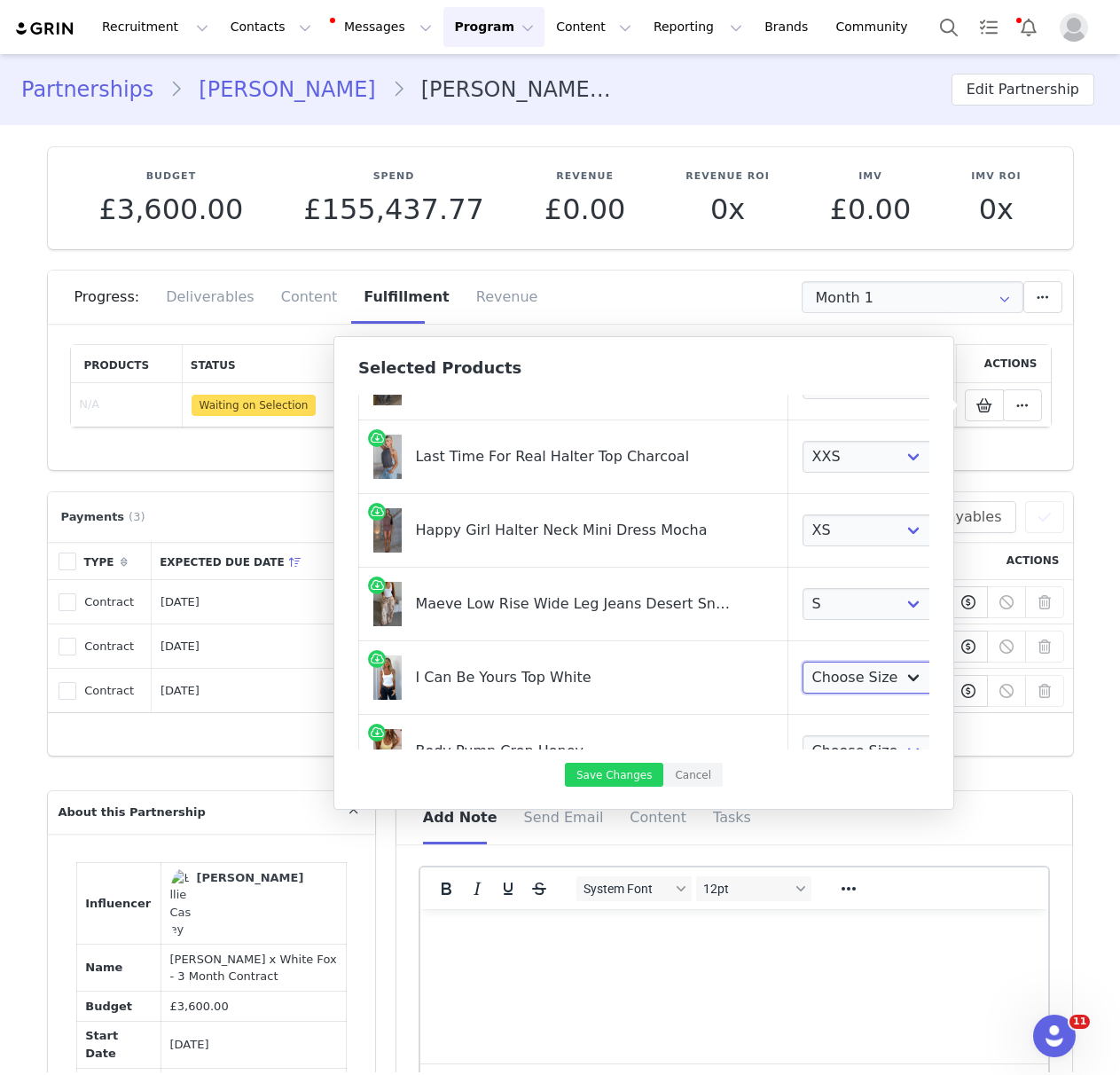
click at [824, 675] on select "Choose Size XXS XS S M L XL" at bounding box center [868, 677] width 131 height 32
select select "25091604"
click at [803, 662] on select "Choose Size XXS XS S M L XL" at bounding box center [868, 677] width 131 height 32
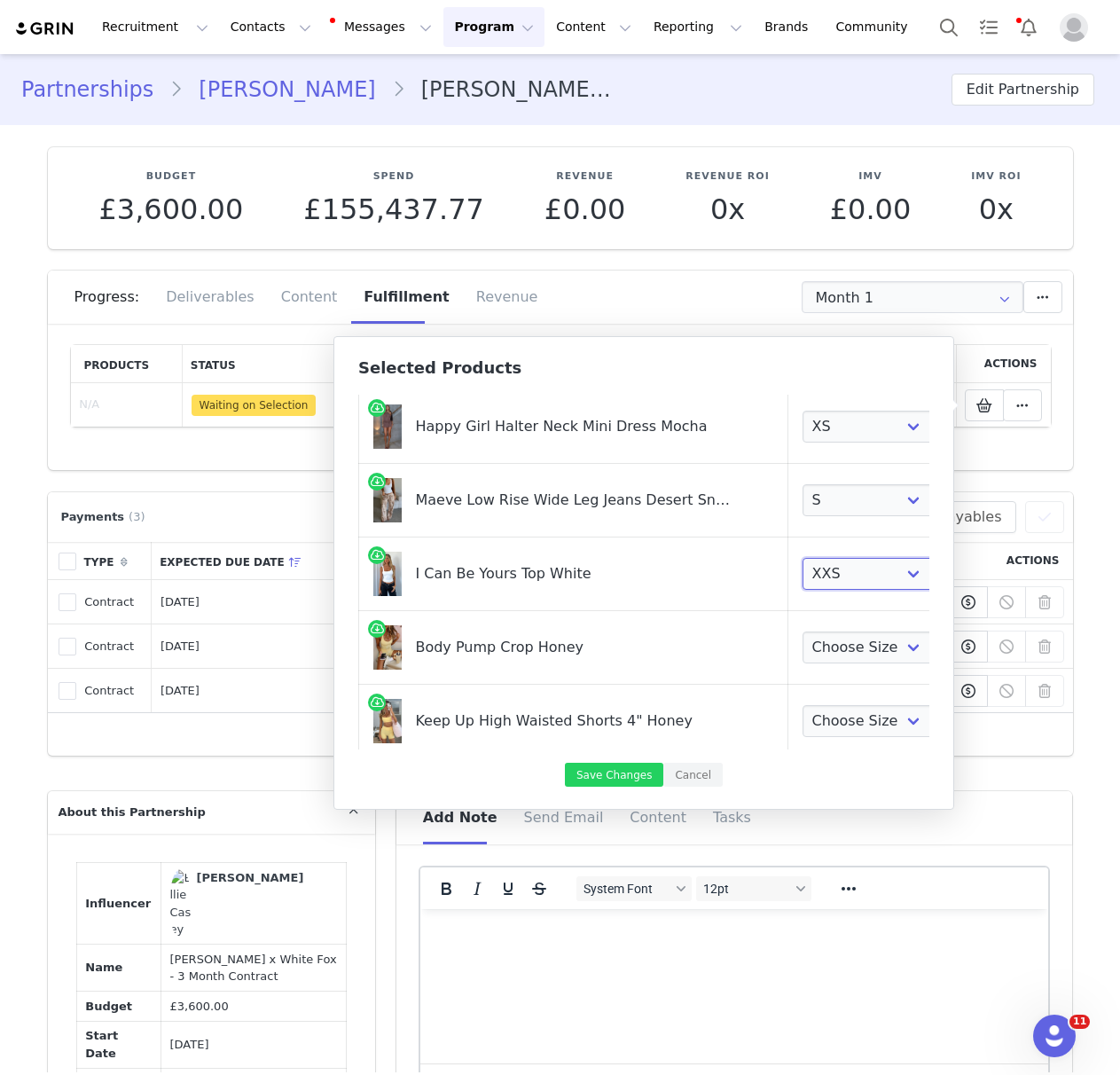
scroll to position [350, 0]
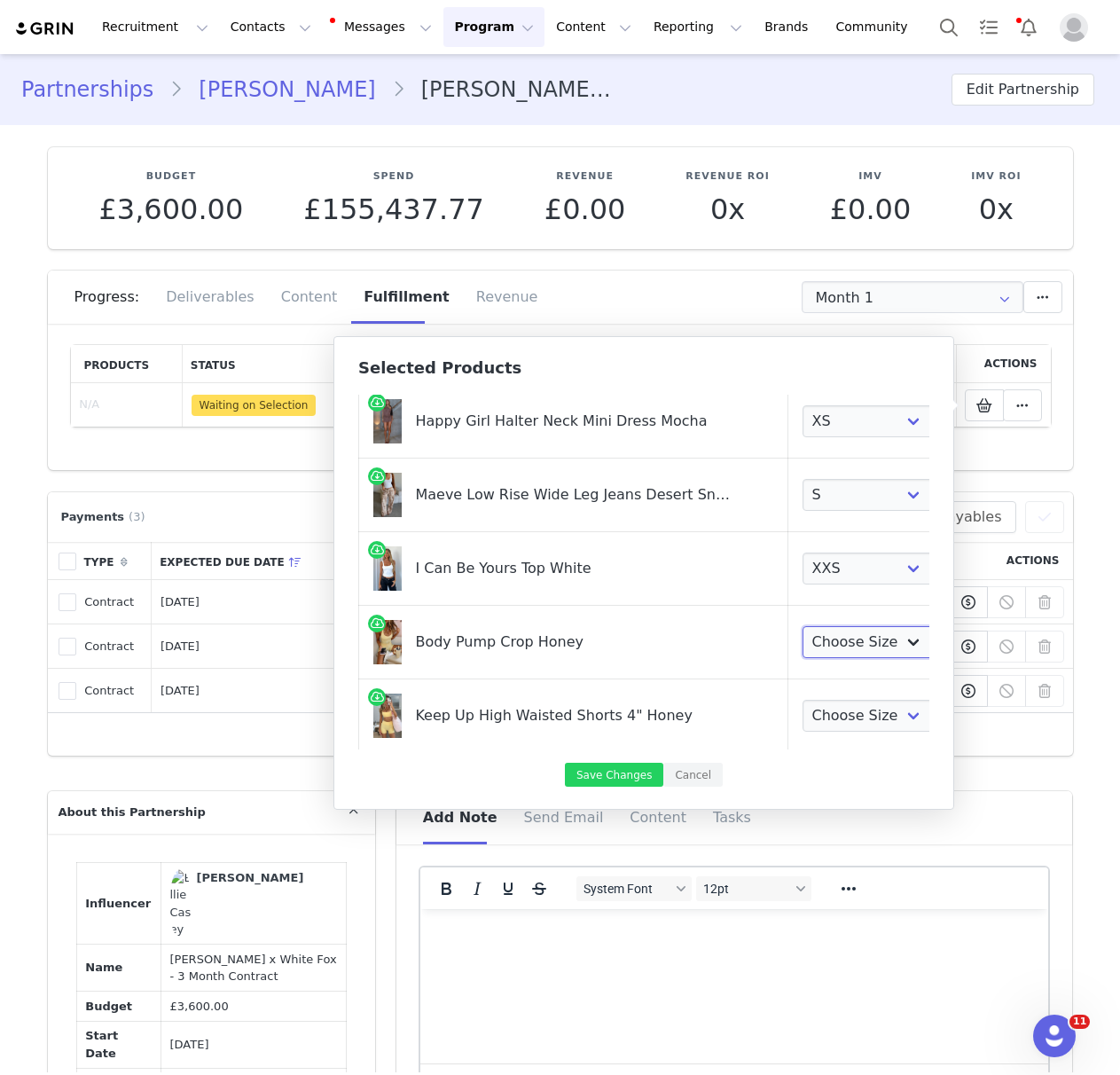
click at [819, 634] on select "Choose Size XXS XS S M L XL" at bounding box center [868, 642] width 131 height 32
select select "27828329"
click at [803, 627] on select "Choose Size XXS XS S M L XL" at bounding box center [868, 642] width 131 height 32
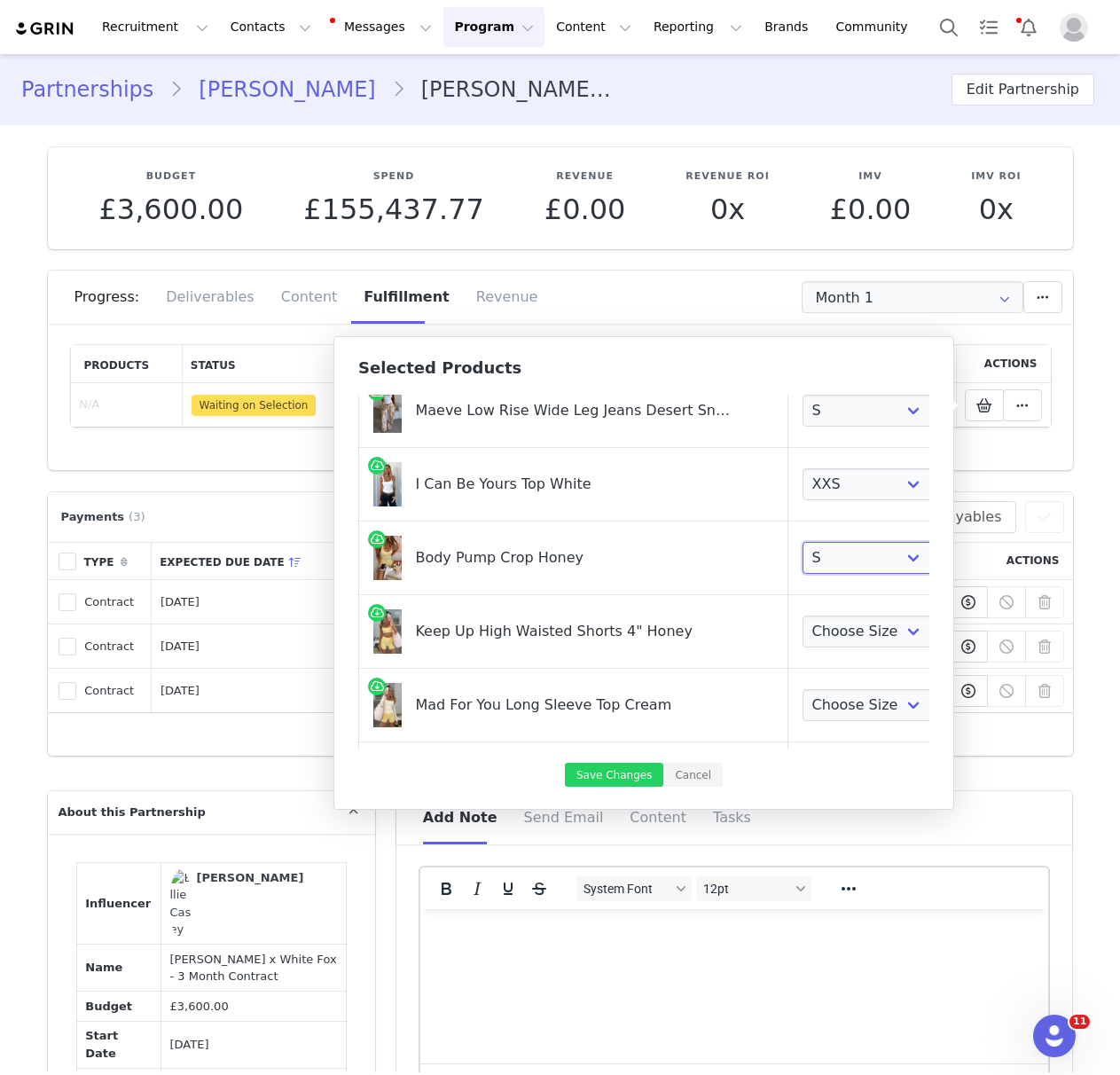
scroll to position [436, 0]
click at [809, 633] on select "Choose Size XXS XS S M L XL" at bounding box center [868, 630] width 131 height 32
select select "27828542"
click at [803, 615] on select "Choose Size XXS XS S M L XL" at bounding box center [868, 630] width 131 height 32
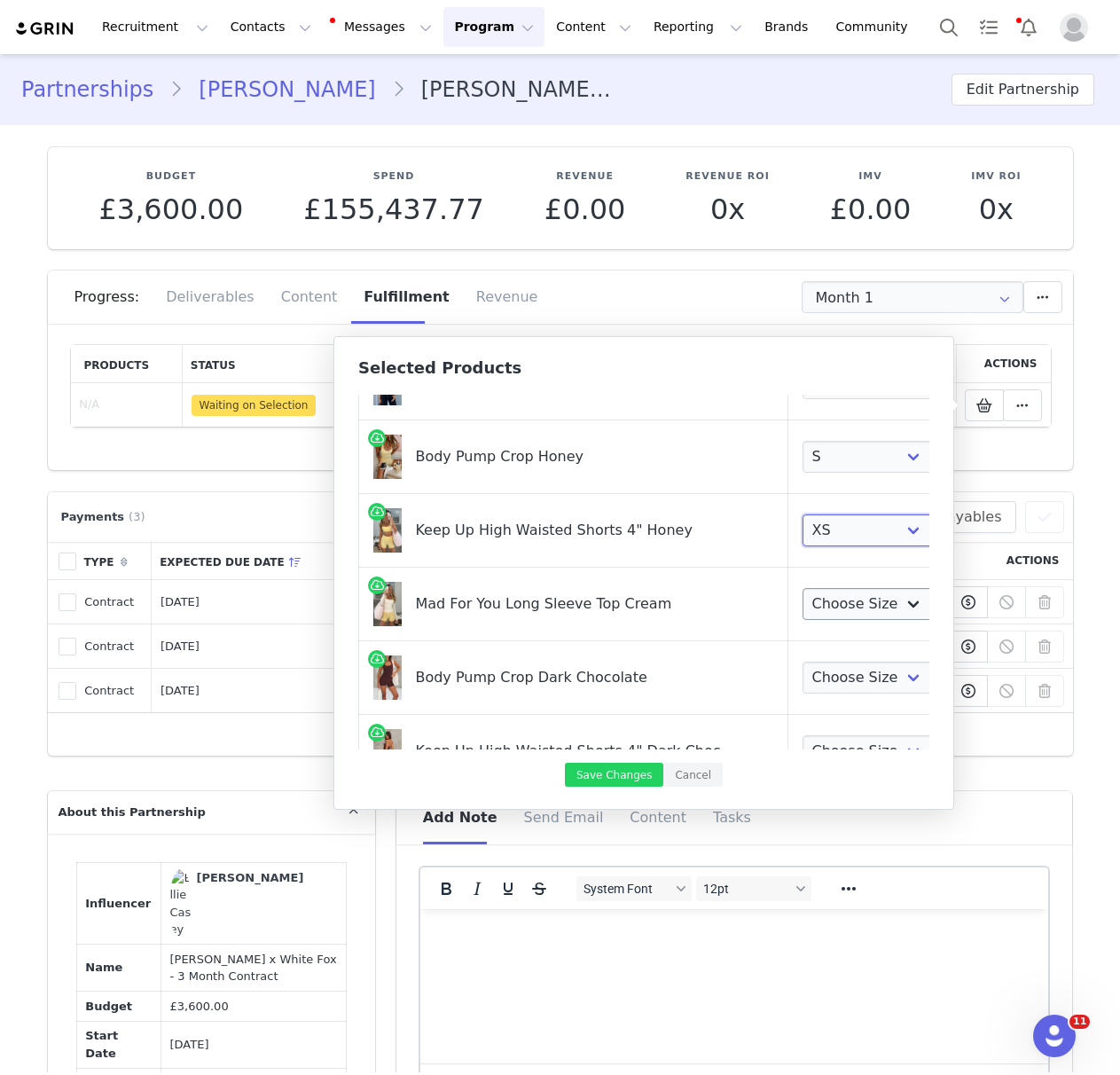
scroll to position [543, 0]
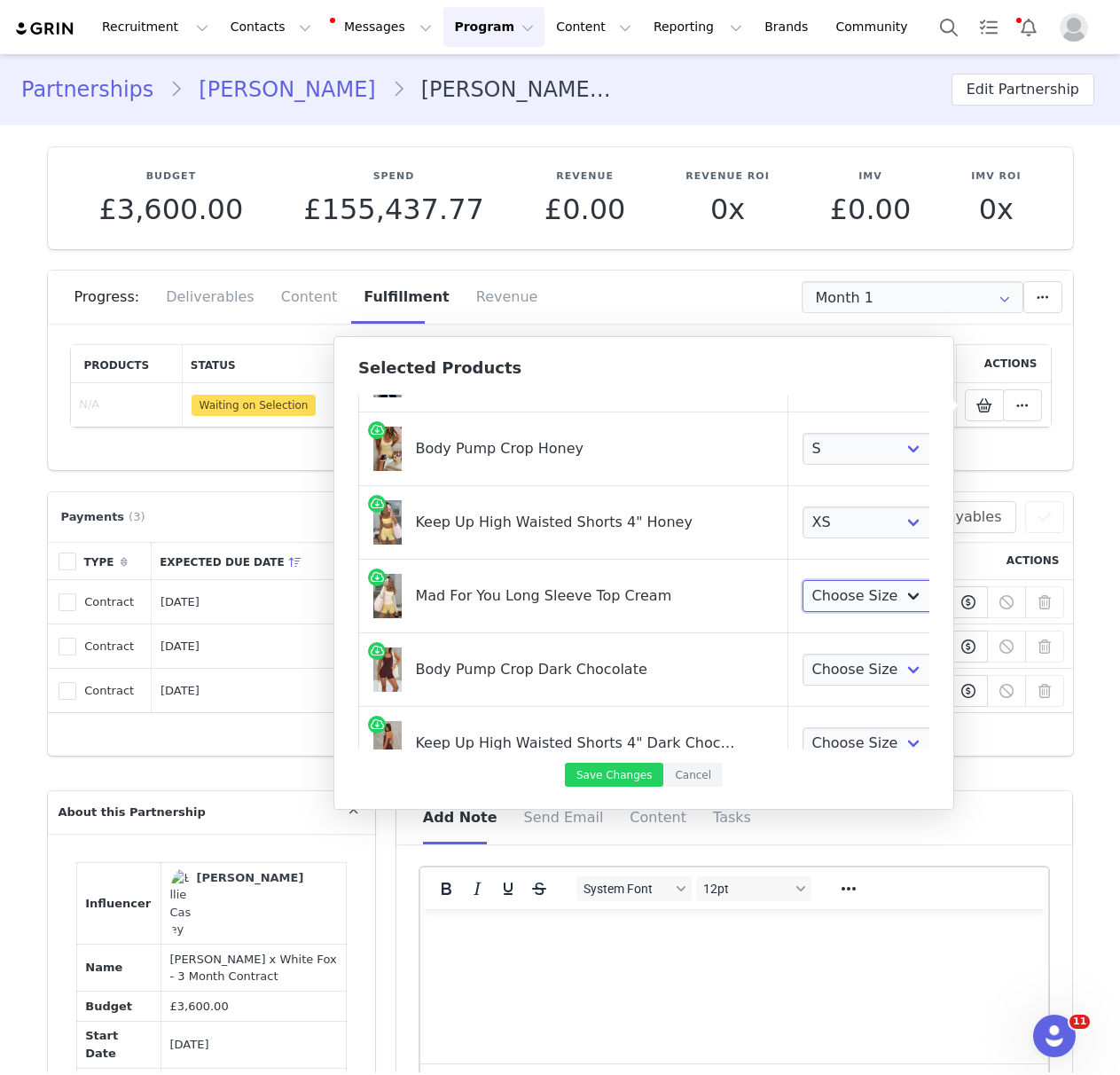
click at [824, 599] on select "Choose Size XXS/XS XS/S S/M M/L L/XL" at bounding box center [868, 596] width 131 height 32
select select "28359961"
click at [803, 580] on select "Choose Size XXS/XS XS/S S/M M/L L/XL" at bounding box center [868, 596] width 131 height 32
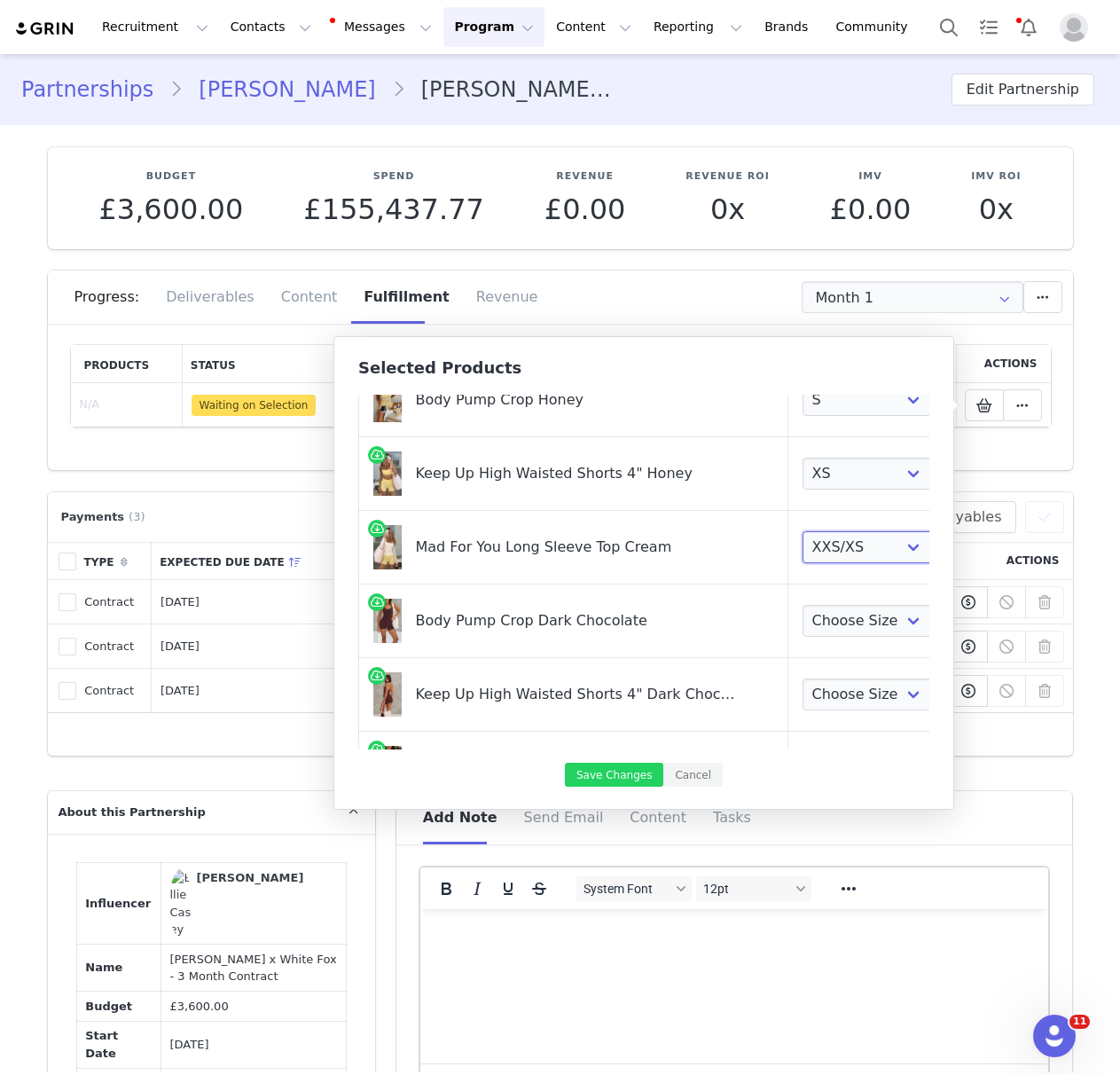
scroll to position [599, 0]
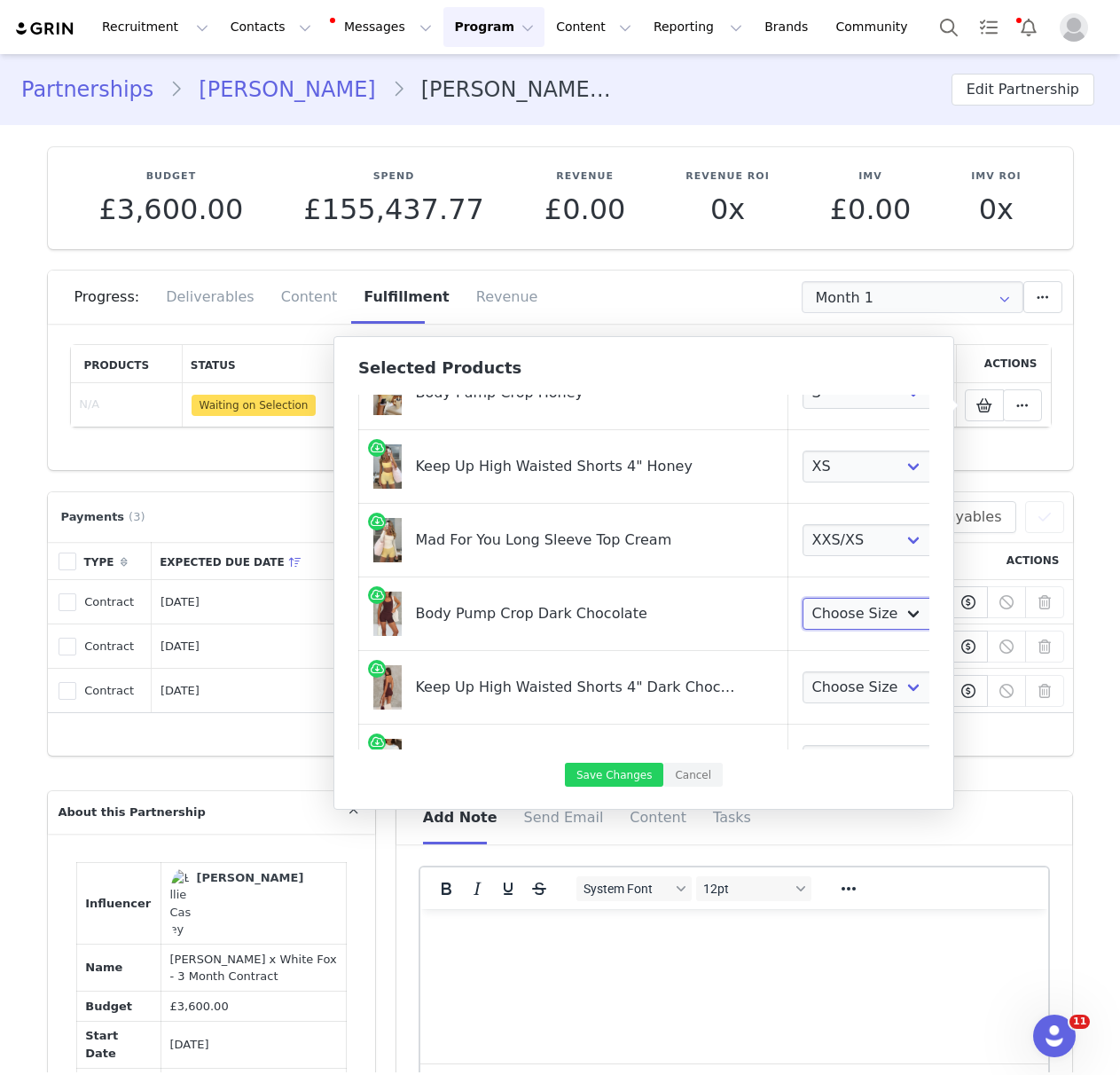
click at [830, 619] on select "Choose Size XXS XS S M L XL" at bounding box center [868, 613] width 131 height 32
click at [803, 598] on select "Choose Size XXS XS S M L XL" at bounding box center [868, 613] width 131 height 32
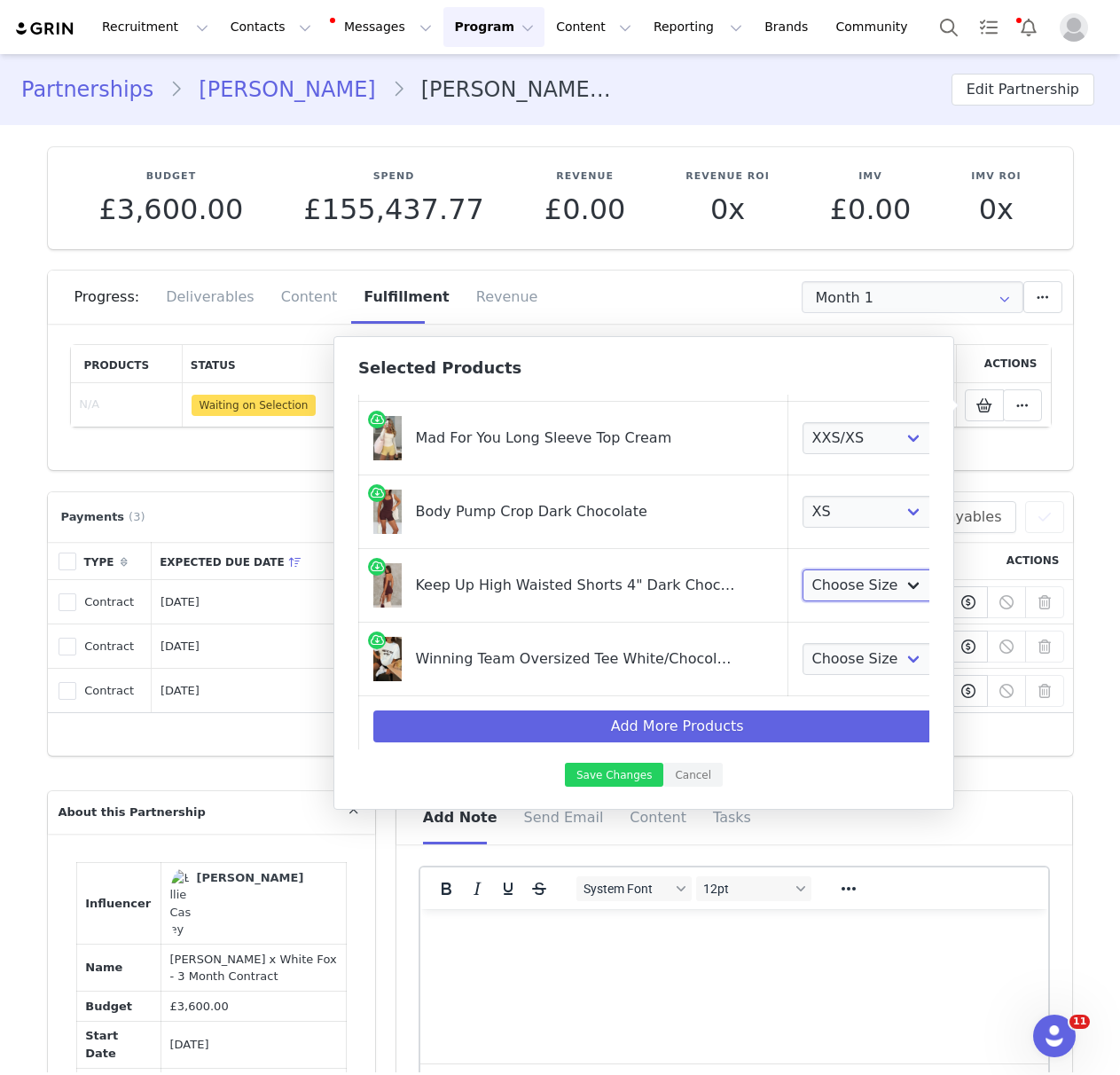
click at [842, 580] on select "Choose Size XXS XS S M L XL" at bounding box center [868, 585] width 131 height 32
click at [828, 512] on select "Choose Size XXS XS S M L XL" at bounding box center [868, 511] width 131 height 32
select select "27506737"
click at [803, 495] on select "Choose Size XXS XS S M L XL" at bounding box center [868, 511] width 131 height 32
click at [809, 588] on select "Choose Size XXS XS S M L XL" at bounding box center [868, 585] width 131 height 32
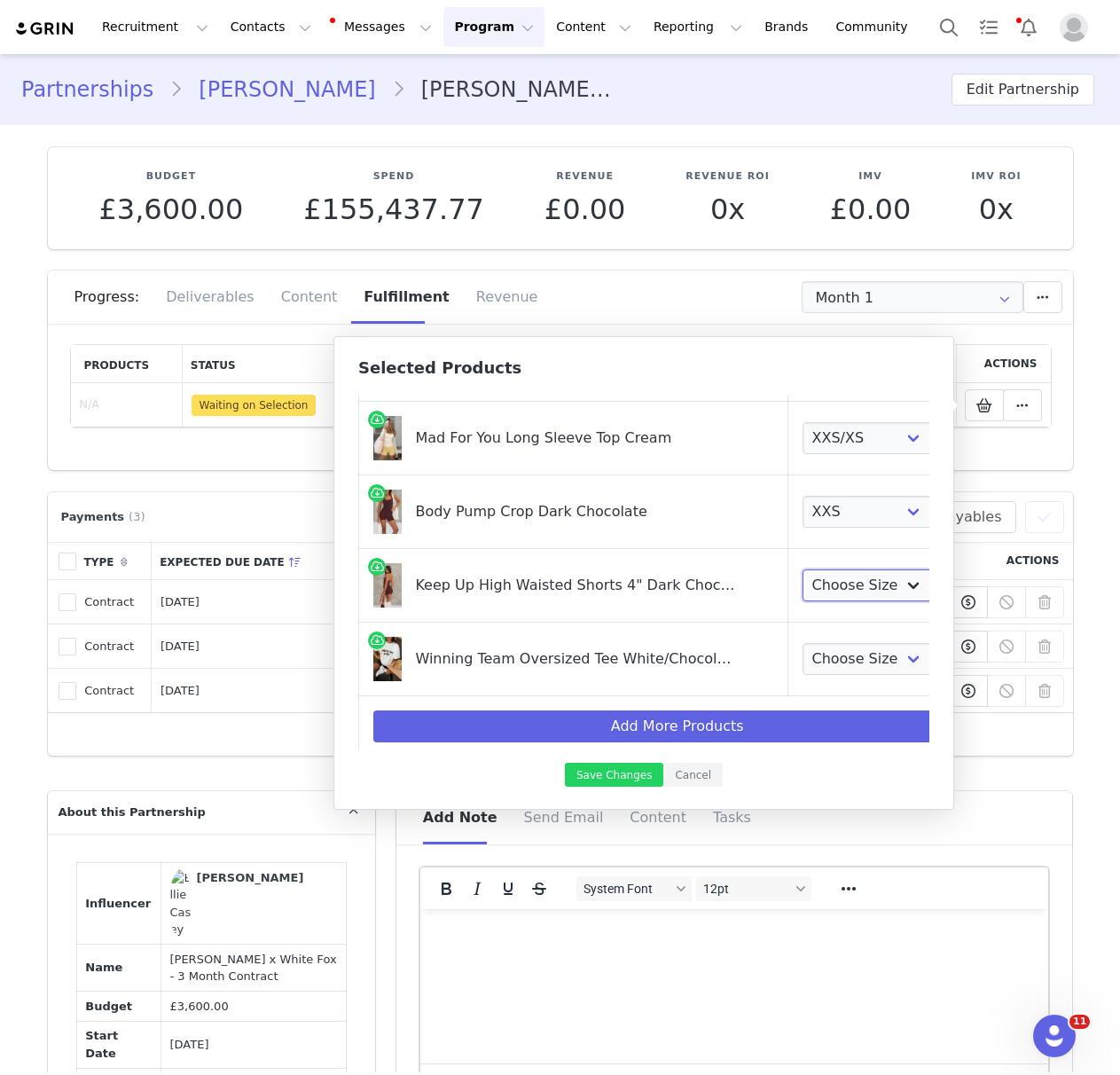
select select "27506917"
click at [803, 570] on select "Choose Size XXS XS S M L XL" at bounding box center [868, 585] width 131 height 32
click at [824, 671] on select "Choose Size XXS/XS XS/S S/M M/L L/XL" at bounding box center [868, 658] width 131 height 32
select select "27949701"
click at [803, 643] on select "Choose Size XXS/XS XS/S S/M M/L L/XL" at bounding box center [868, 658] width 131 height 32
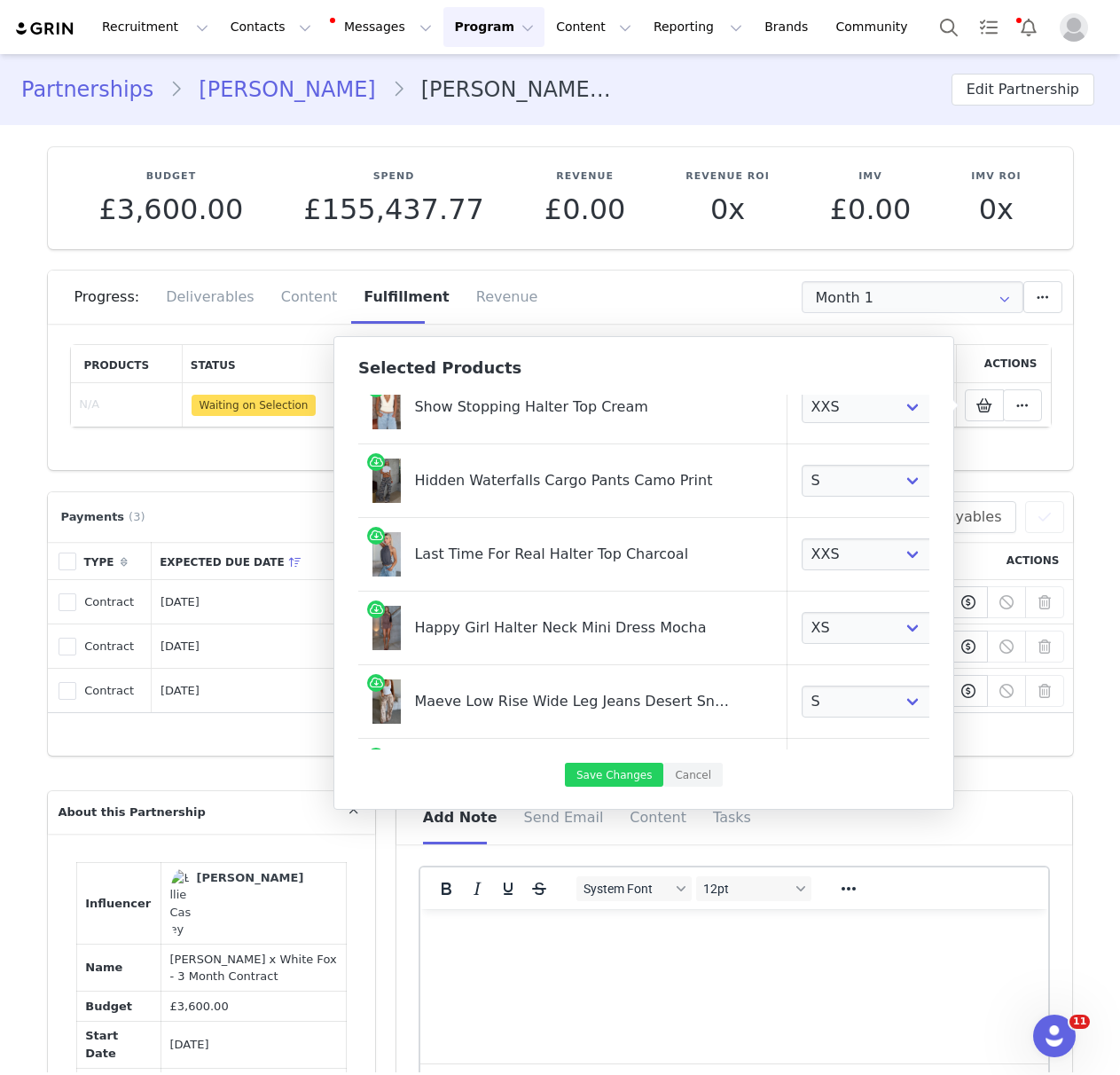
scroll to position [0, 1]
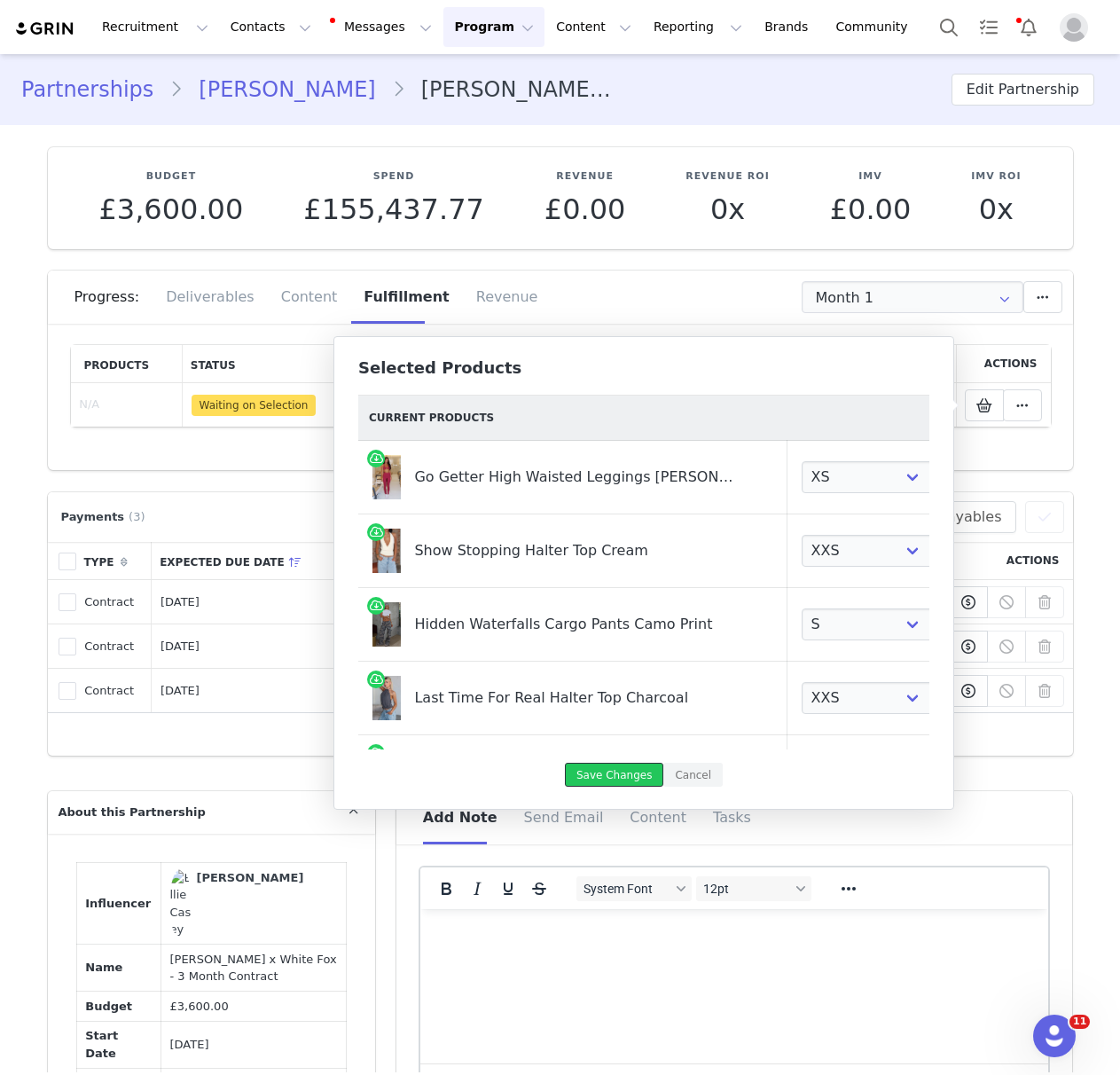
click at [627, 778] on button "Save Changes" at bounding box center [614, 775] width 99 height 24
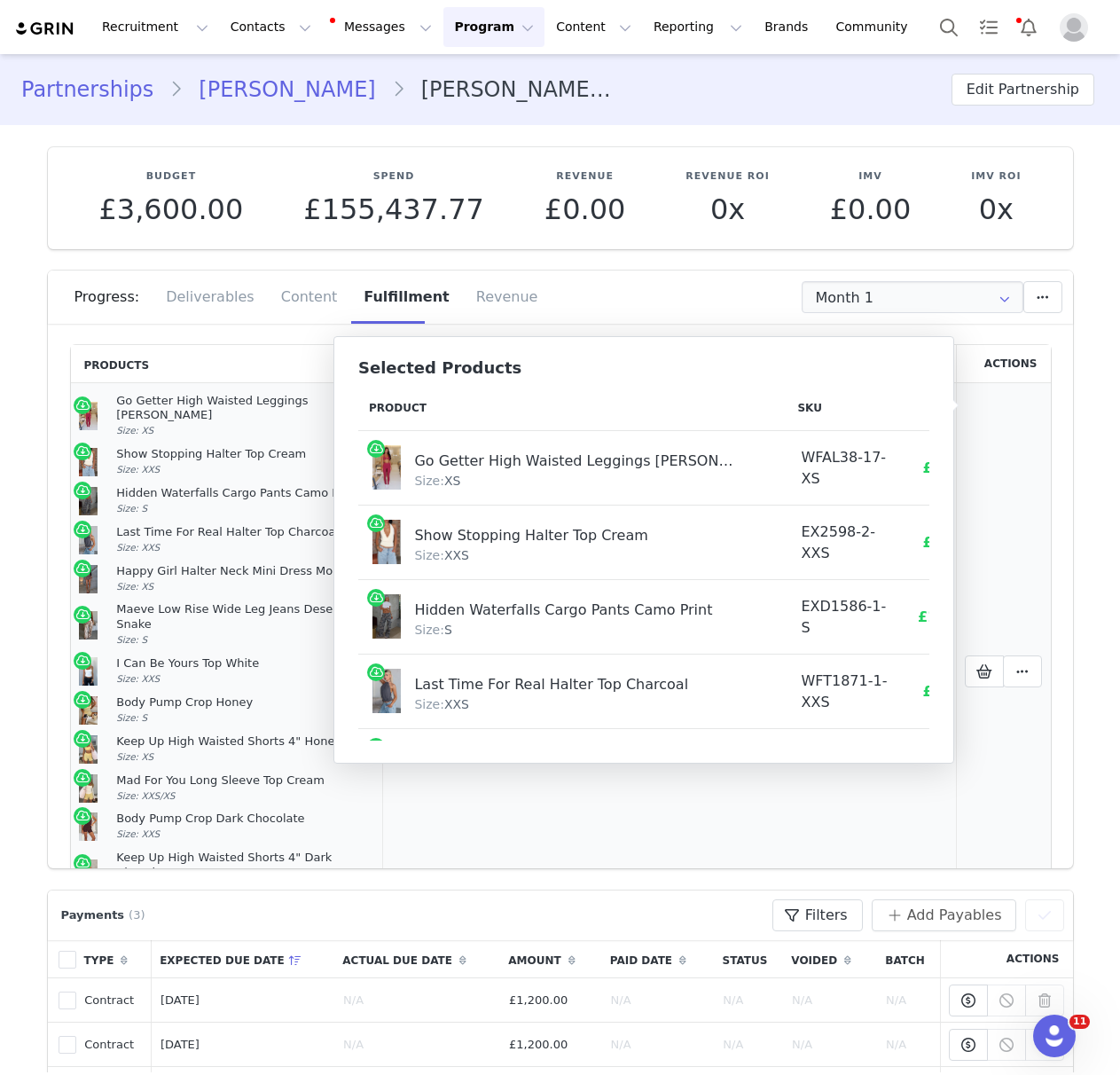
click at [687, 831] on td "Unfulfilled" at bounding box center [665, 672] width 146 height 578
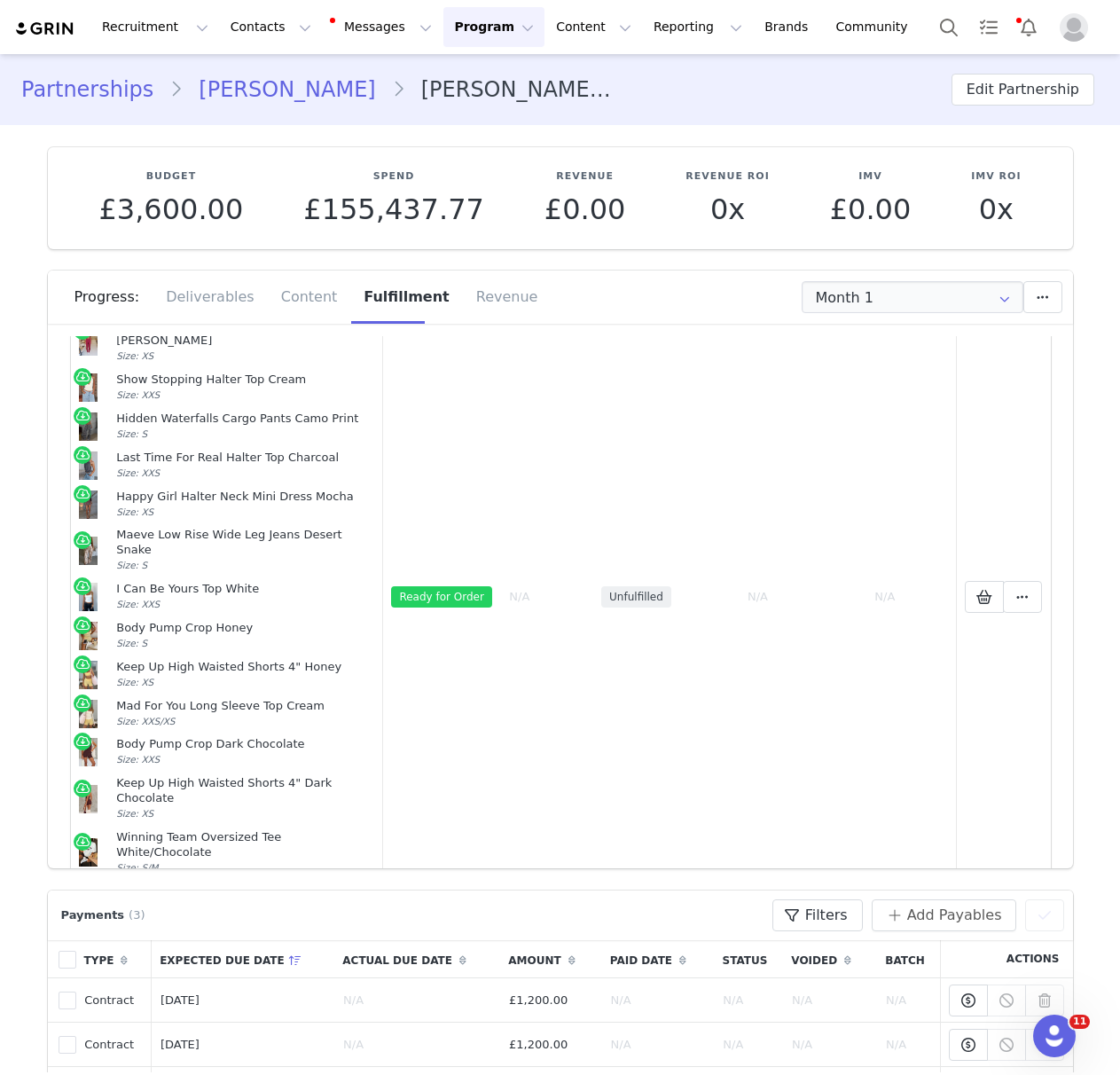
scroll to position [1, 0]
click at [266, 39] on button "Contacts Contacts" at bounding box center [270, 27] width 102 height 40
click at [274, 71] on div "Creators" at bounding box center [277, 79] width 118 height 19
